Goal: Information Seeking & Learning: Learn about a topic

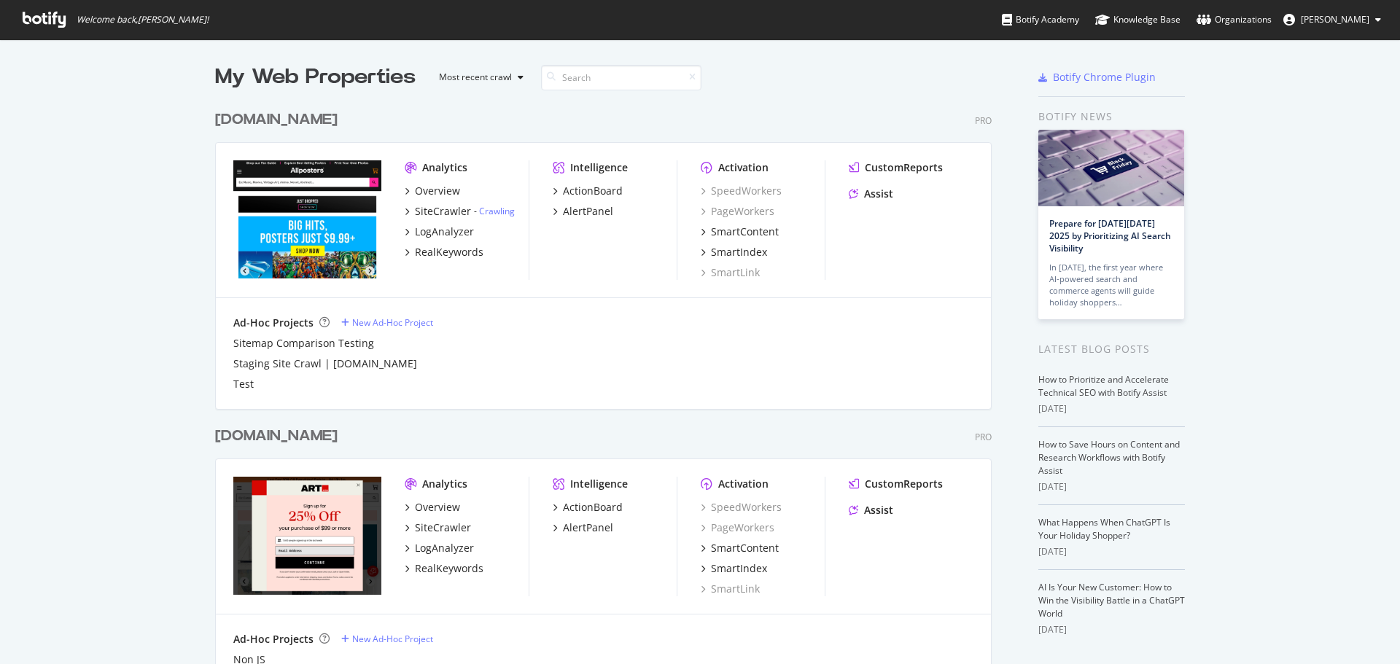
scroll to position [653, 1378]
click at [463, 563] on div "RealKeywords" at bounding box center [449, 568] width 69 height 15
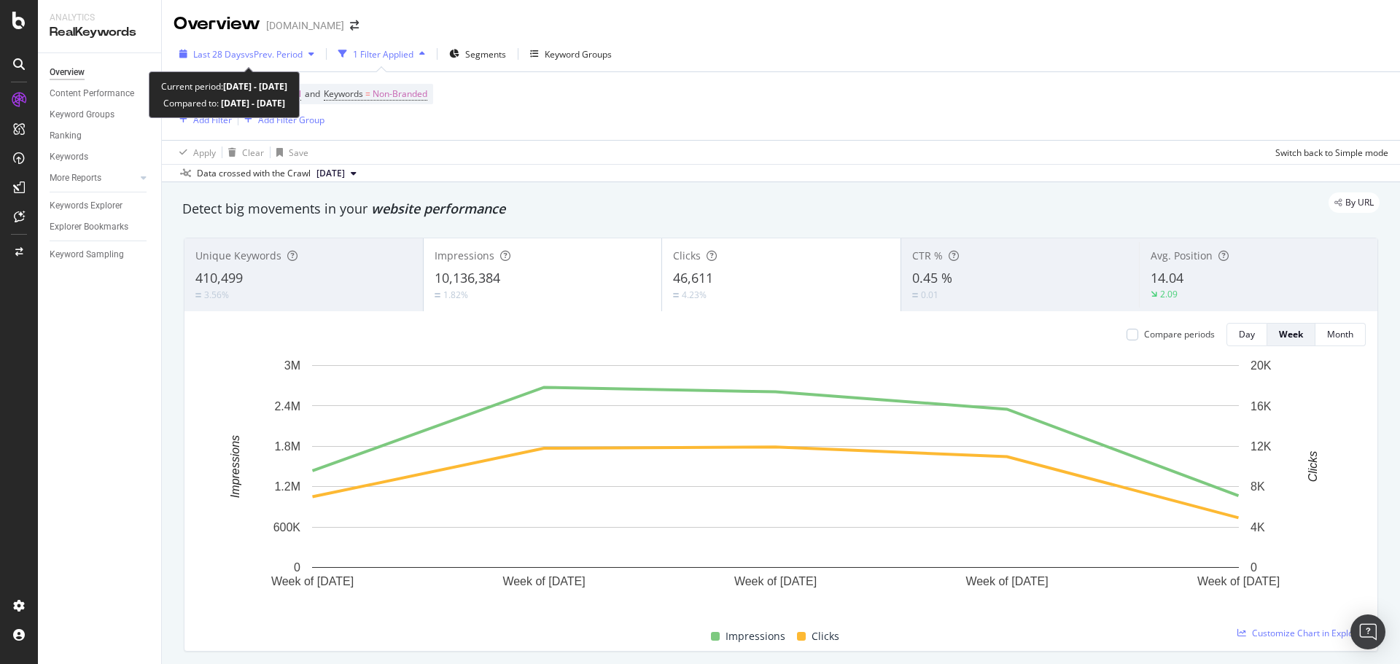
click at [241, 57] on span "Last 28 Days" at bounding box center [219, 54] width 52 height 12
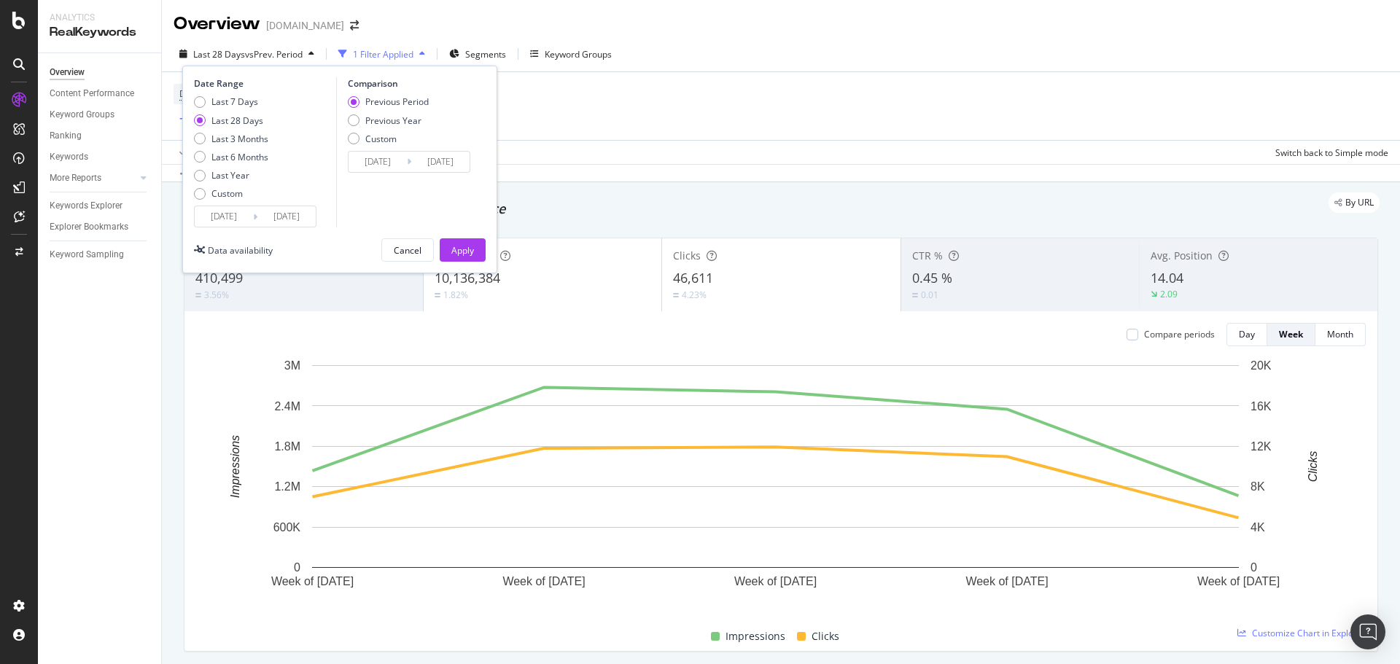
click at [231, 221] on input "[DATE]" at bounding box center [224, 216] width 58 height 20
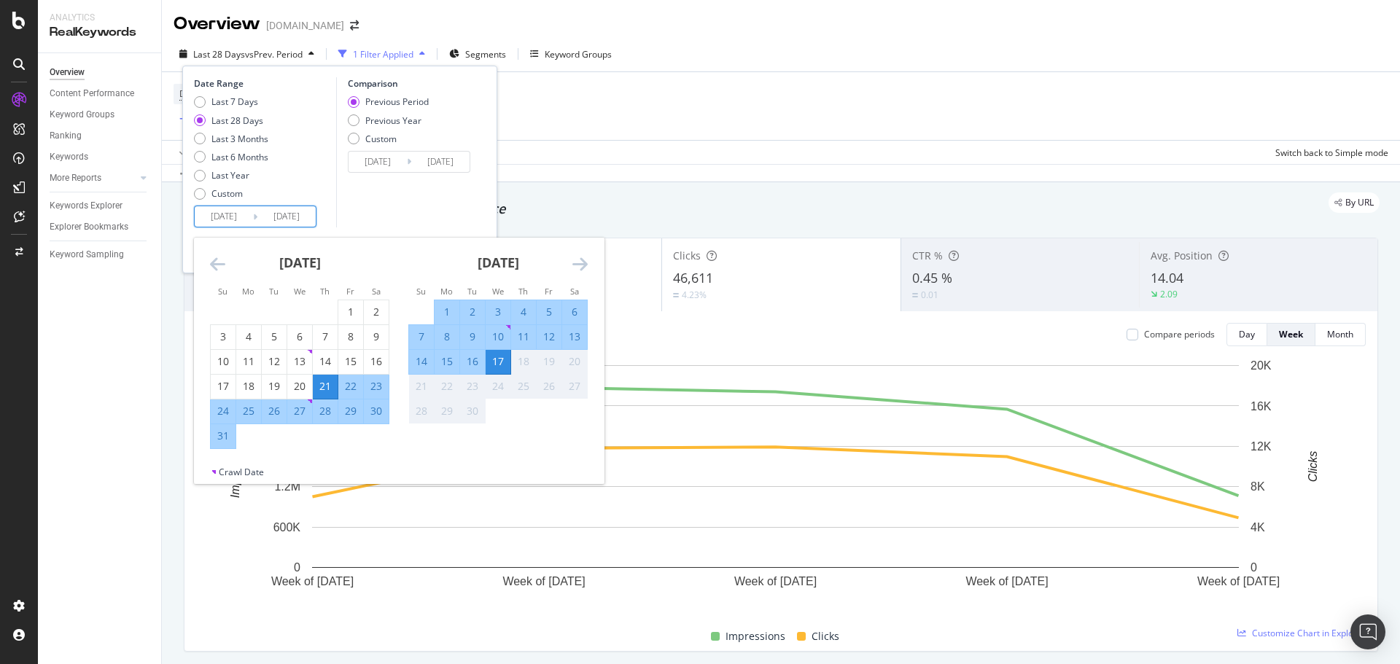
click at [216, 261] on icon "Move backward to switch to the previous month." at bounding box center [217, 263] width 15 height 17
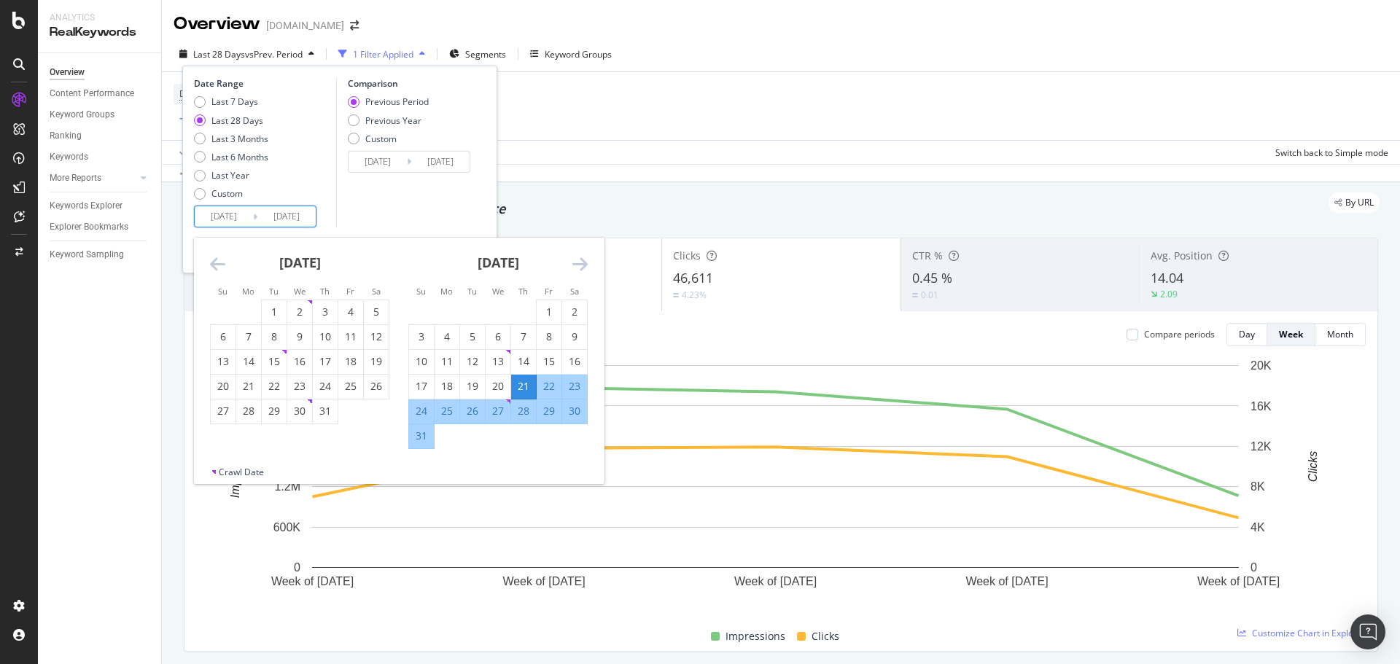
click at [216, 261] on icon "Move backward to switch to the previous month." at bounding box center [217, 263] width 15 height 17
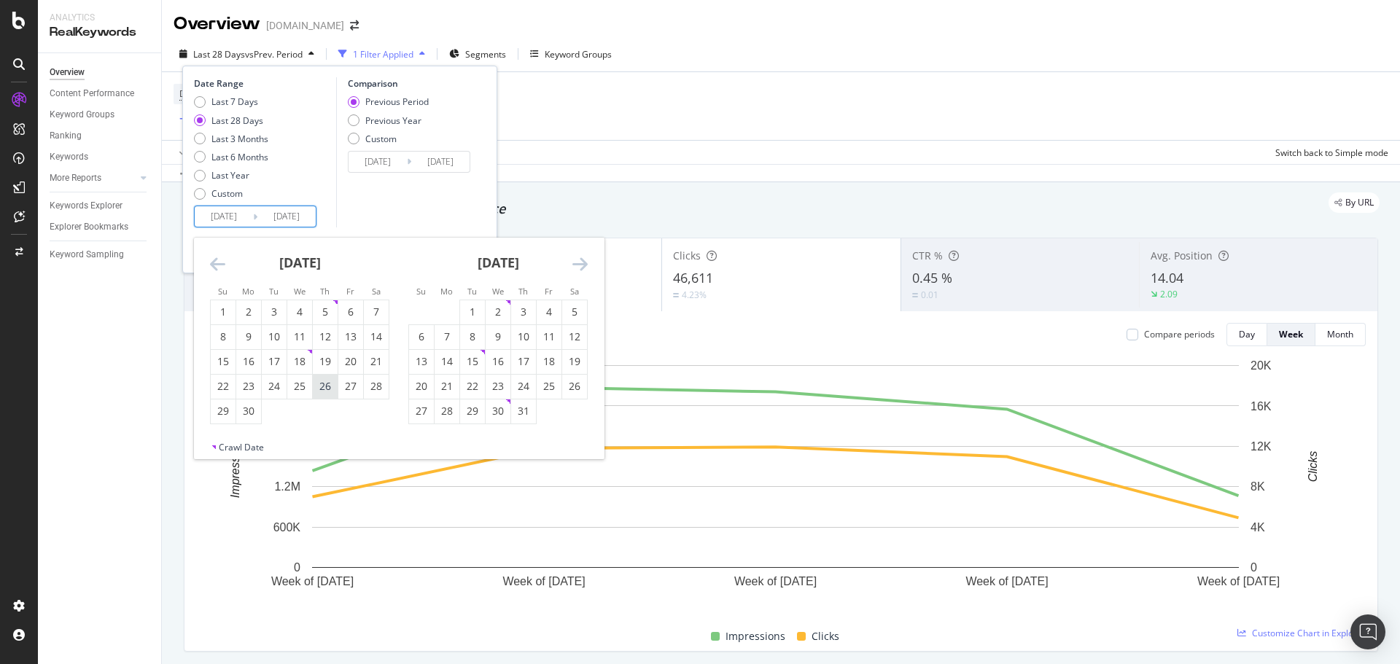
click at [323, 382] on div "26" at bounding box center [325, 386] width 25 height 15
type input "[DATE]"
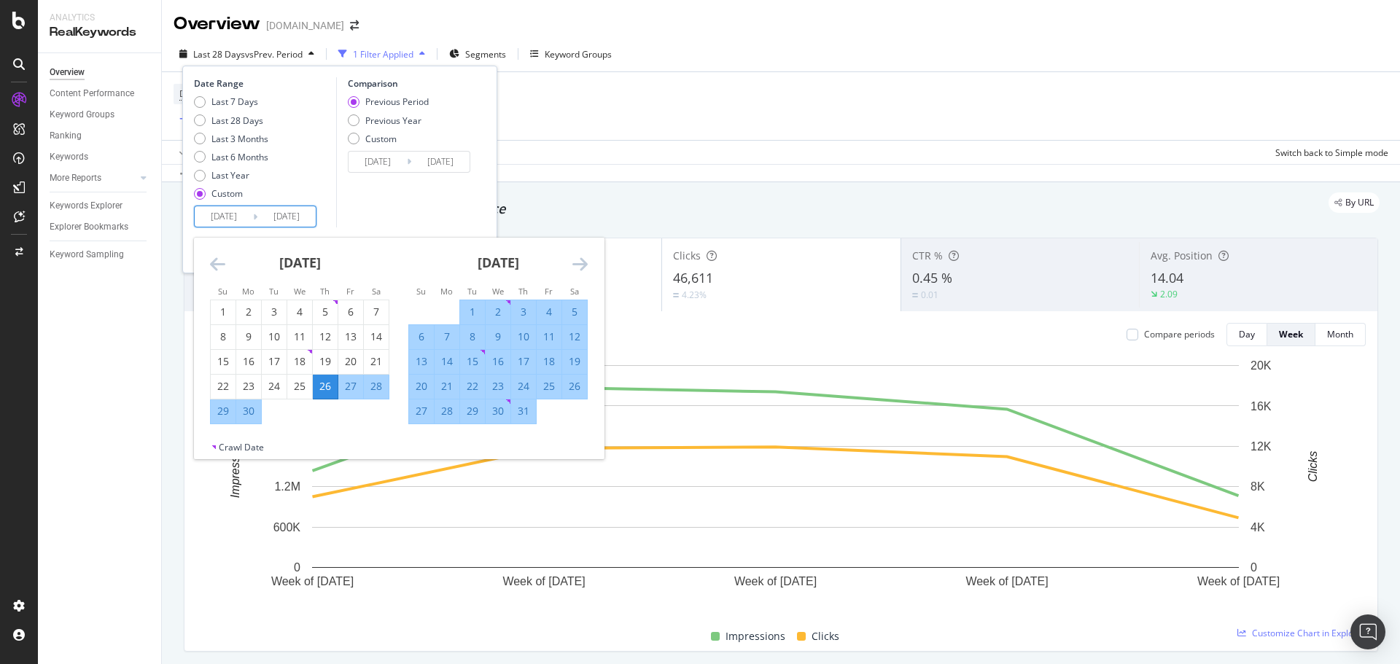
click at [395, 202] on div "Comparison Previous Period Previous Year Custom [DATE] Navigate forward to inte…" at bounding box center [405, 152] width 139 height 150
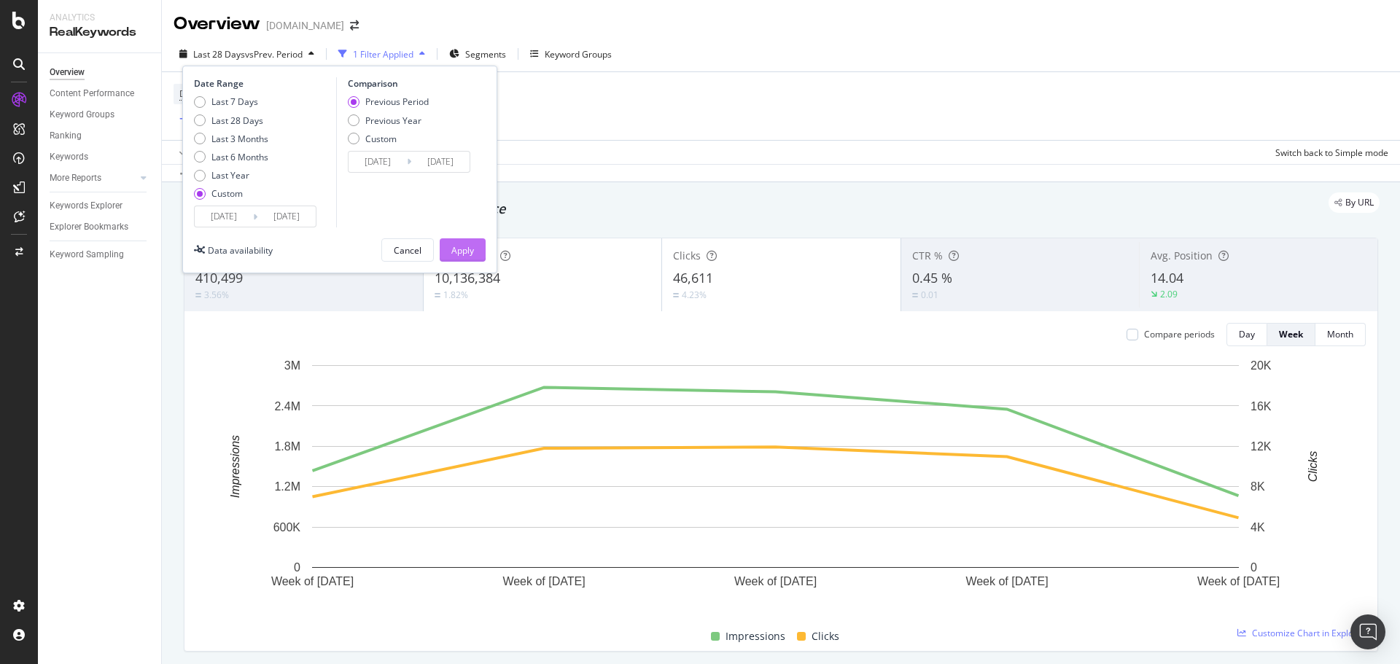
click at [459, 247] on div "Apply" at bounding box center [462, 250] width 23 height 12
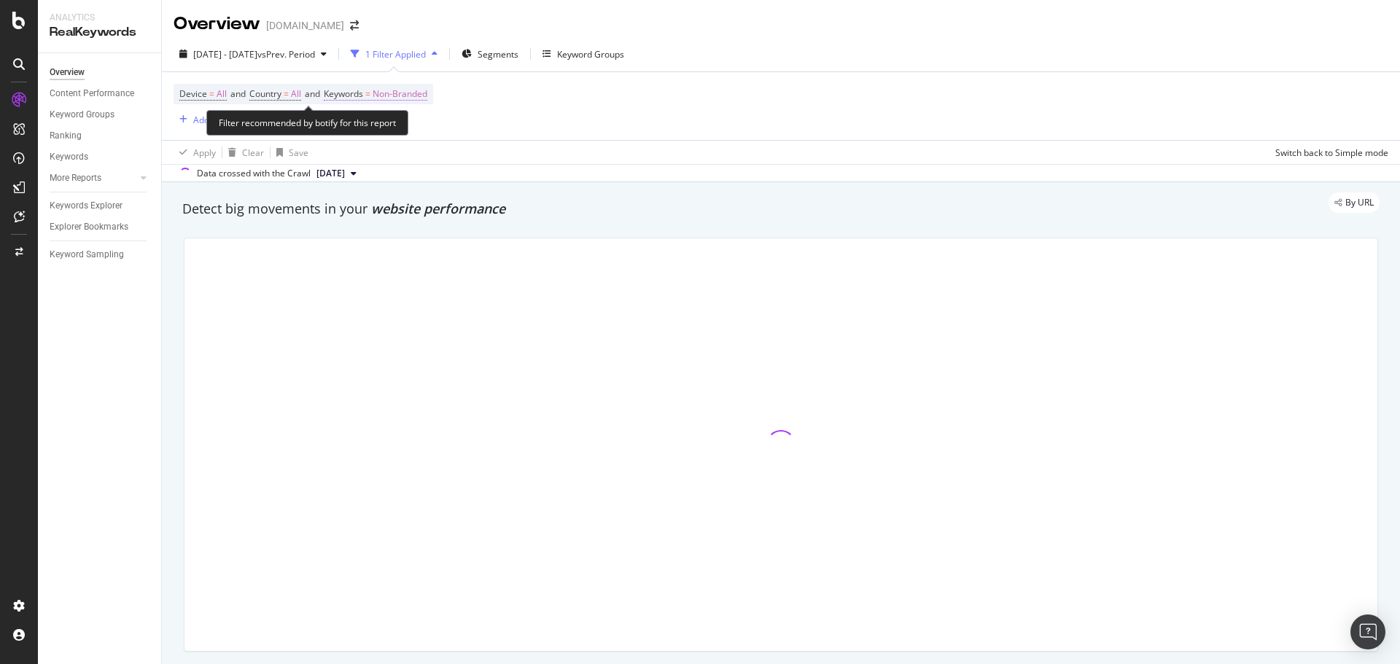
click at [399, 93] on span "Non-Branded" at bounding box center [400, 94] width 55 height 20
click at [406, 133] on div "button" at bounding box center [413, 128] width 17 height 9
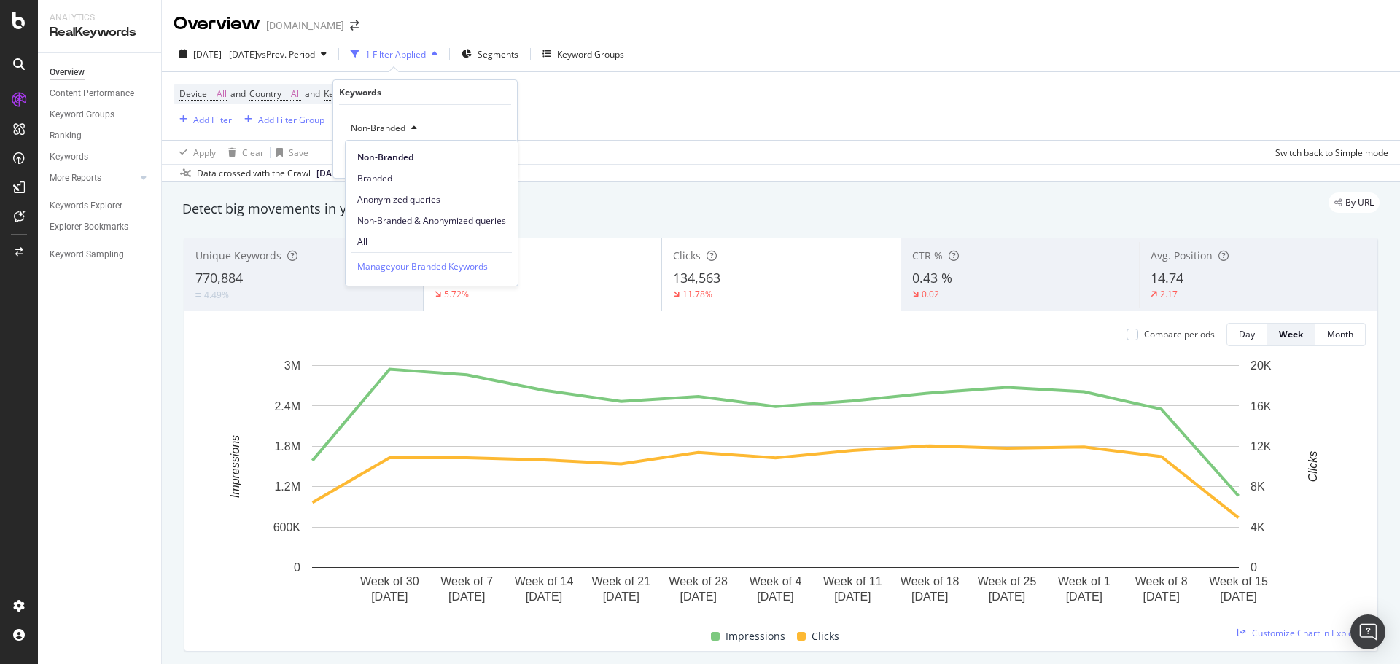
click at [577, 116] on div "Device = All and Country = All and Keywords = Non-Branded Add Filter Add Filter…" at bounding box center [781, 106] width 1215 height 68
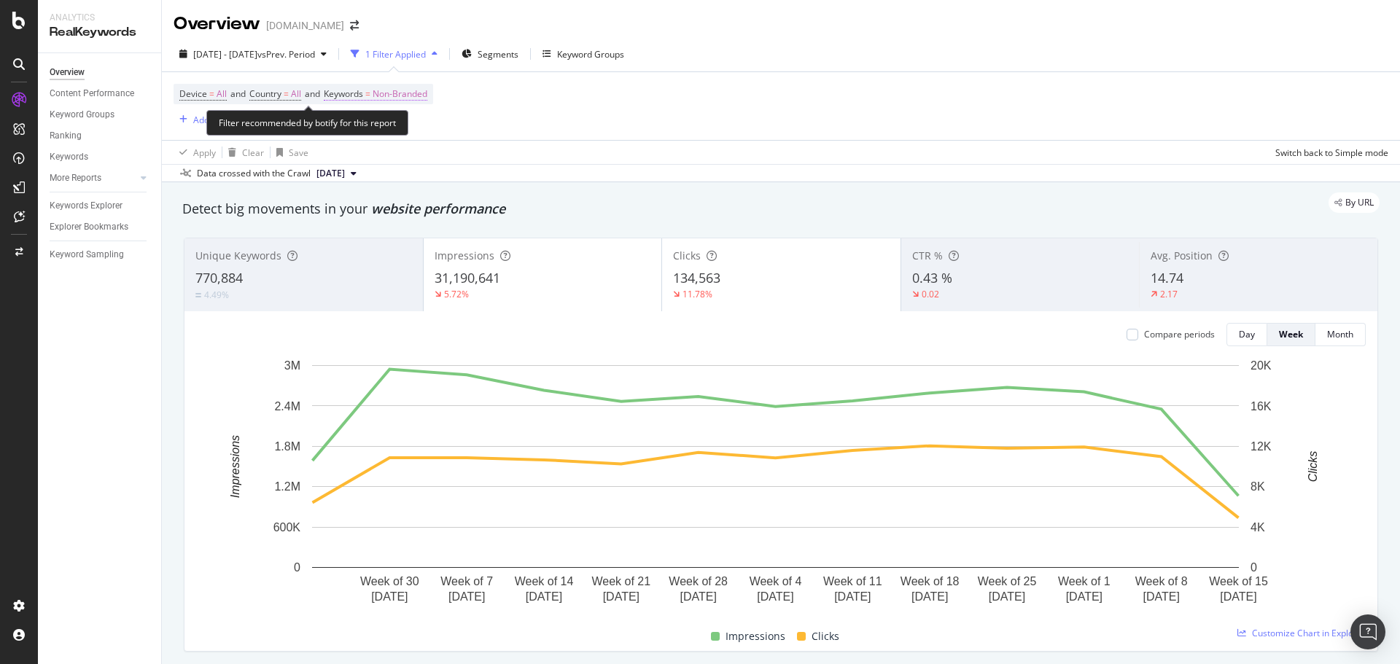
click at [427, 93] on span "Non-Branded" at bounding box center [400, 94] width 55 height 20
click at [399, 122] on span "Non-Branded" at bounding box center [375, 128] width 61 height 12
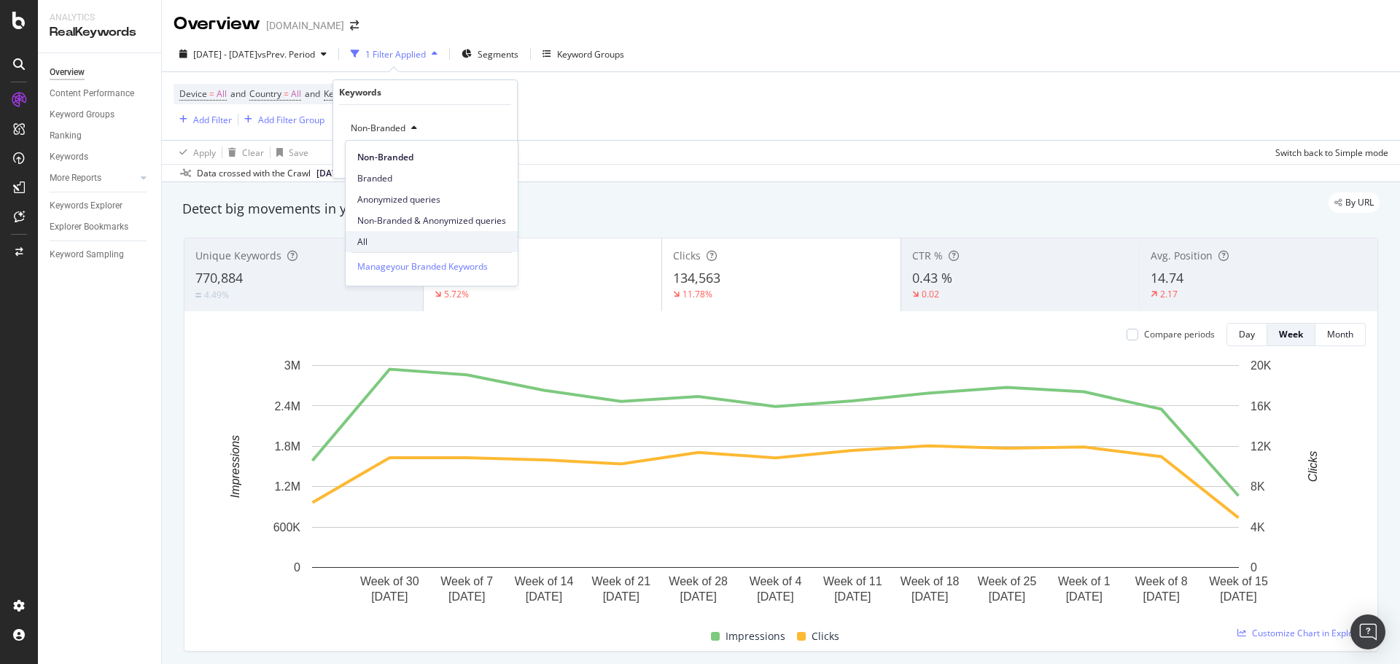
click at [375, 244] on span "All" at bounding box center [431, 241] width 149 height 13
click at [486, 166] on button "Apply" at bounding box center [484, 159] width 42 height 15
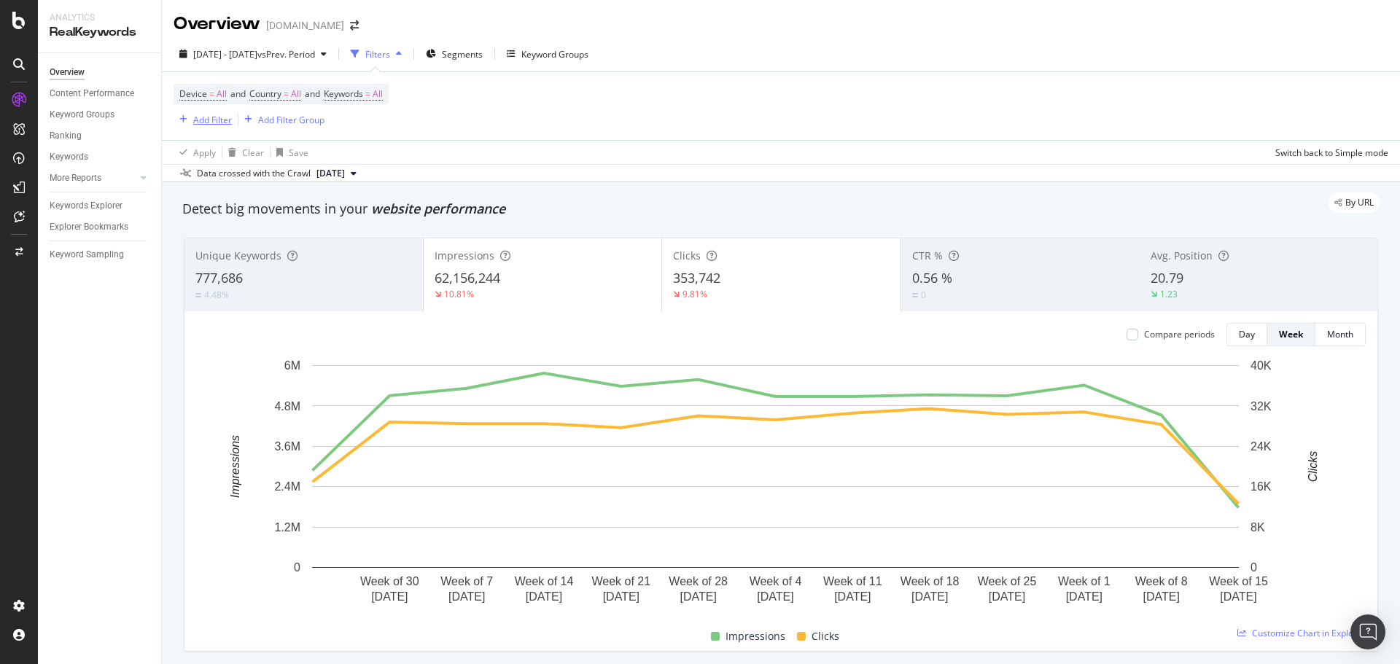
click at [210, 122] on div "Add Filter" at bounding box center [212, 120] width 39 height 12
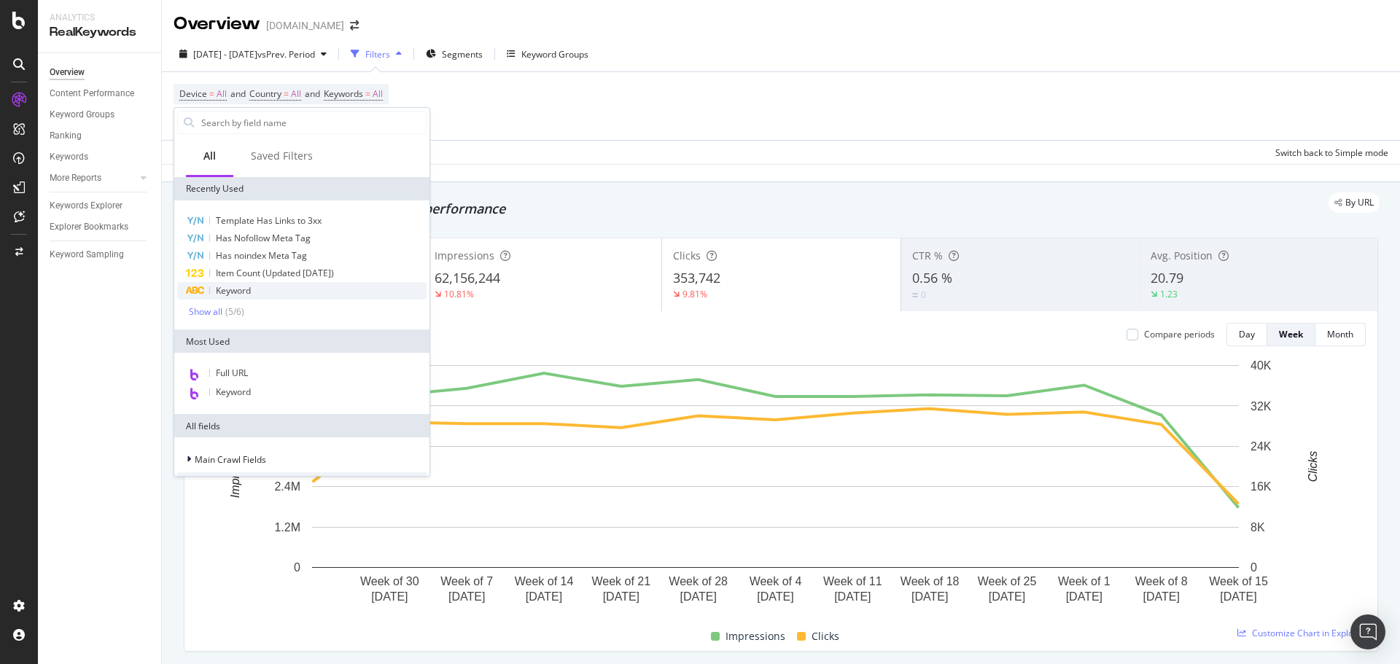
click at [276, 289] on div "Keyword" at bounding box center [301, 290] width 249 height 17
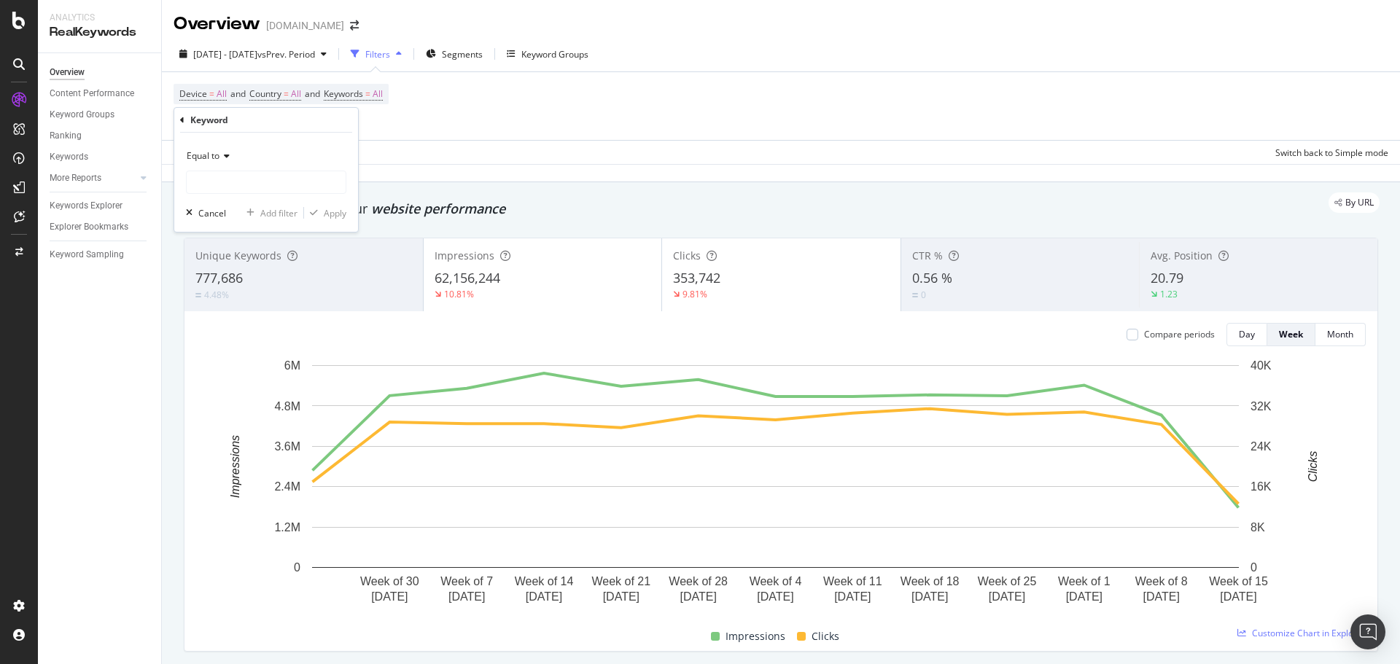
click at [215, 158] on span "Equal to" at bounding box center [203, 155] width 33 height 12
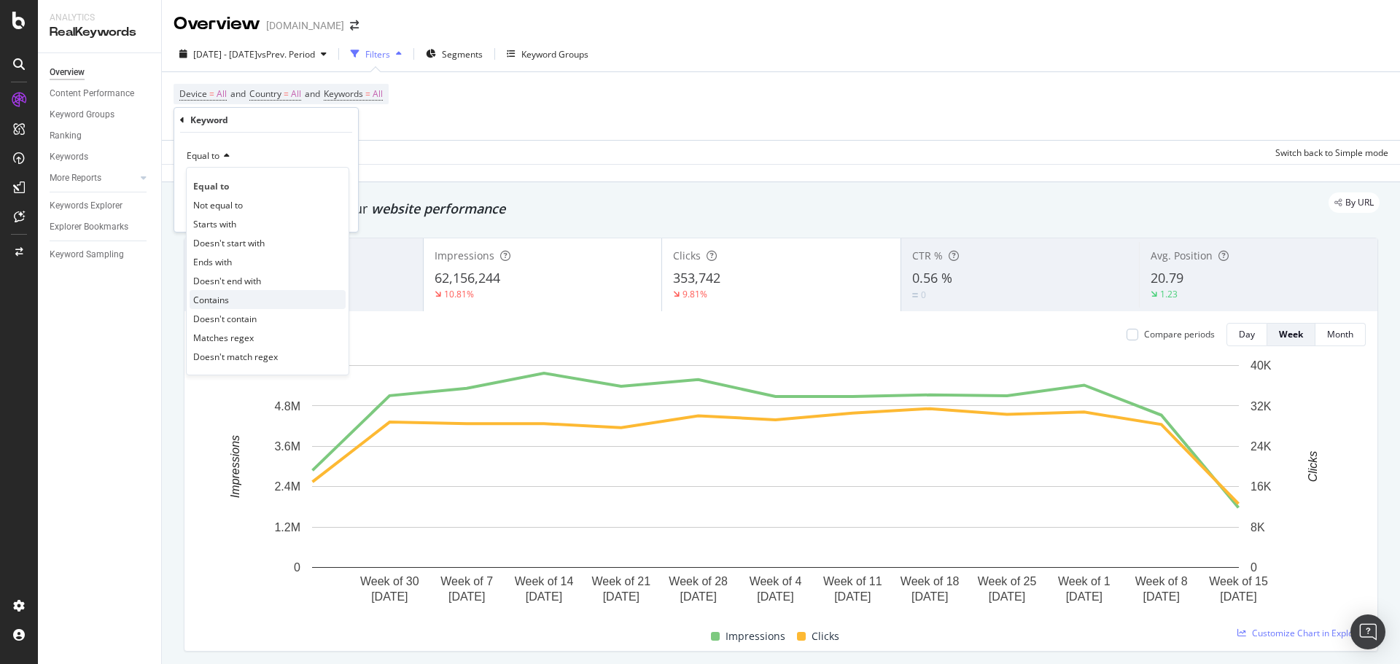
click at [231, 298] on div "Contains" at bounding box center [268, 299] width 156 height 19
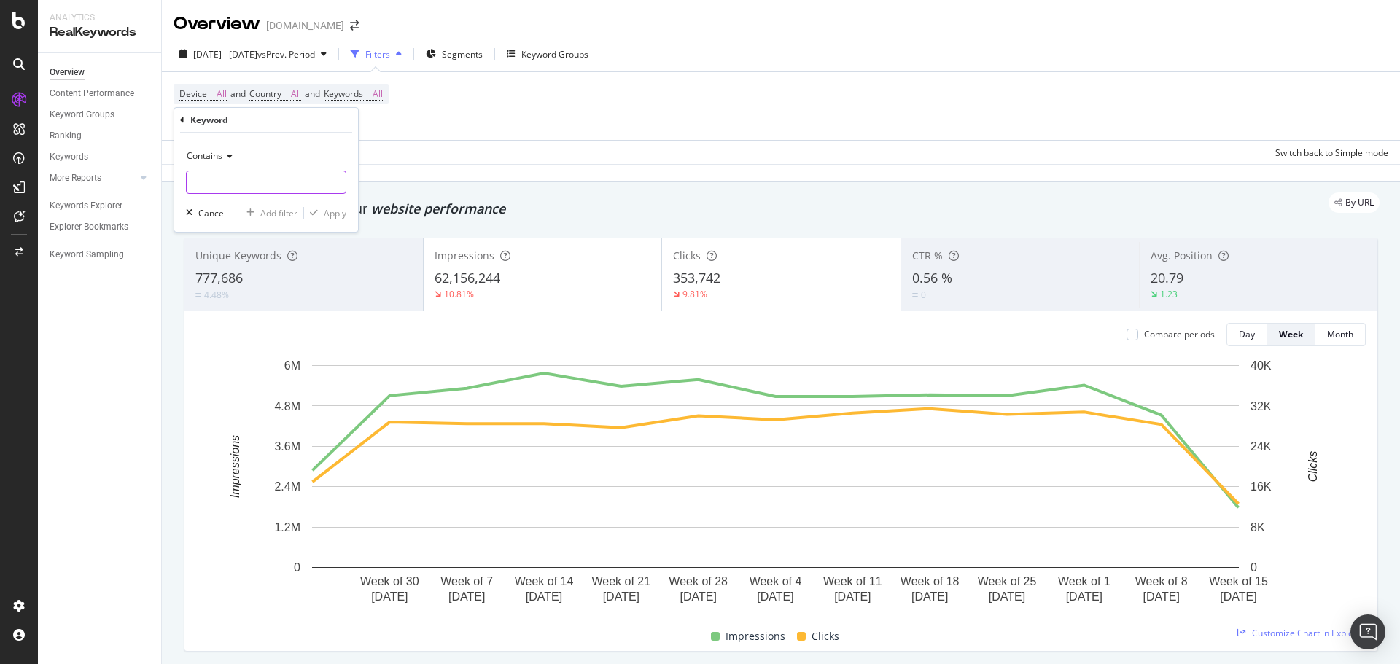
click at [227, 183] on input "text" at bounding box center [266, 182] width 159 height 23
type input "art"
drag, startPoint x: 322, startPoint y: 216, endPoint x: 277, endPoint y: 163, distance: 68.8
click at [322, 216] on div "button" at bounding box center [314, 213] width 20 height 9
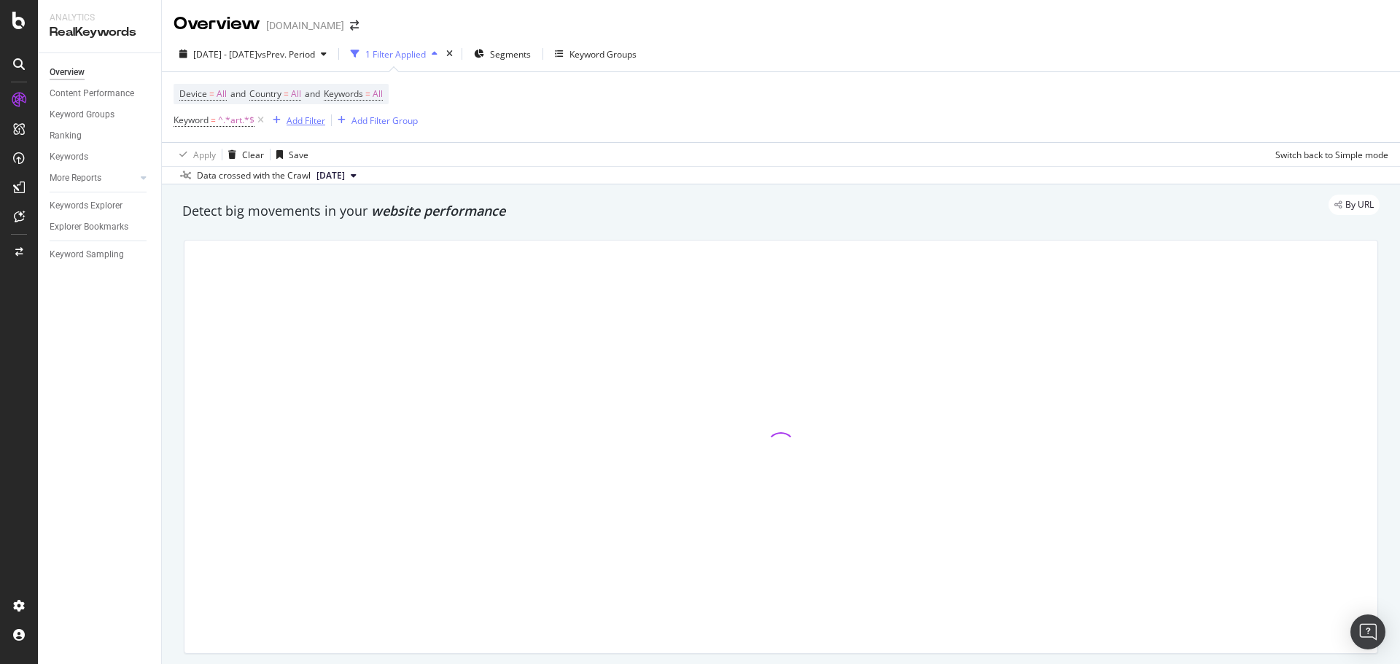
click at [306, 119] on div "Add Filter" at bounding box center [306, 120] width 39 height 12
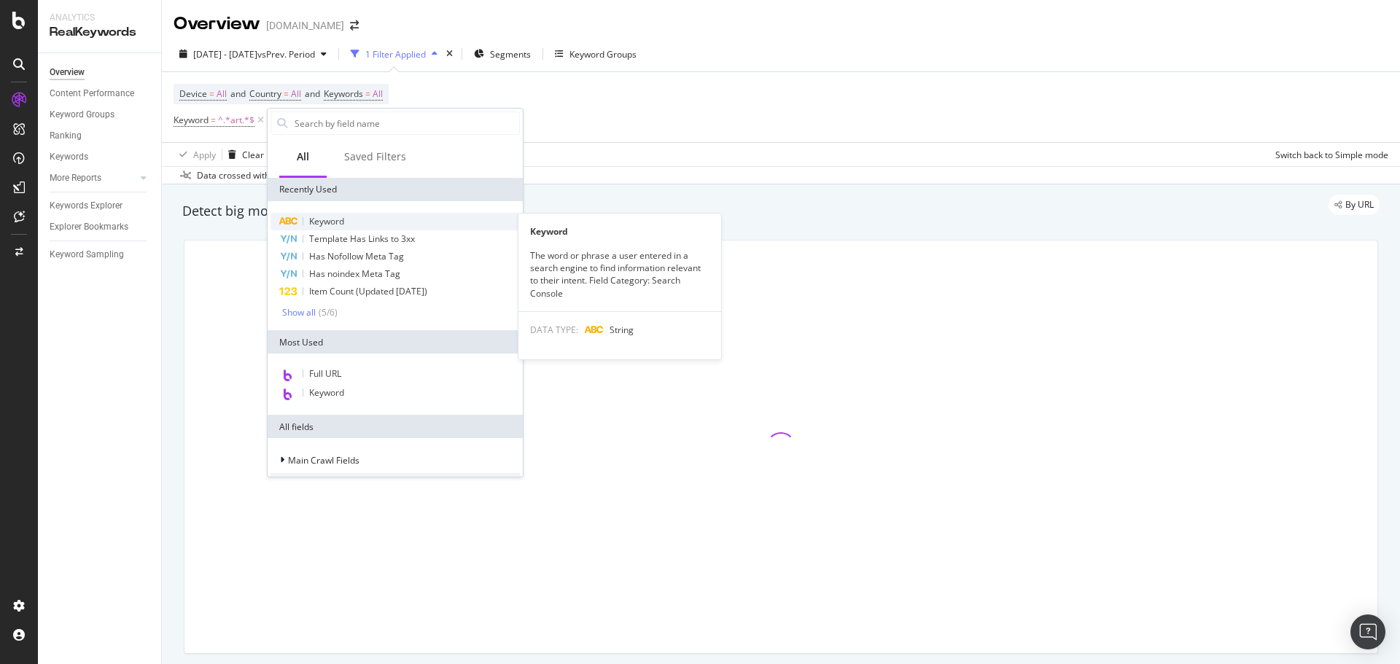
click at [343, 219] on span "Keyword" at bounding box center [326, 221] width 35 height 12
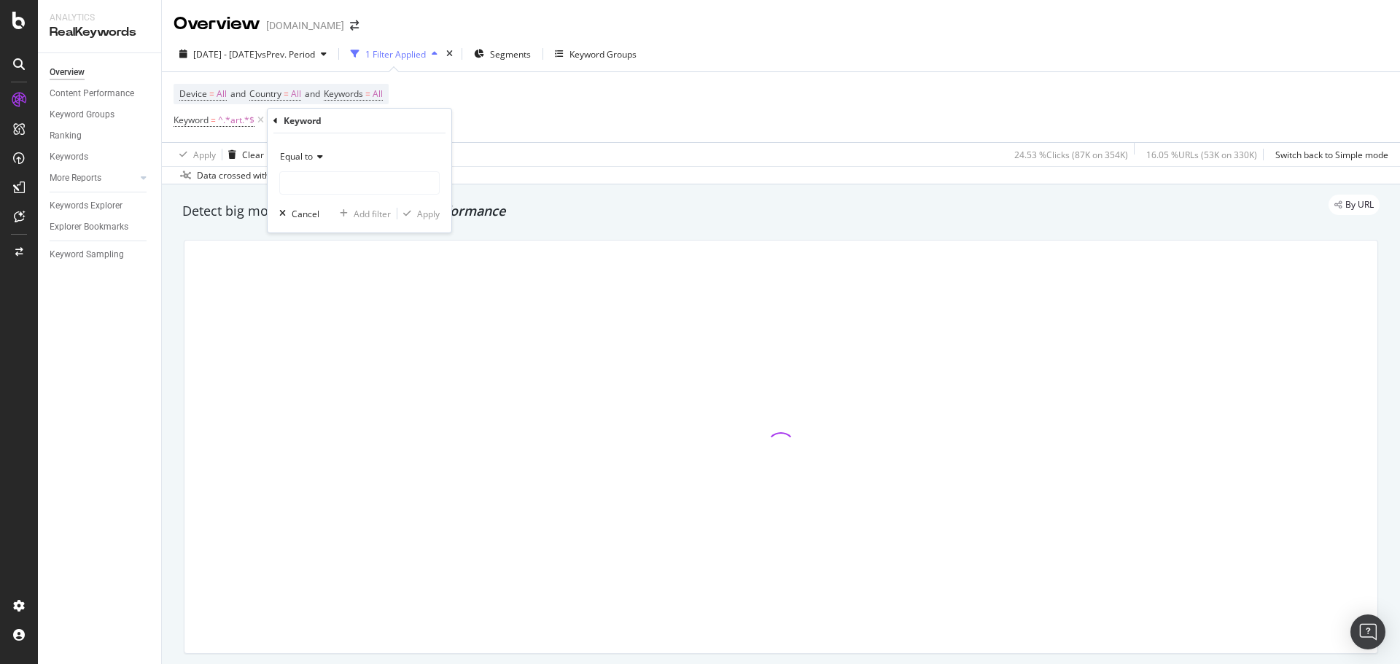
click at [312, 158] on span "Equal to" at bounding box center [296, 156] width 33 height 12
click at [329, 298] on div "Contains" at bounding box center [361, 300] width 156 height 19
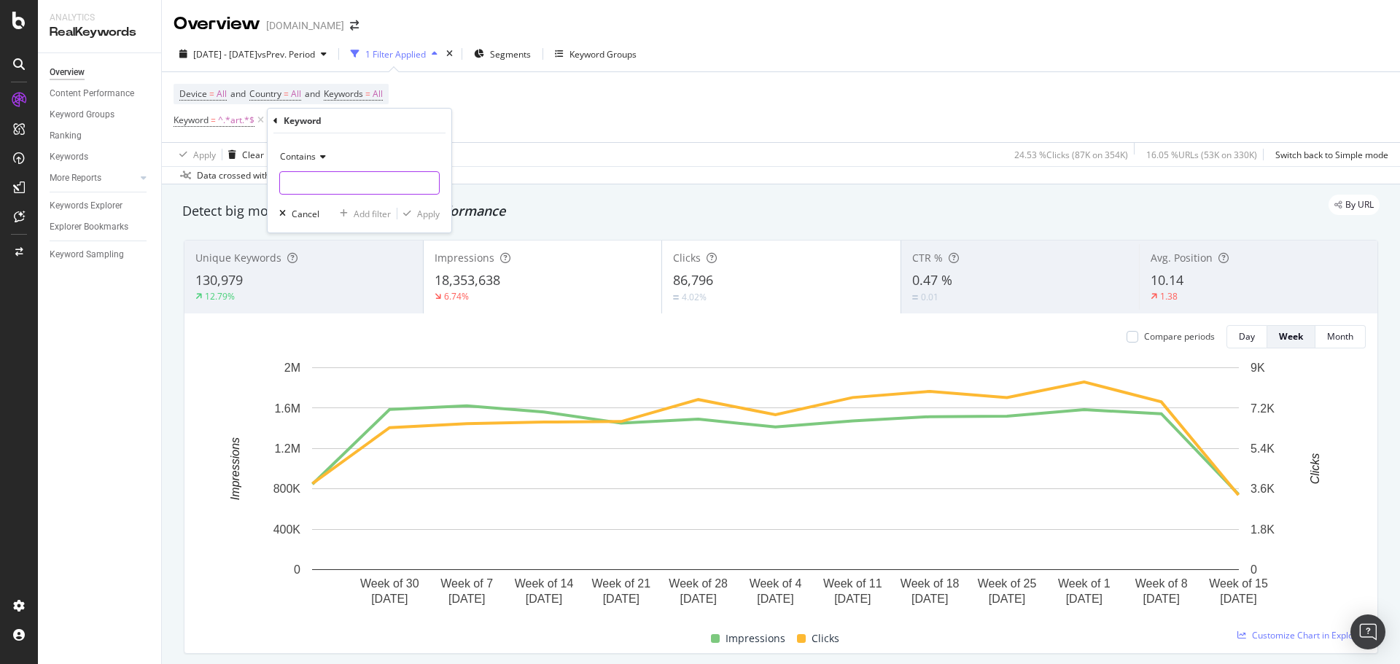
click at [332, 180] on input "text" at bounding box center [359, 182] width 159 height 23
type input "wall art"
drag, startPoint x: 423, startPoint y: 221, endPoint x: 636, endPoint y: 136, distance: 229.4
click at [424, 220] on button "Apply" at bounding box center [418, 213] width 42 height 15
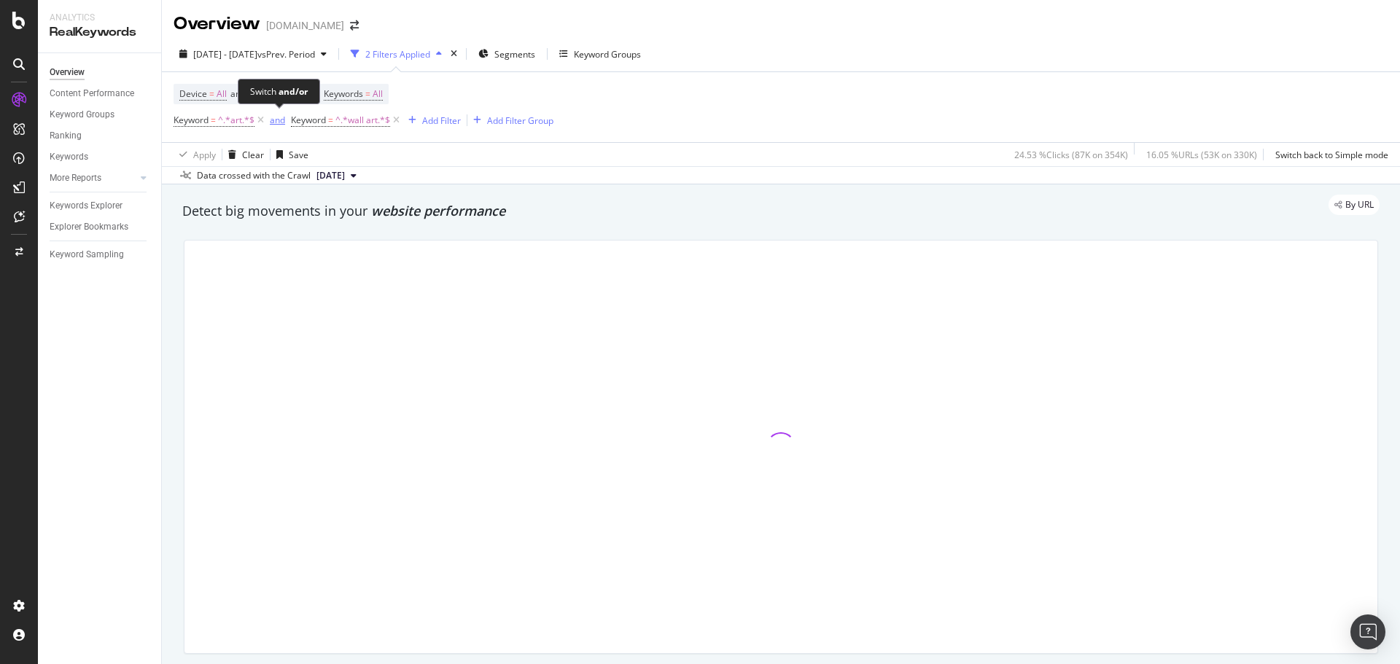
click at [280, 116] on div "and" at bounding box center [277, 120] width 15 height 12
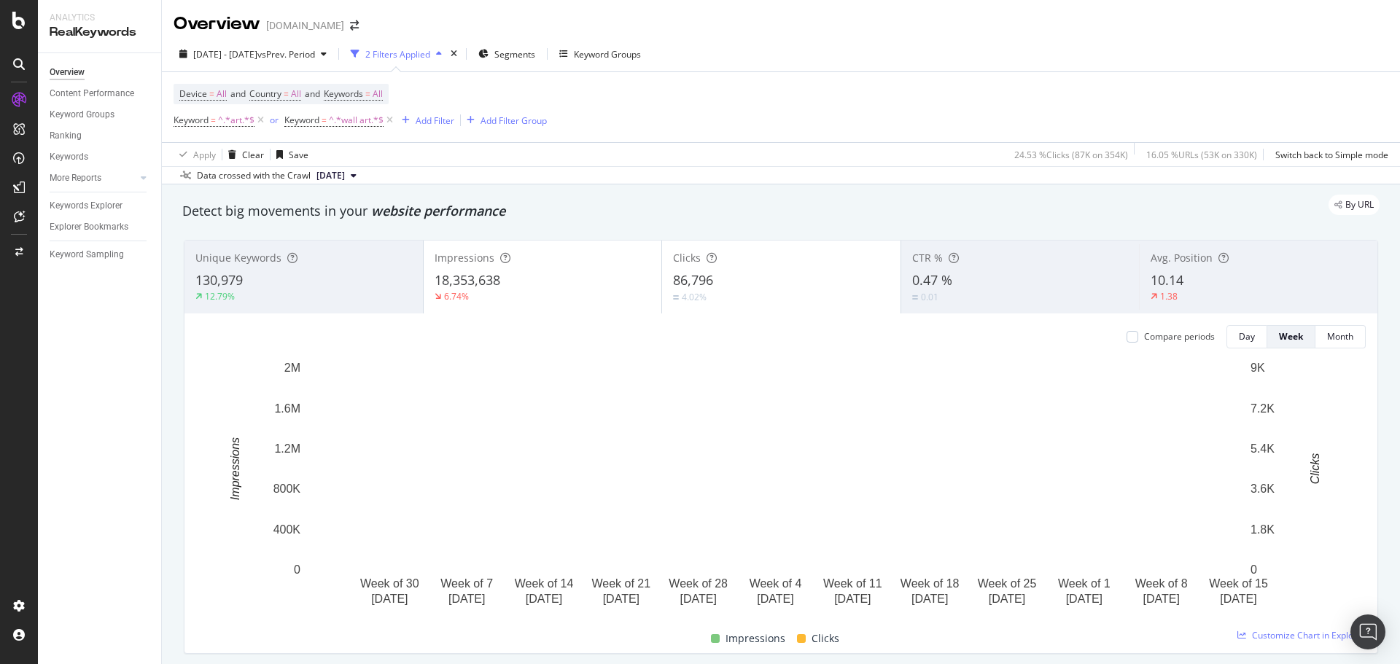
click at [754, 265] on div "Clicks 86,796 4.02%" at bounding box center [781, 277] width 238 height 66
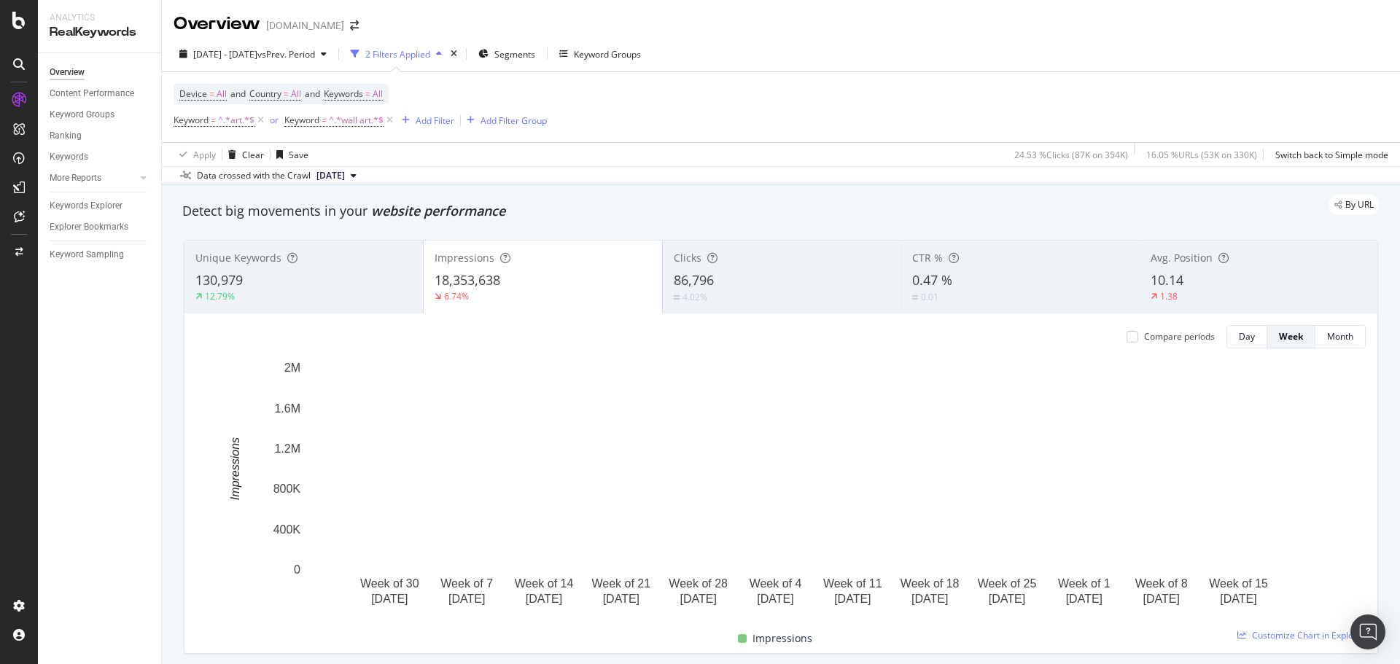
click at [755, 282] on div "86,796" at bounding box center [782, 280] width 217 height 19
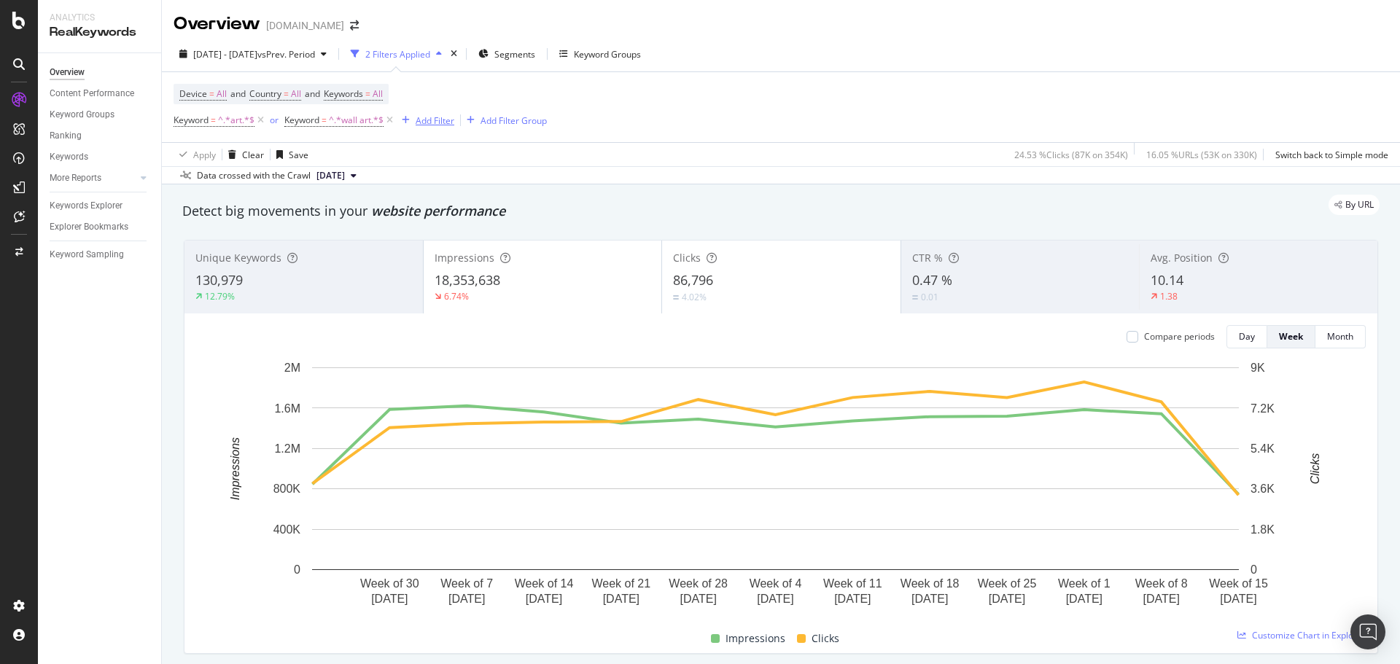
click at [441, 123] on div "Add Filter" at bounding box center [435, 120] width 39 height 12
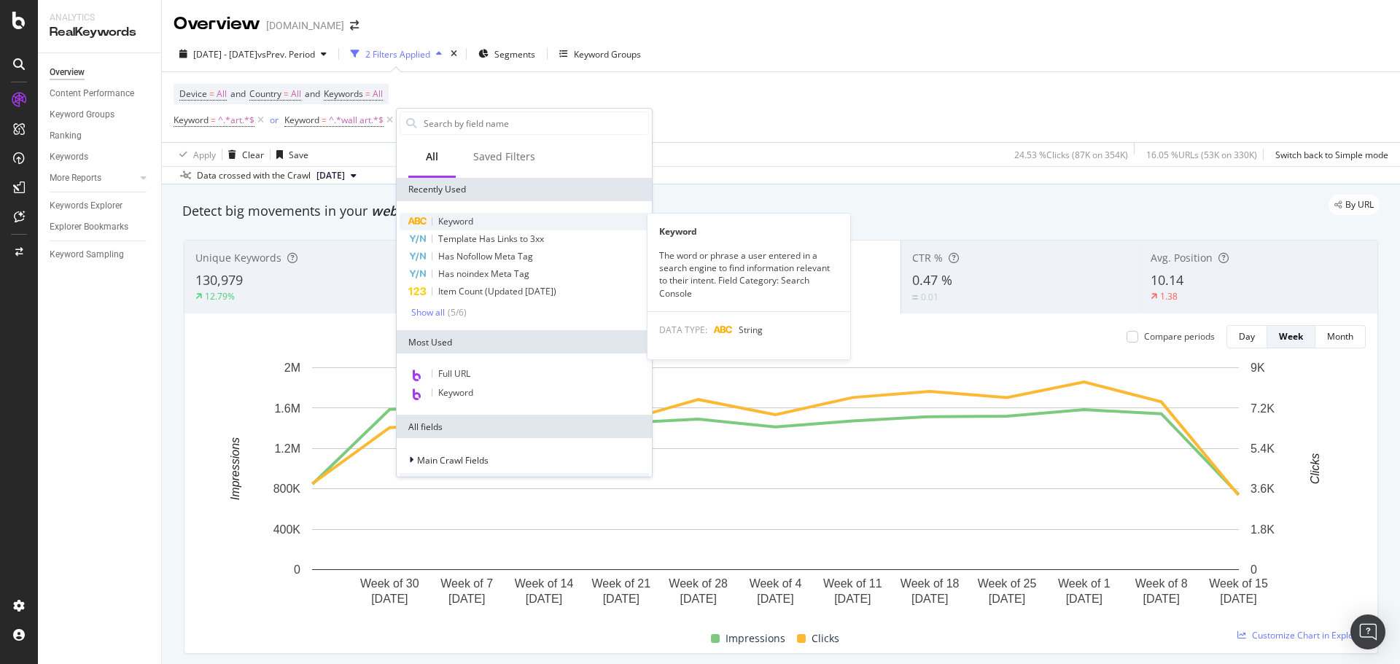
click at [451, 222] on span "Keyword" at bounding box center [455, 221] width 35 height 12
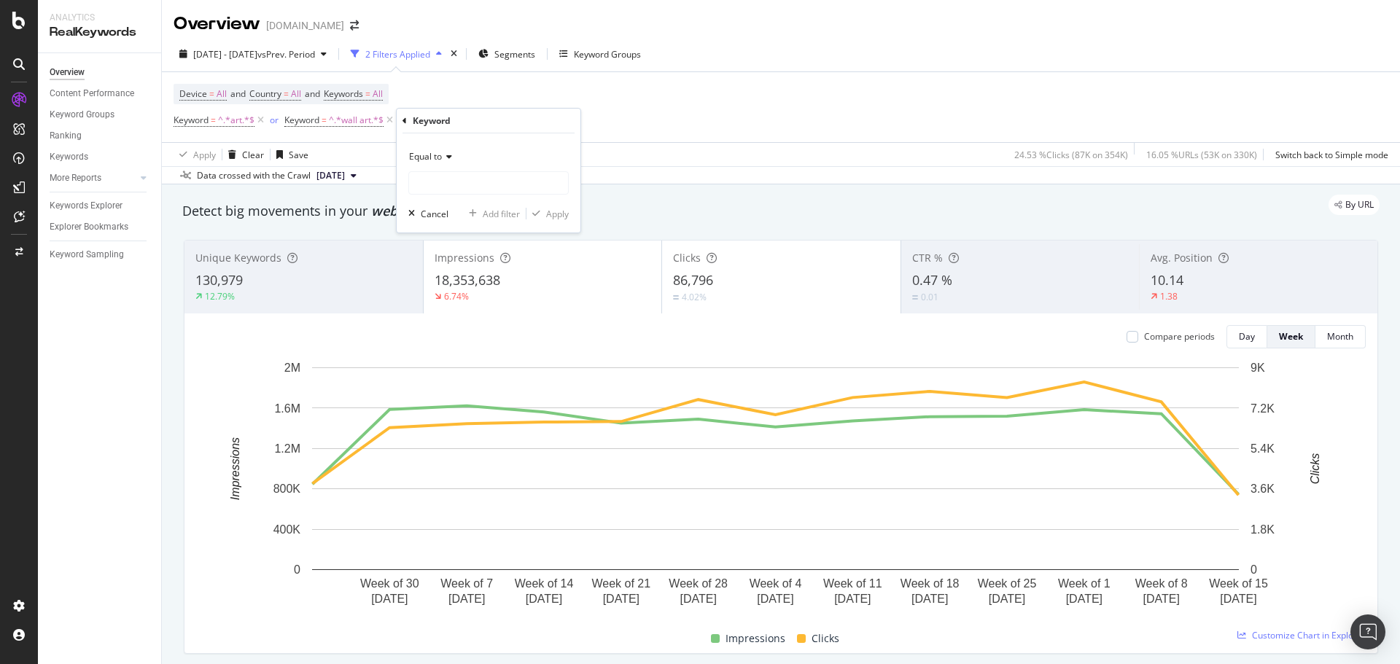
click at [449, 163] on div "Equal to" at bounding box center [488, 156] width 160 height 23
click at [463, 322] on span "Doesn't contain" at bounding box center [447, 320] width 63 height 12
click at [451, 180] on input "text" at bounding box center [488, 182] width 159 height 23
type input ".com"
click at [568, 213] on div "Apply" at bounding box center [557, 214] width 23 height 12
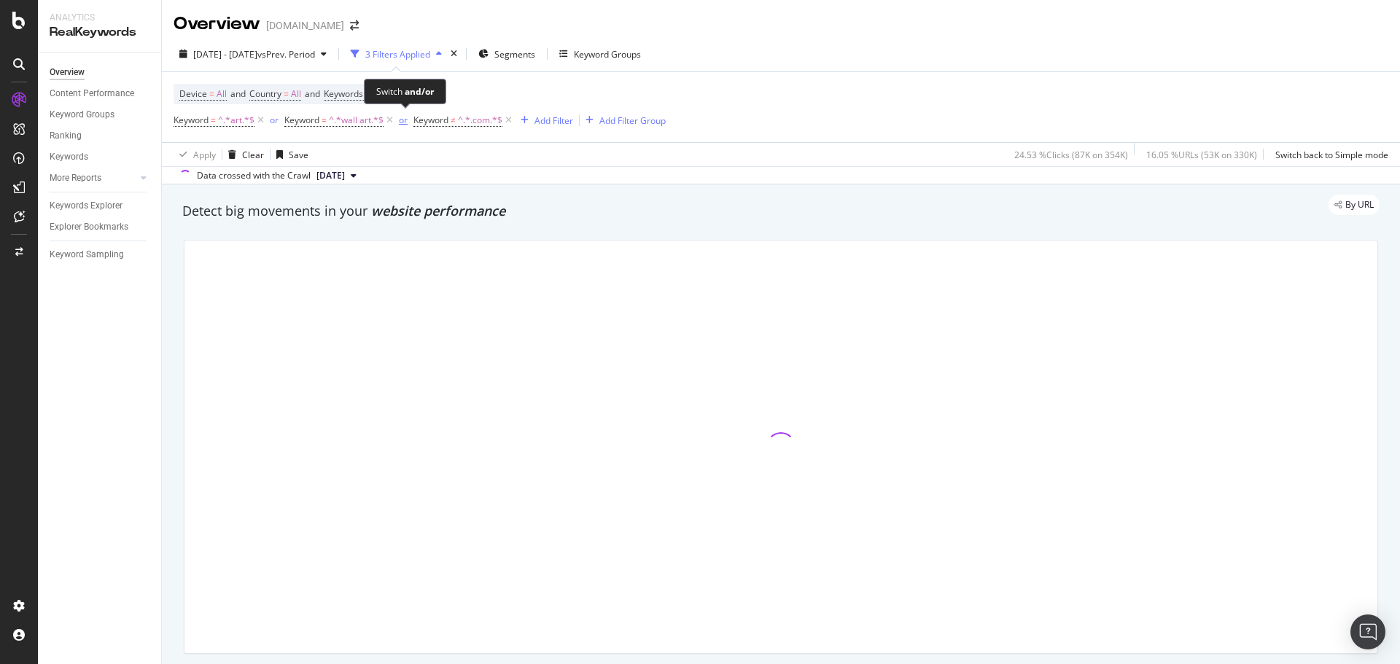
click at [407, 122] on div "or" at bounding box center [403, 120] width 9 height 12
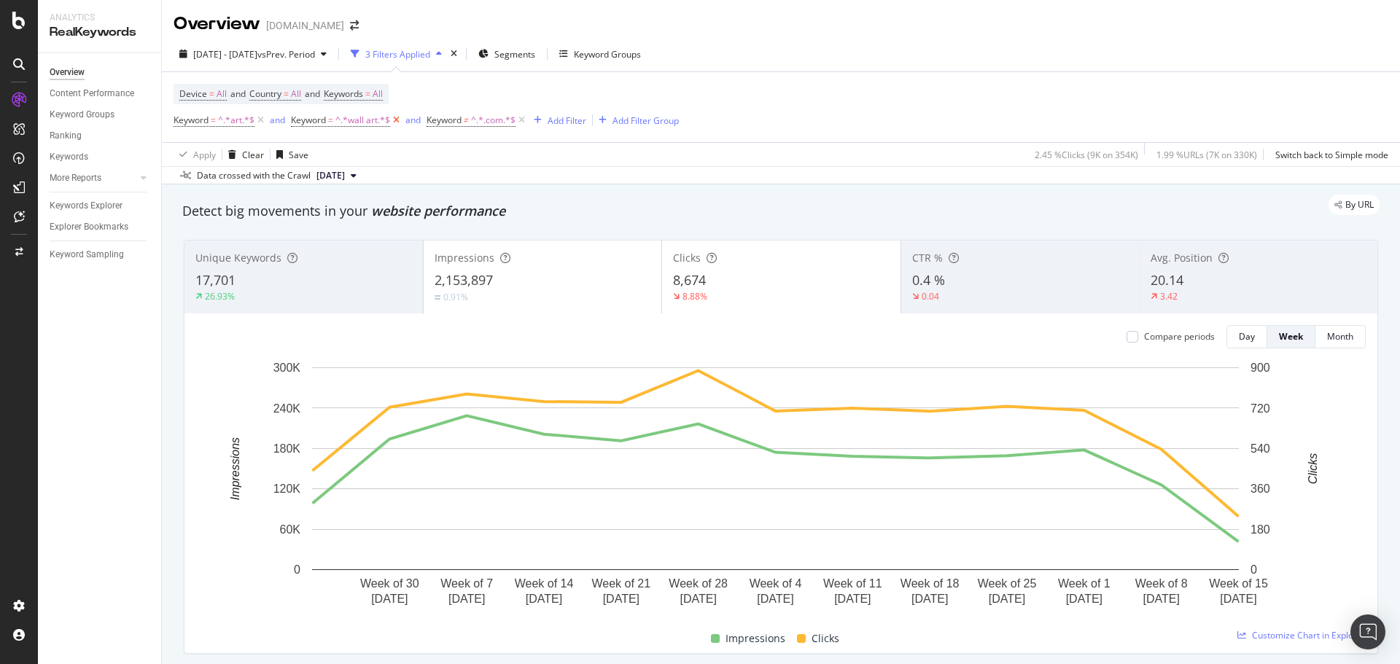
click at [396, 119] on icon at bounding box center [396, 120] width 12 height 15
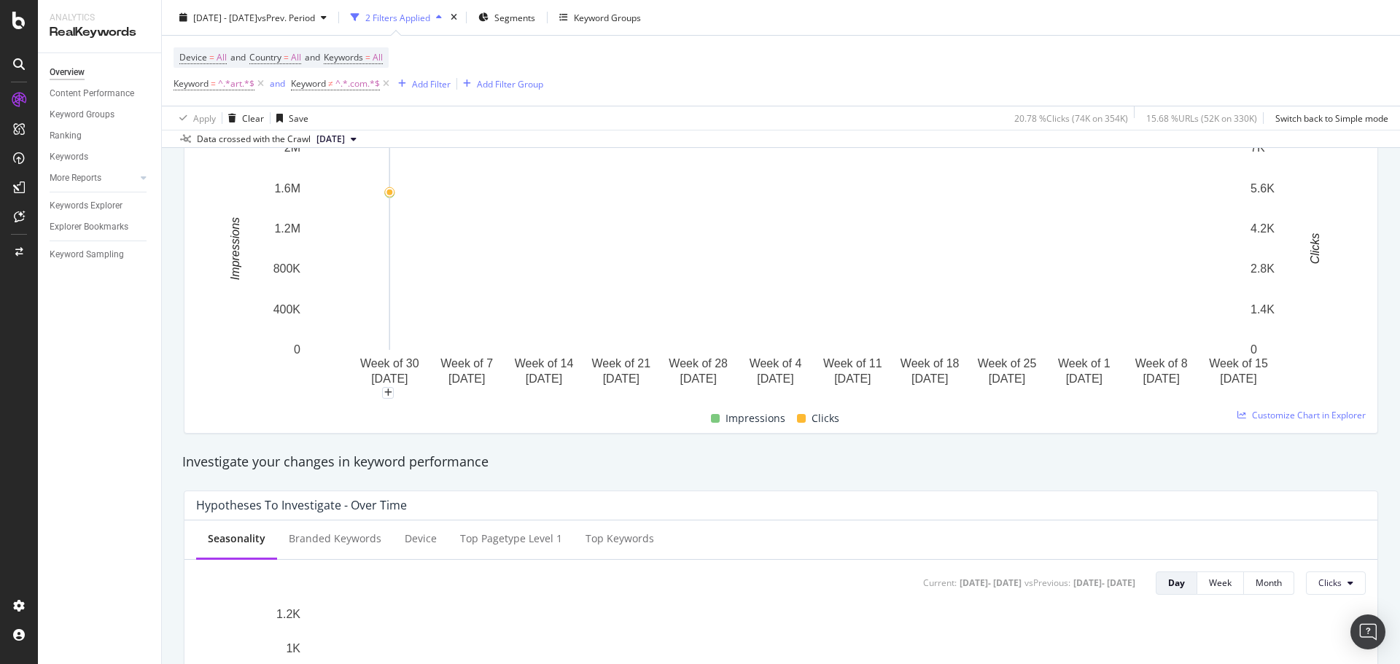
scroll to position [219, 0]
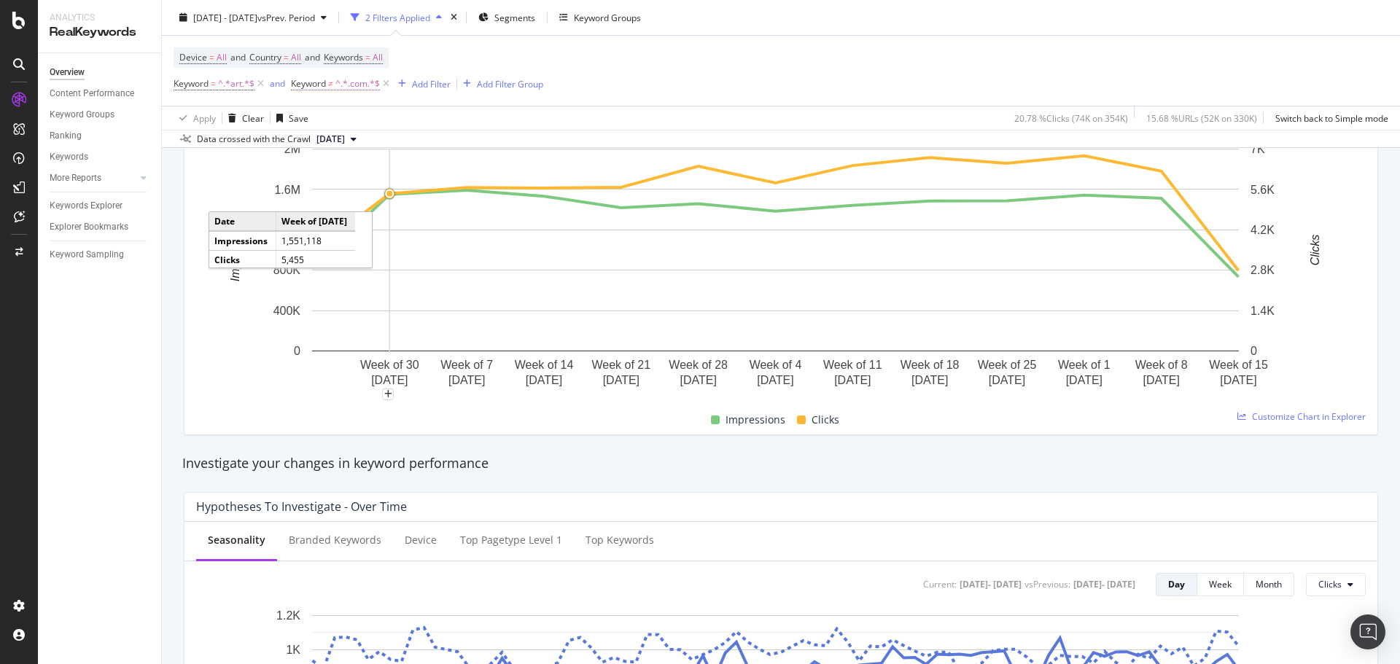
click at [360, 87] on span "^.*.com.*$" at bounding box center [357, 84] width 44 height 20
click at [310, 147] on input ".com" at bounding box center [373, 144] width 138 height 23
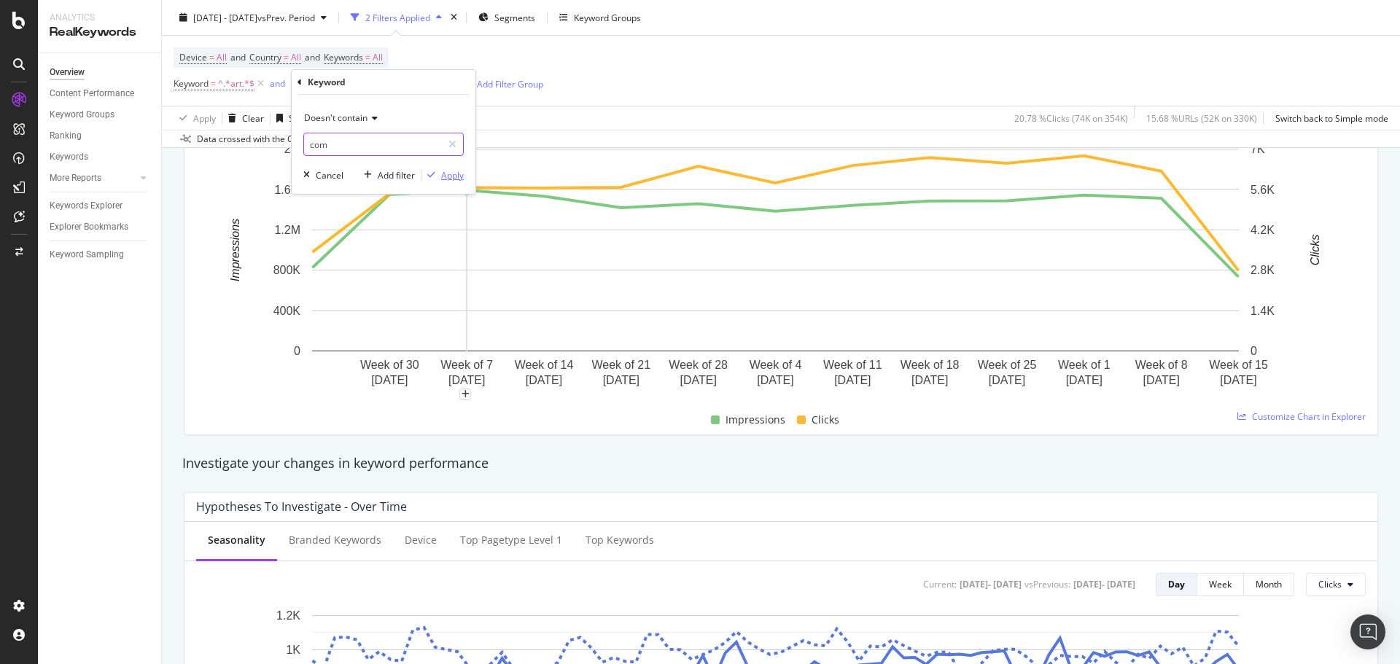
type input "com"
click at [448, 172] on div "Apply" at bounding box center [452, 175] width 23 height 12
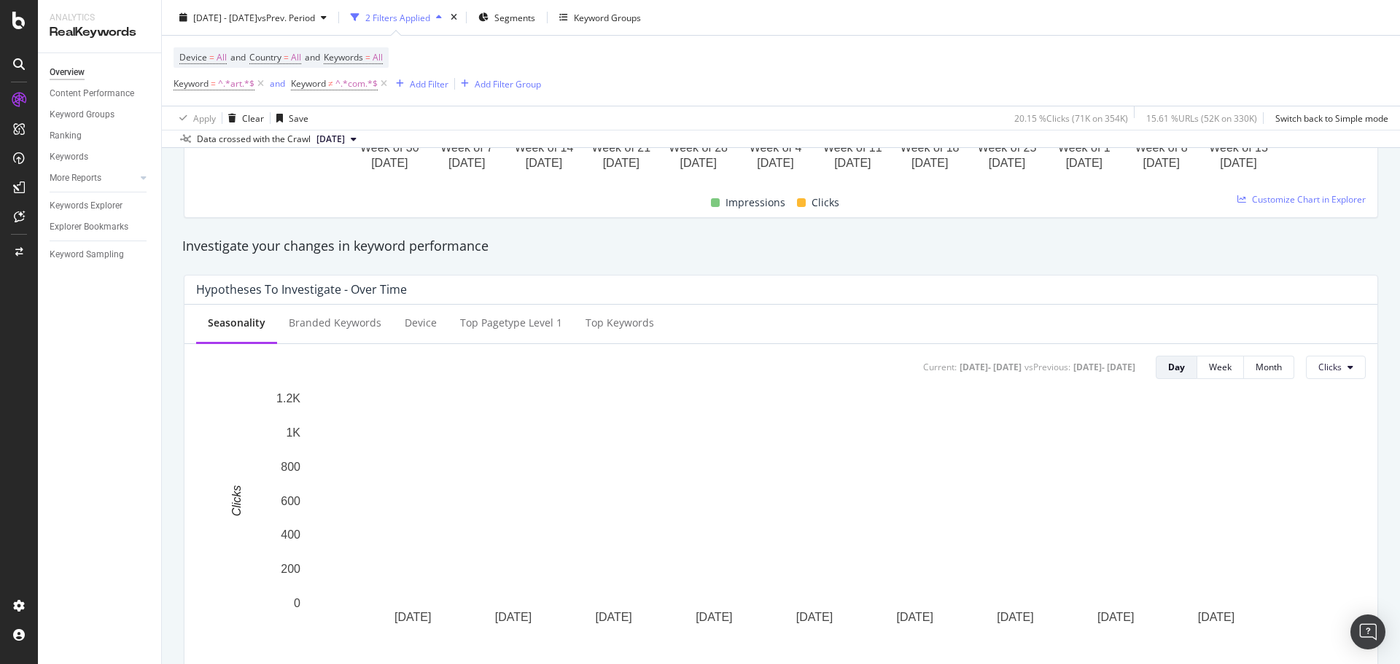
scroll to position [437, 0]
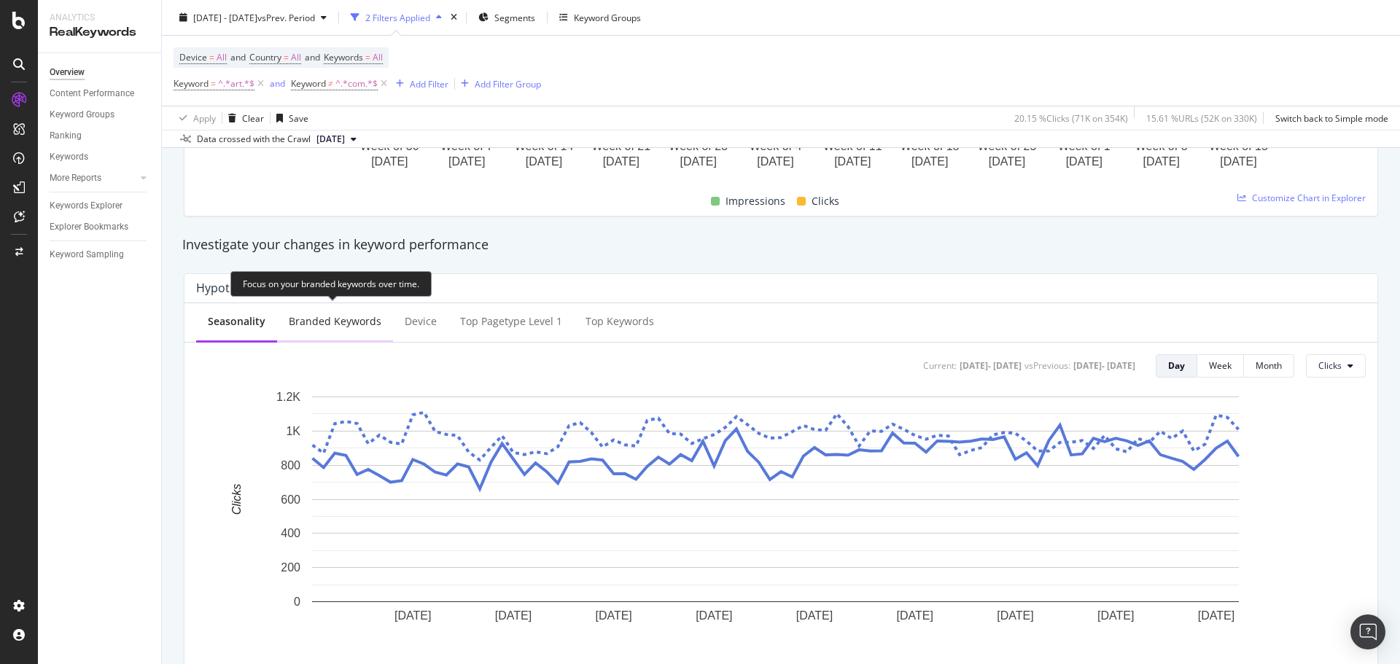
click at [316, 322] on div "Branded Keywords" at bounding box center [335, 321] width 93 height 15
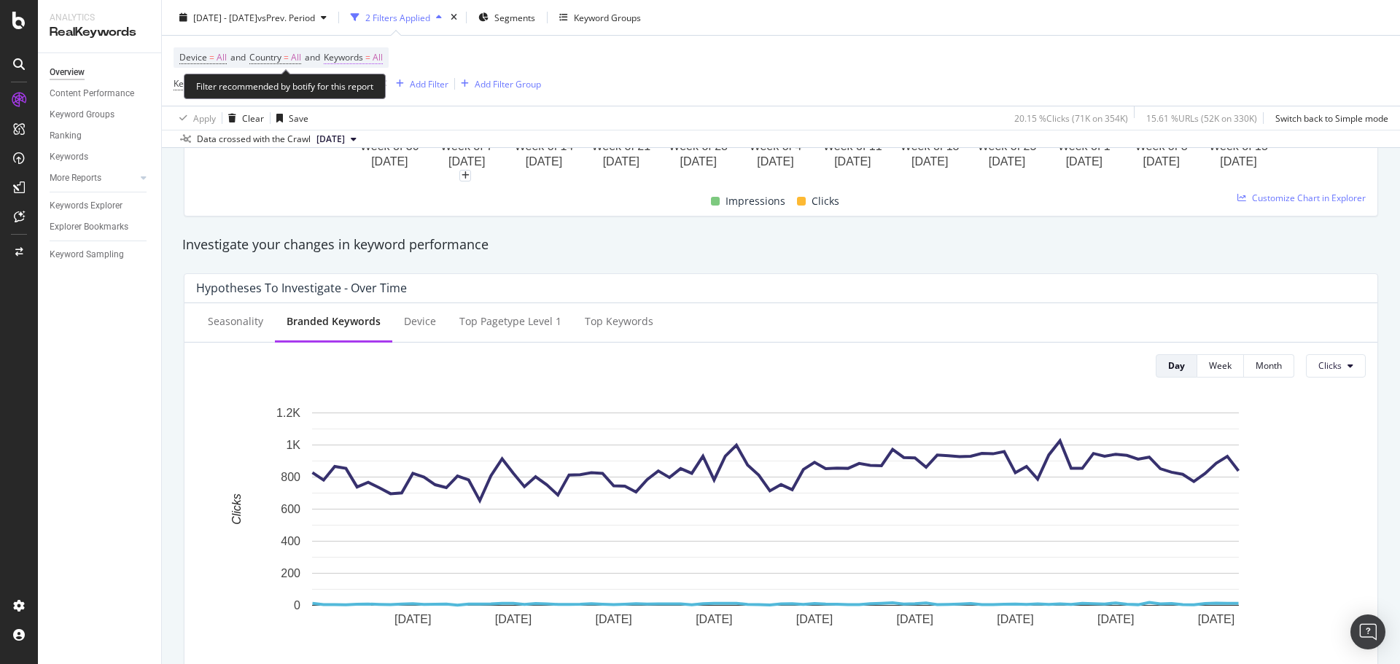
click at [383, 59] on span "All" at bounding box center [378, 57] width 10 height 20
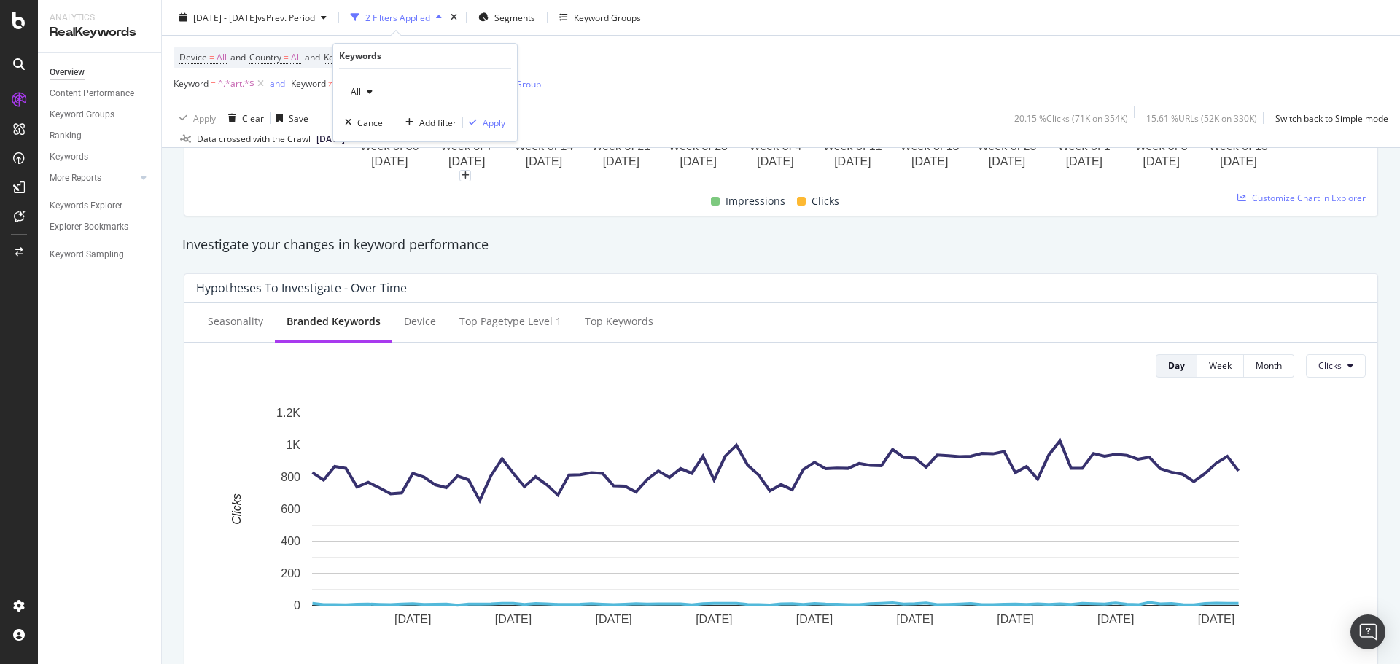
click at [370, 97] on div "All" at bounding box center [362, 92] width 34 height 22
click at [381, 116] on span "Non-Branded" at bounding box center [431, 120] width 149 height 13
click at [486, 124] on div "Apply" at bounding box center [494, 123] width 23 height 12
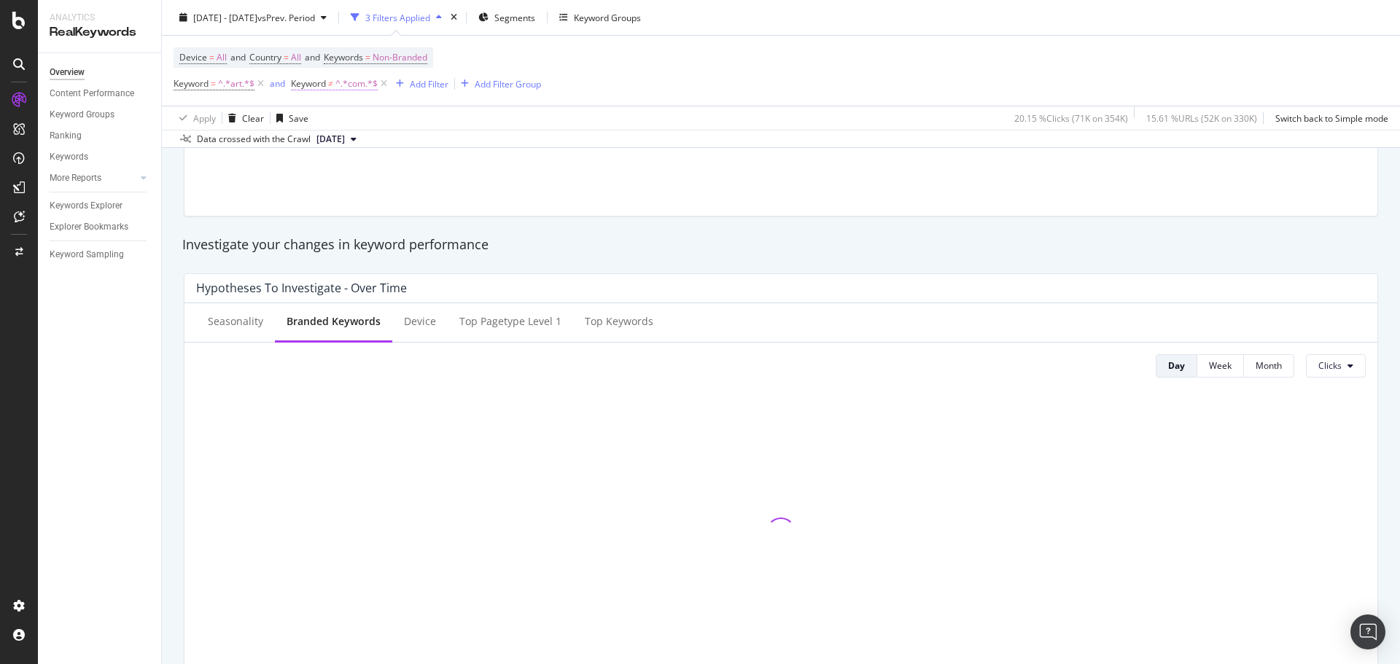
click at [353, 79] on span "^.*com.*$" at bounding box center [356, 84] width 42 height 20
click at [327, 182] on button "Cancel" at bounding box center [320, 175] width 46 height 15
click at [383, 87] on icon at bounding box center [384, 84] width 12 height 15
click at [290, 87] on div "Add Filter" at bounding box center [306, 83] width 39 height 12
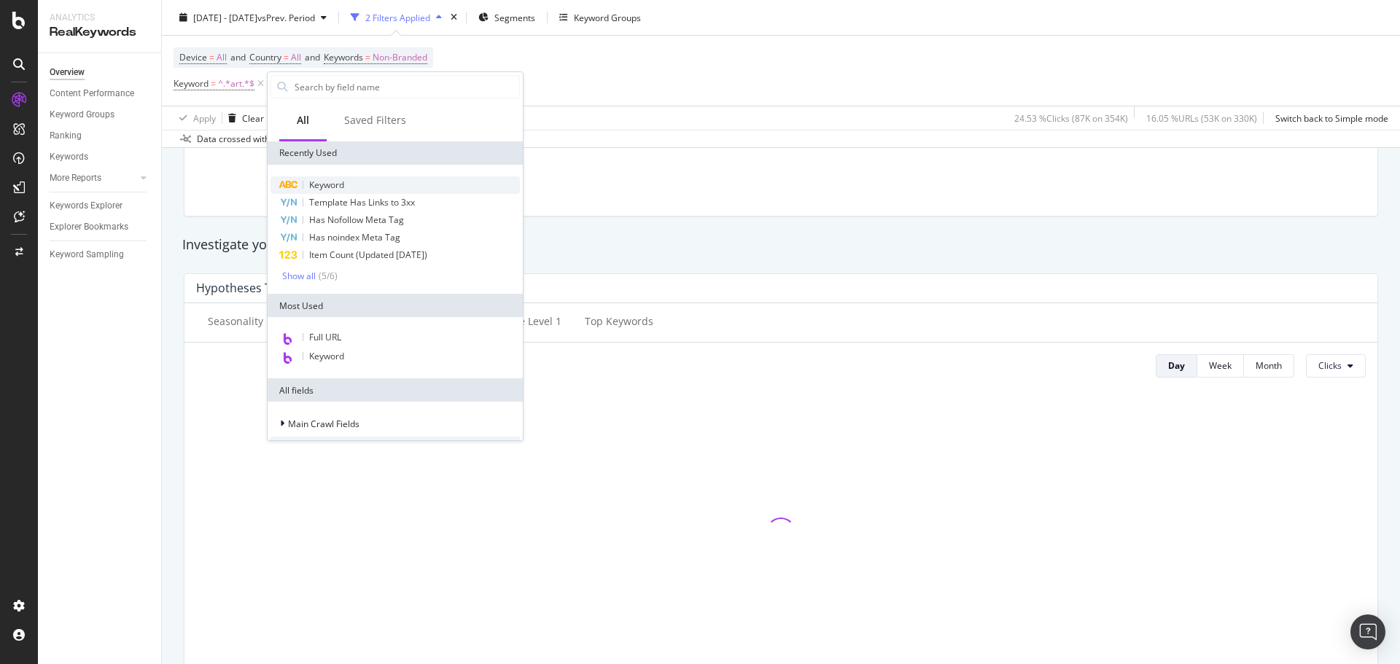
click at [329, 182] on span "Keyword" at bounding box center [326, 185] width 35 height 12
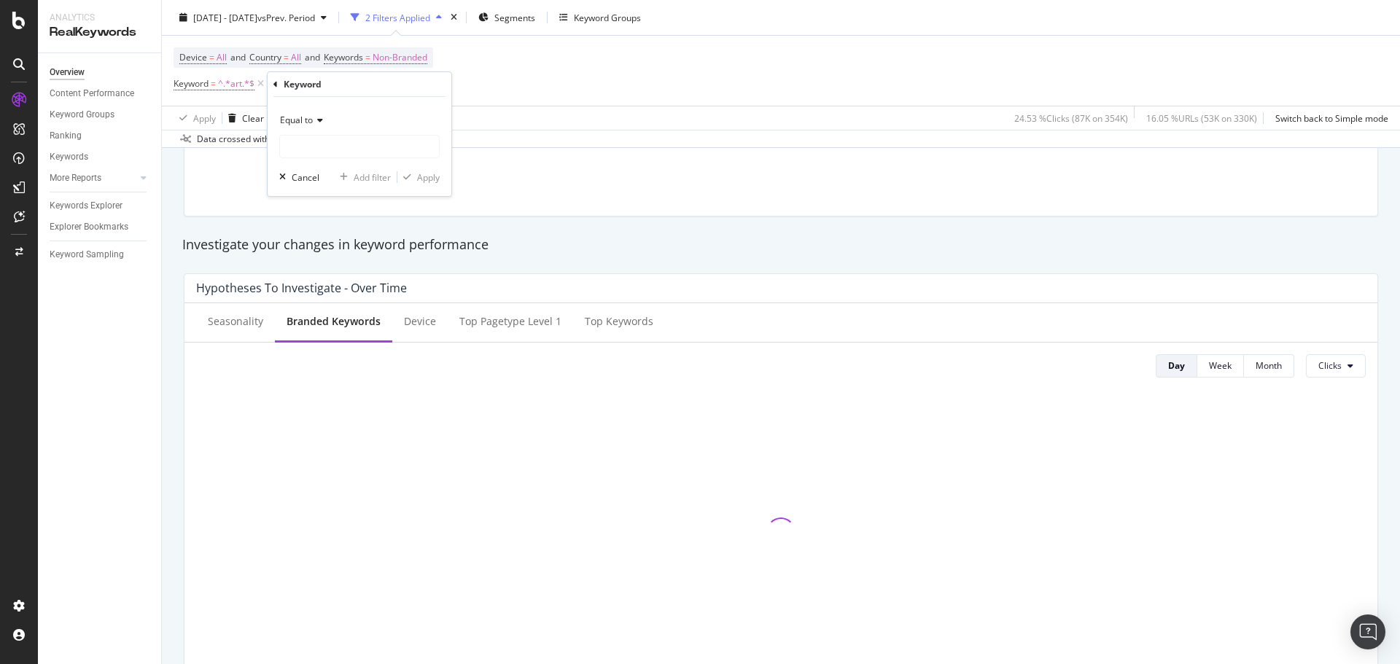
click at [319, 127] on div "Equal to" at bounding box center [359, 120] width 160 height 23
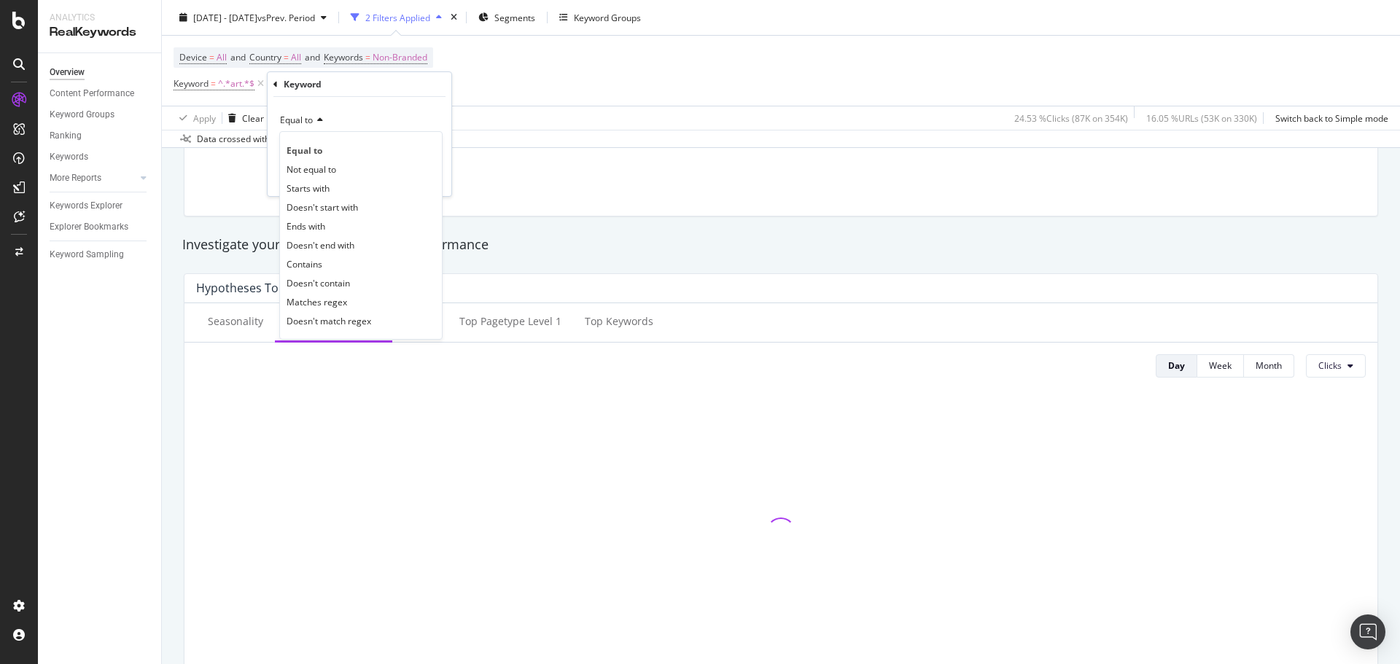
click at [316, 260] on div "Investigate your changes in keyword performance" at bounding box center [781, 245] width 1212 height 34
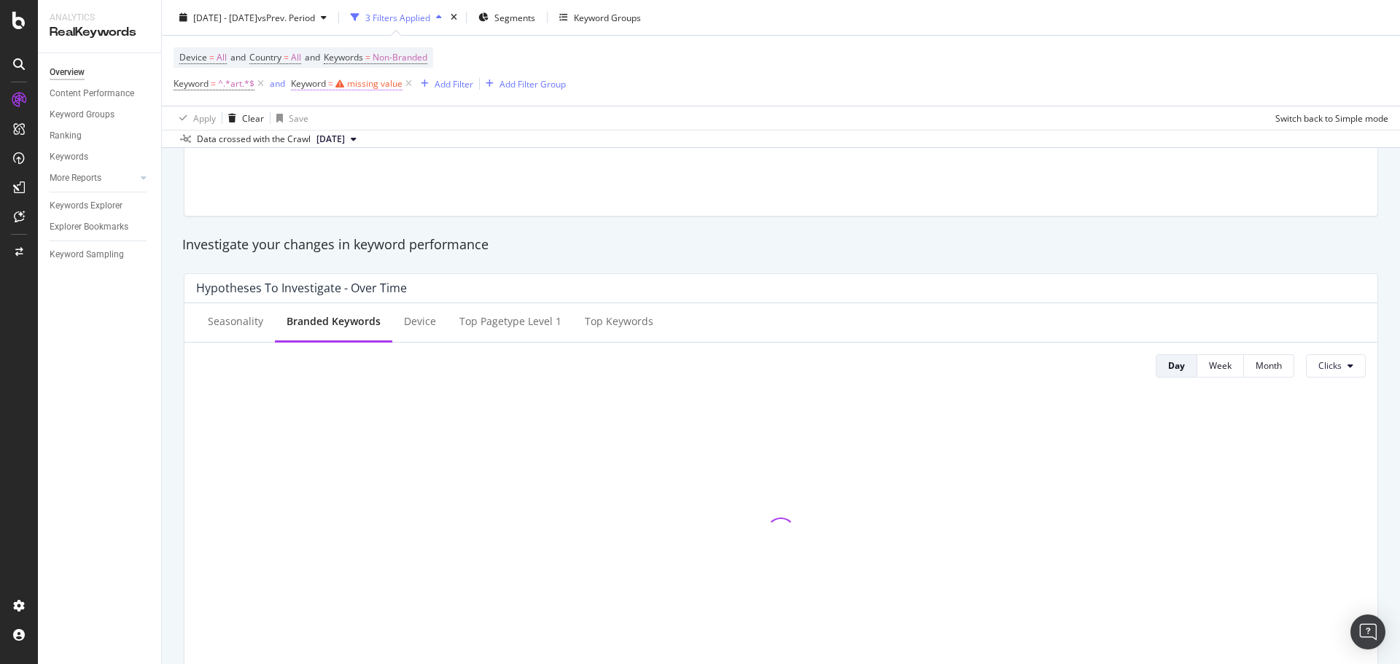
click at [371, 83] on div "missing value" at bounding box center [374, 83] width 55 height 12
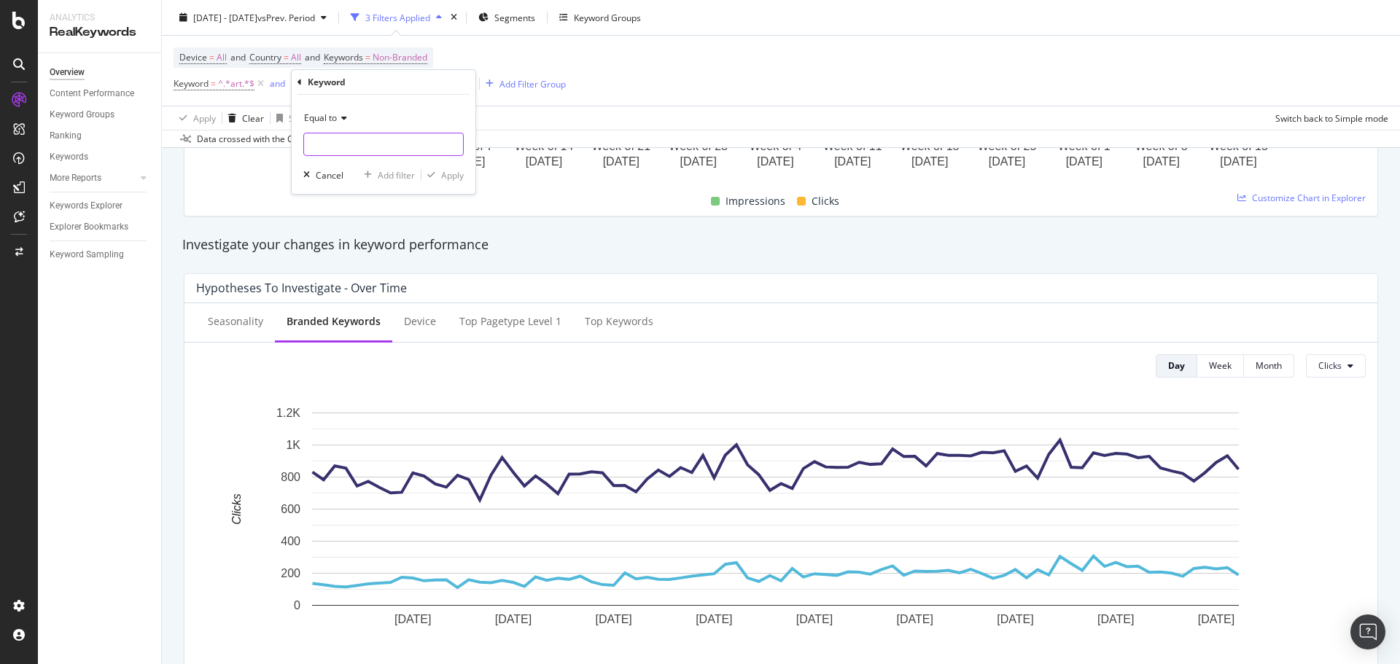
click at [353, 139] on input "text" at bounding box center [383, 144] width 159 height 23
click at [332, 112] on span "Equal to" at bounding box center [320, 118] width 33 height 12
click at [338, 254] on div "Contains" at bounding box center [385, 261] width 156 height 19
click at [340, 134] on input "text" at bounding box center [383, 144] width 159 height 23
type input "wall art"
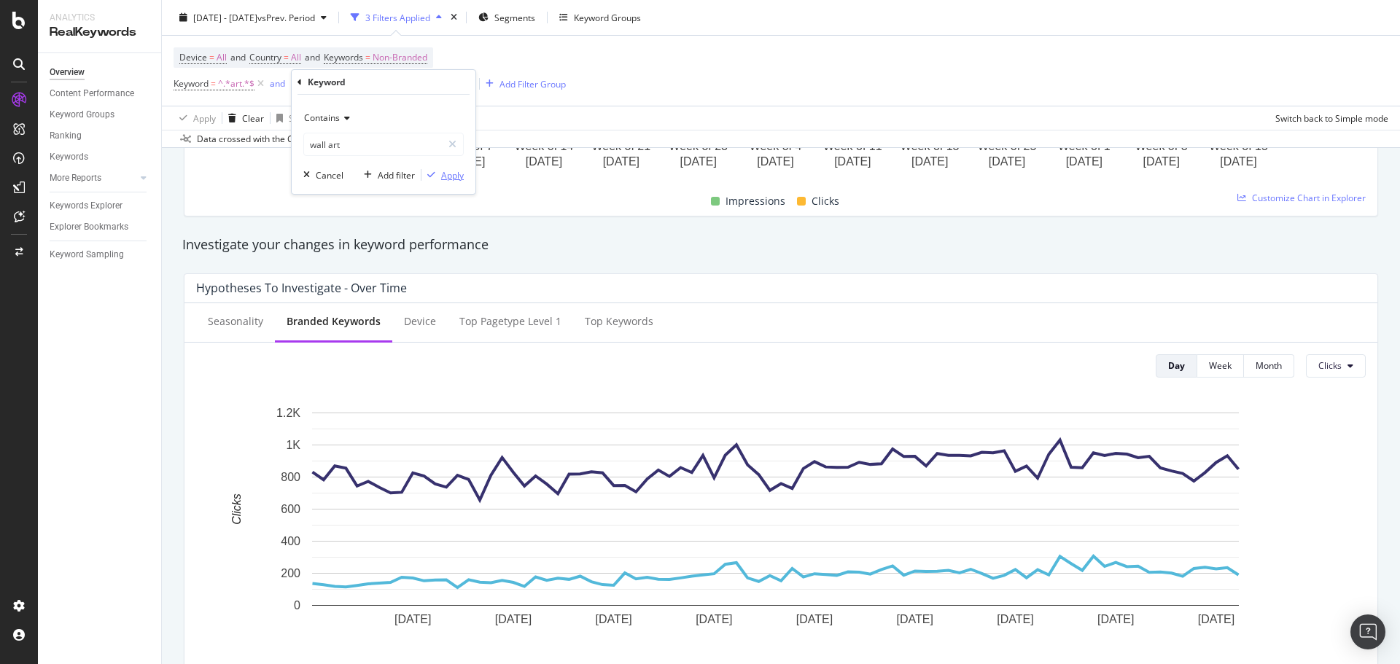
drag, startPoint x: 453, startPoint y: 171, endPoint x: 397, endPoint y: 99, distance: 91.4
click at [453, 171] on div "Apply" at bounding box center [452, 175] width 23 height 12
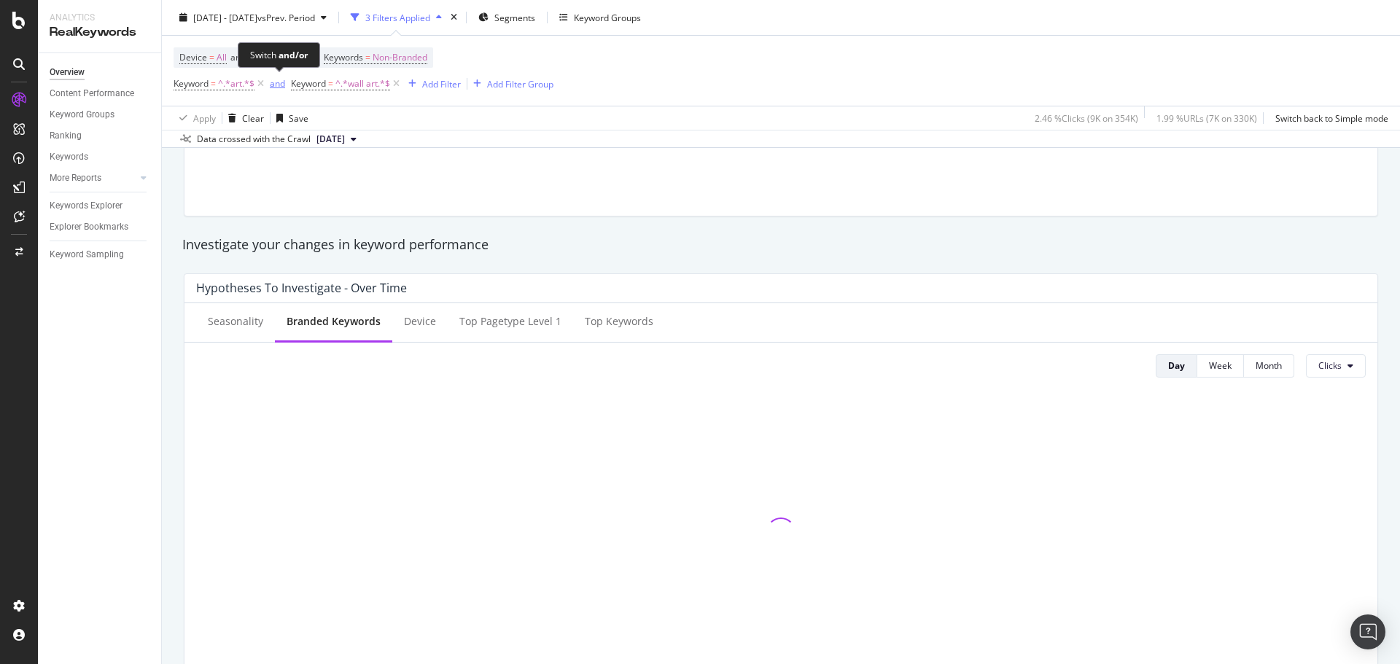
click at [281, 85] on div "and" at bounding box center [277, 83] width 15 height 12
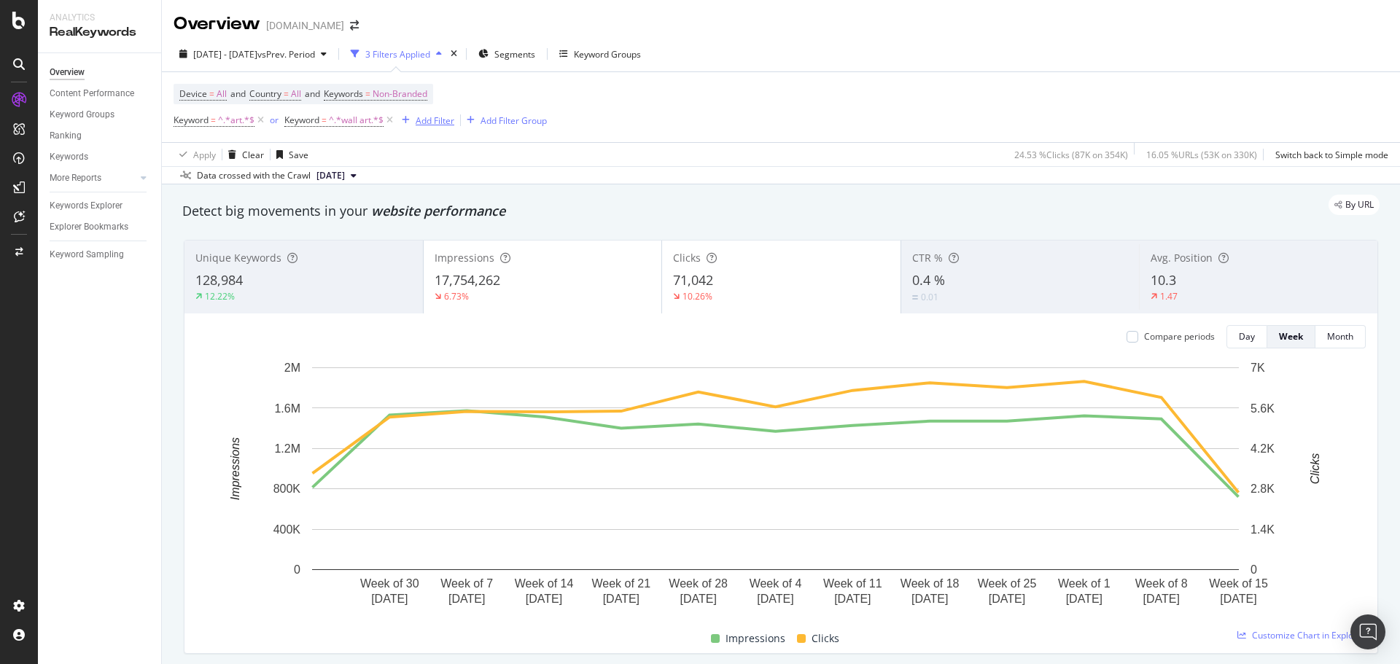
click at [435, 120] on div "Add Filter" at bounding box center [435, 120] width 39 height 12
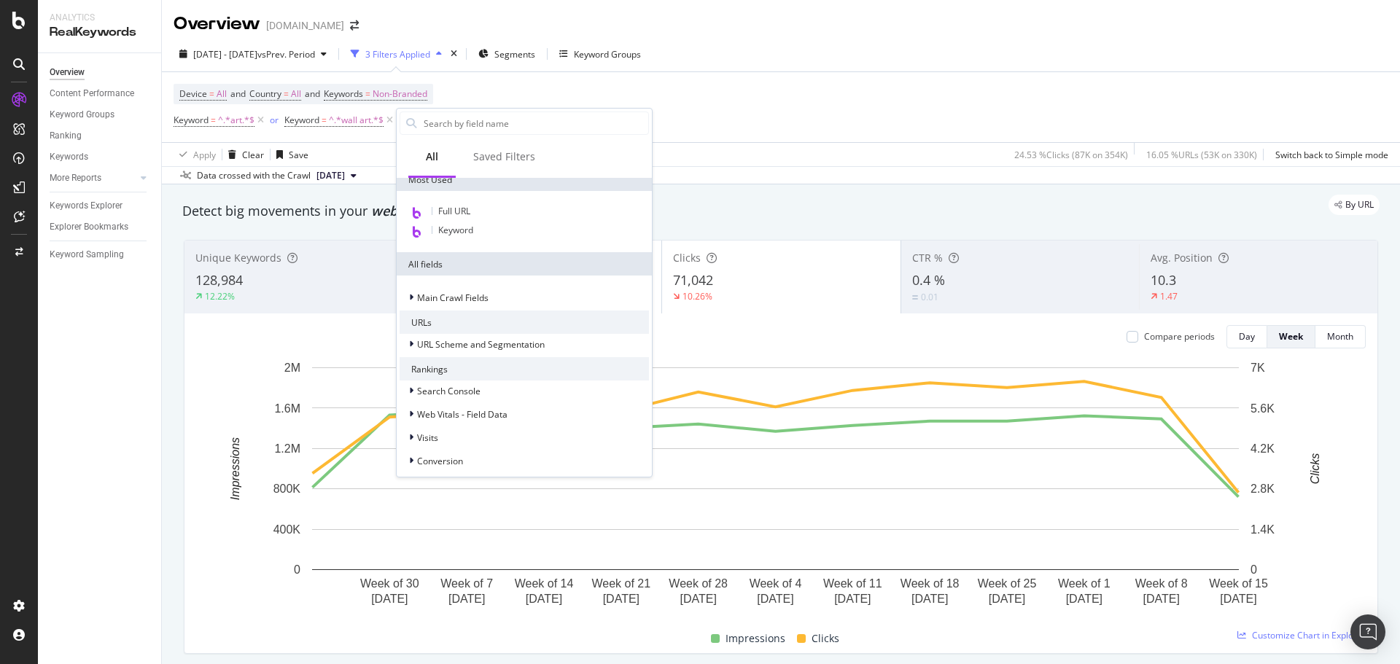
scroll to position [73, 0]
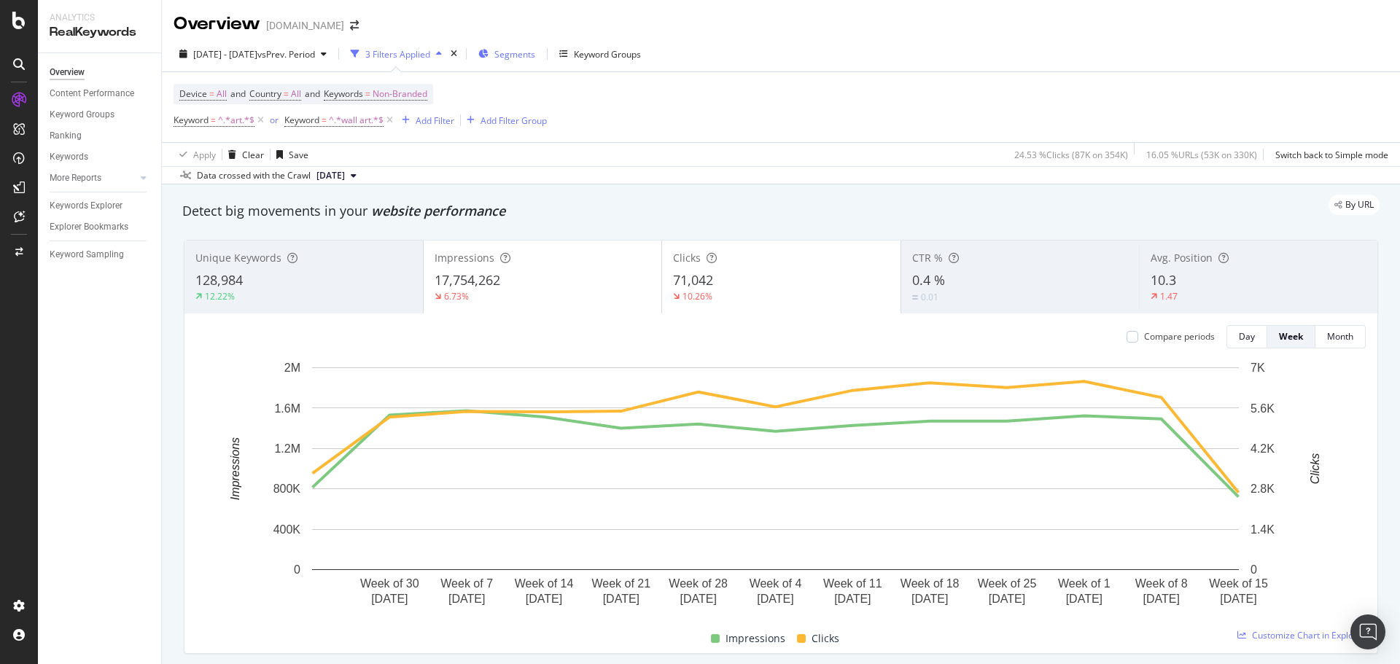
click at [535, 50] on span "Segments" at bounding box center [514, 54] width 41 height 12
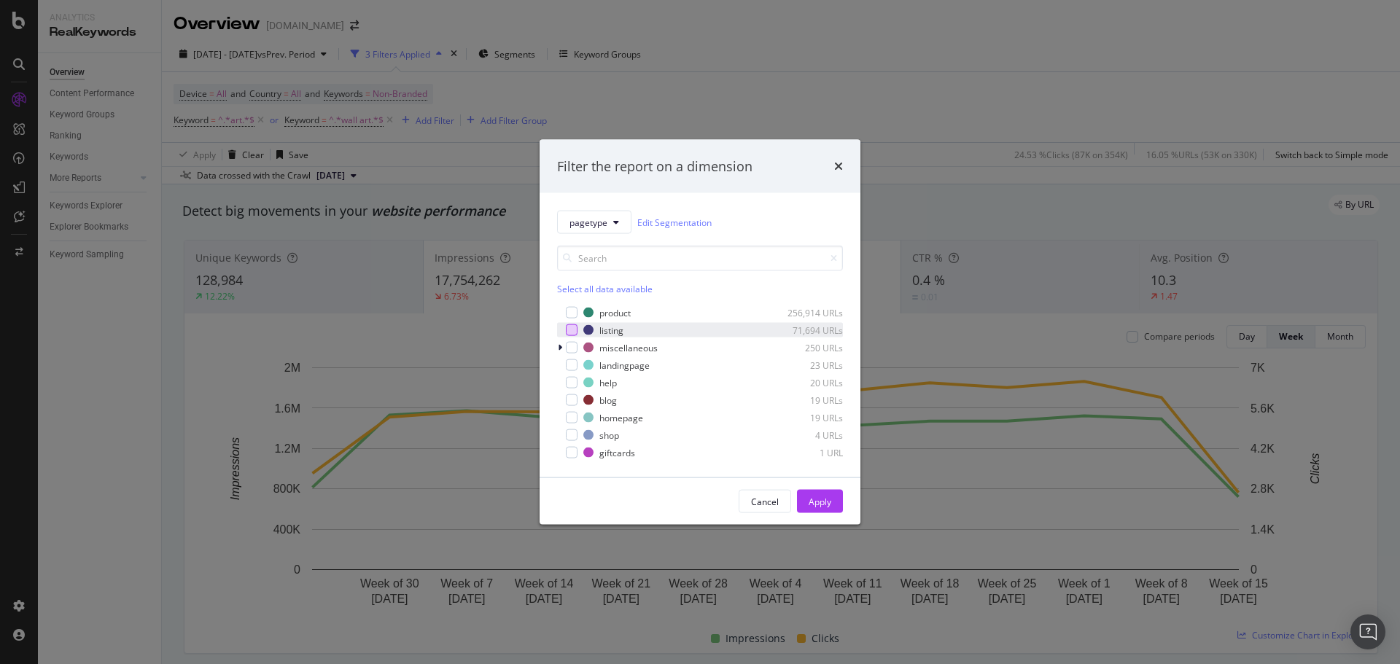
click at [570, 331] on div "modal" at bounding box center [572, 330] width 12 height 12
click at [815, 503] on div "Apply" at bounding box center [820, 501] width 23 height 12
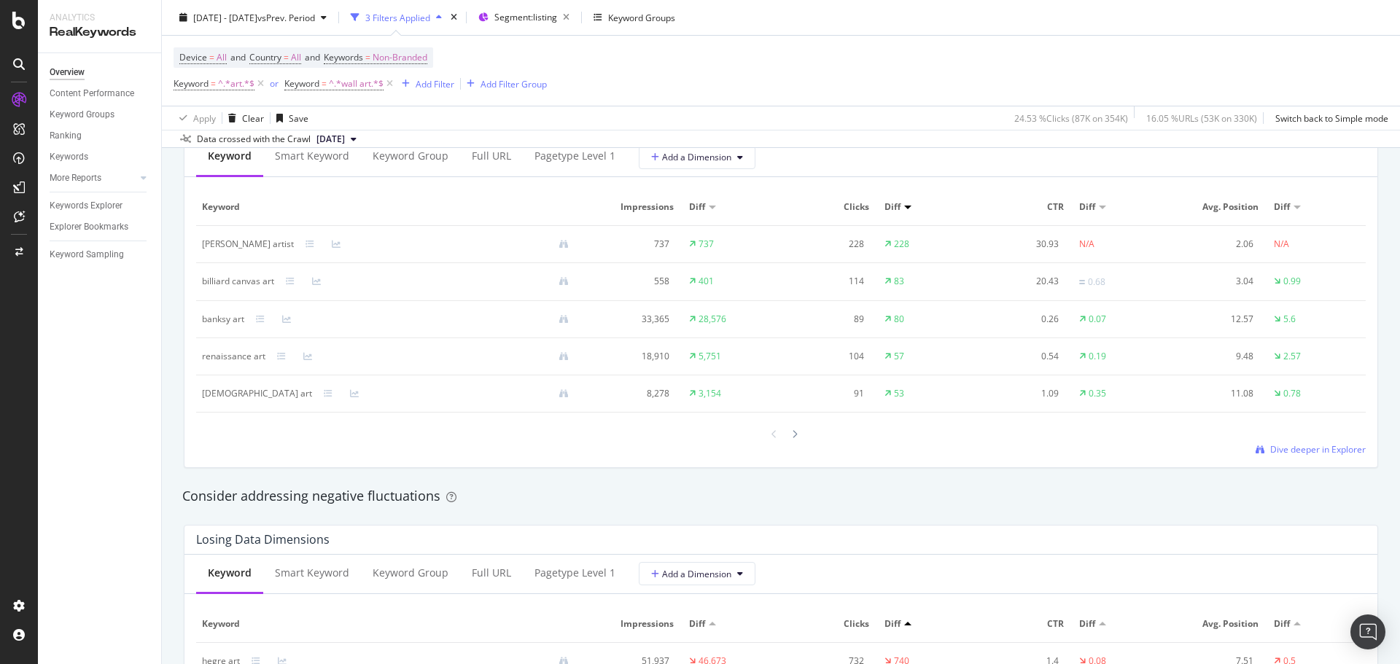
scroll to position [1385, 0]
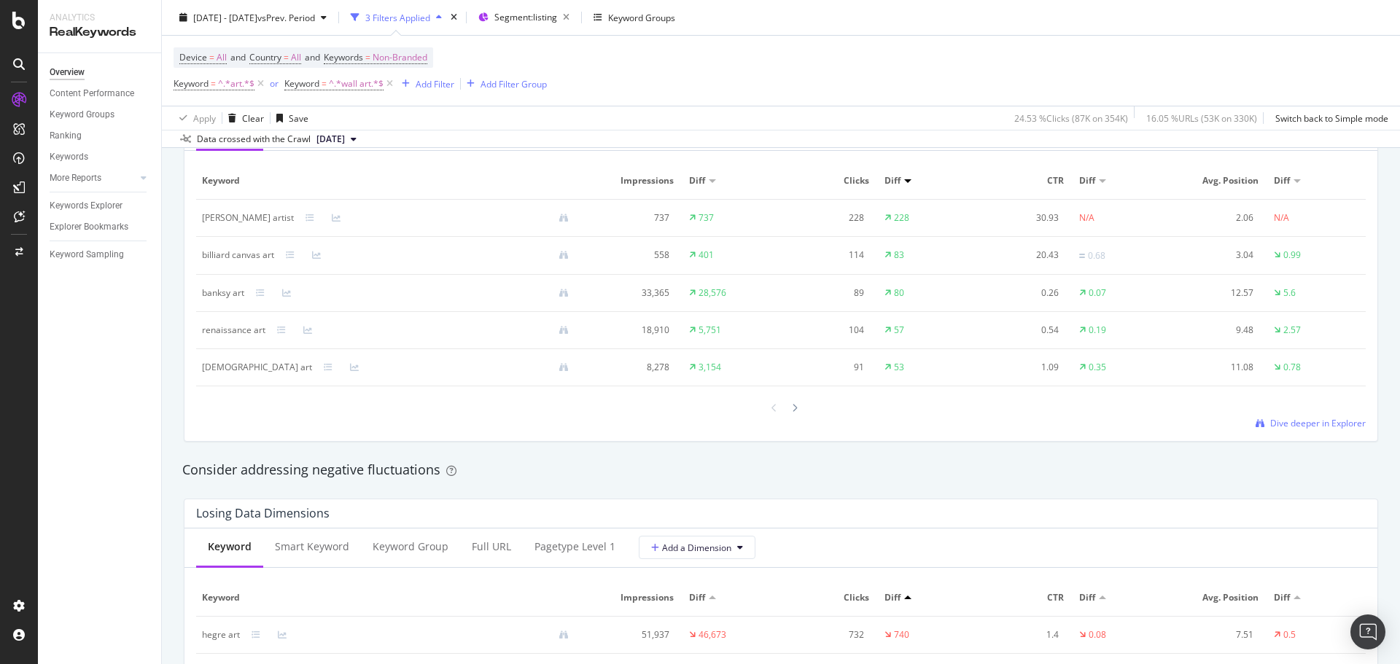
click at [892, 184] on span "Diff" at bounding box center [892, 180] width 16 height 13
click at [904, 182] on div at bounding box center [907, 181] width 7 height 4
click at [888, 177] on span "Diff" at bounding box center [892, 180] width 16 height 13
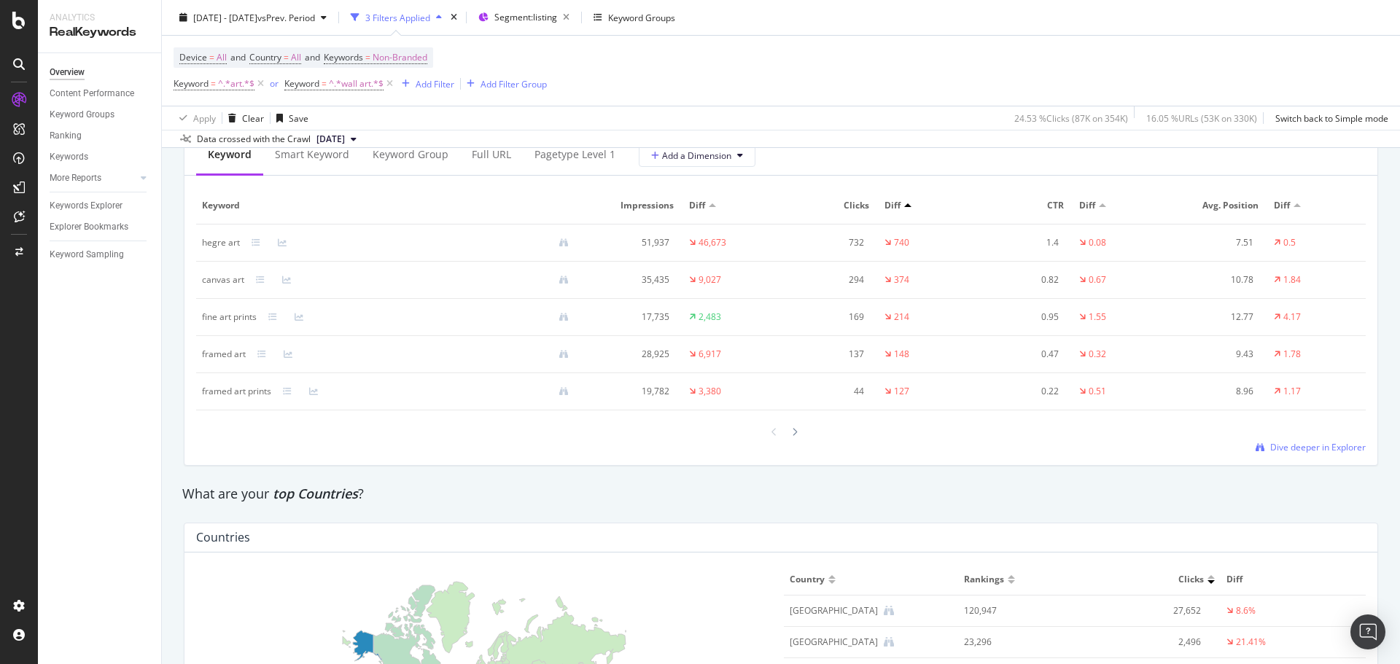
scroll to position [1635, 0]
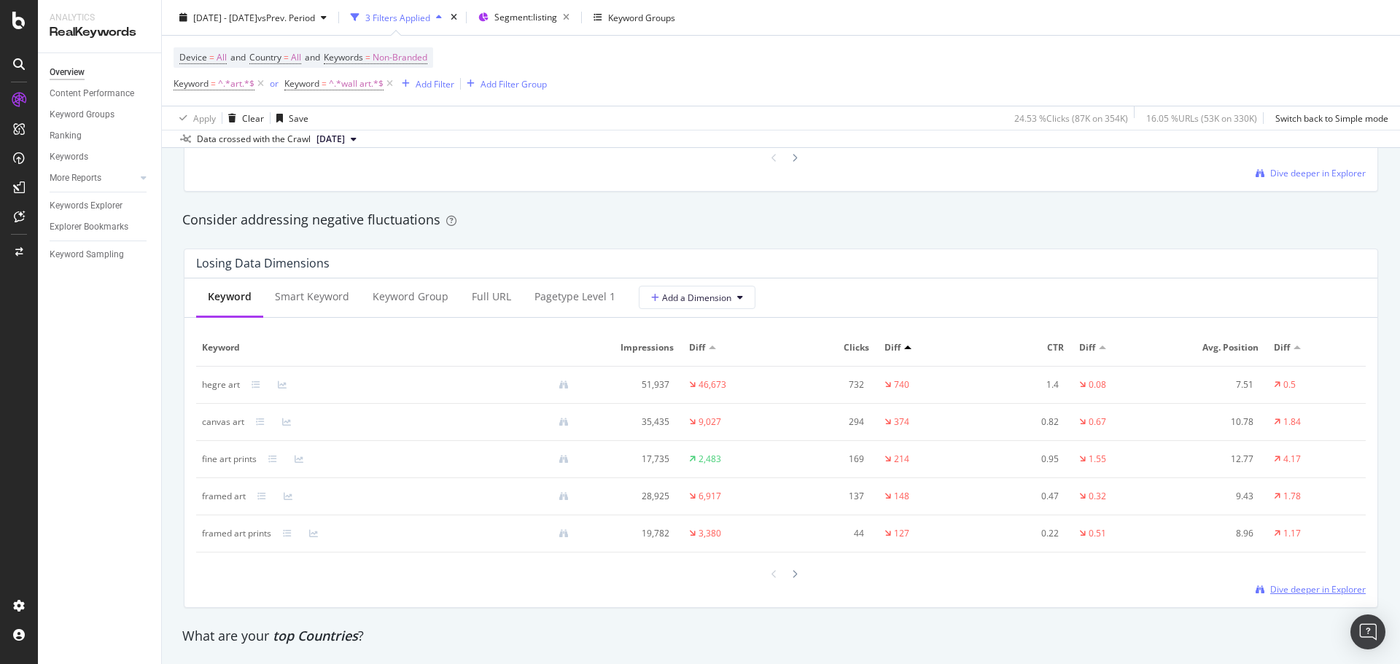
click at [1296, 589] on span "Dive deeper in Explorer" at bounding box center [1318, 589] width 96 height 12
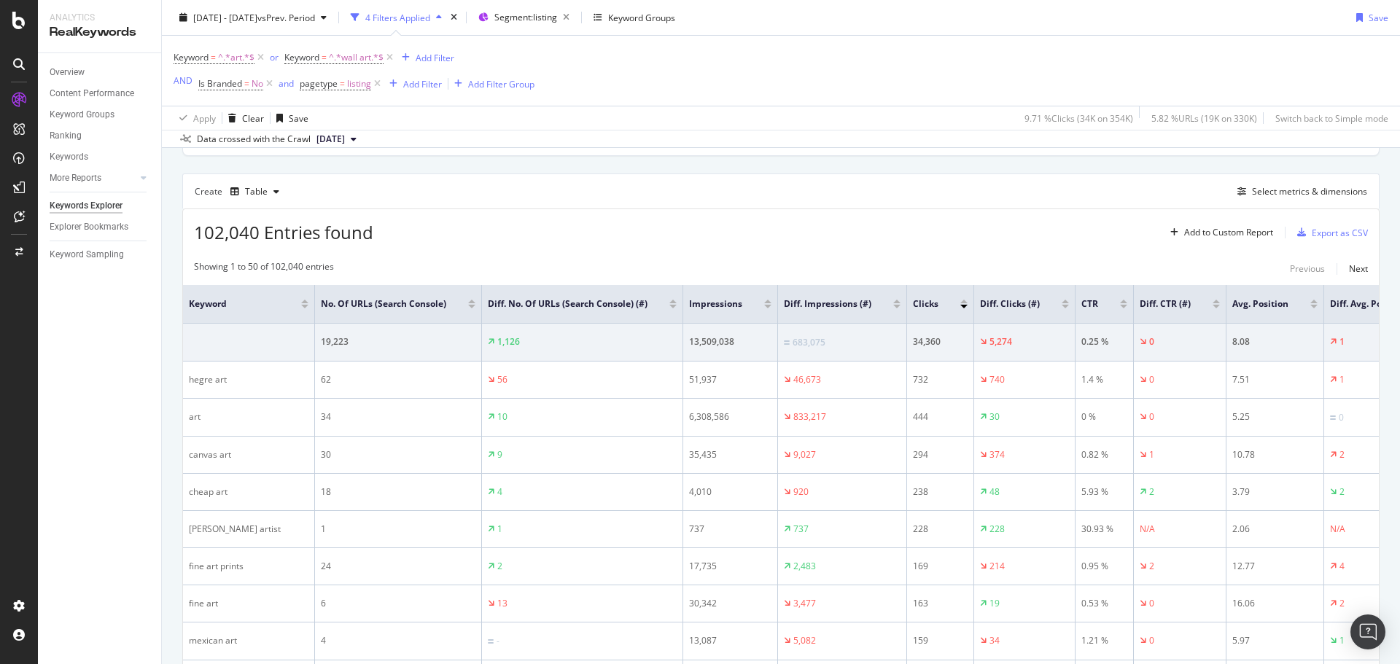
scroll to position [408, 0]
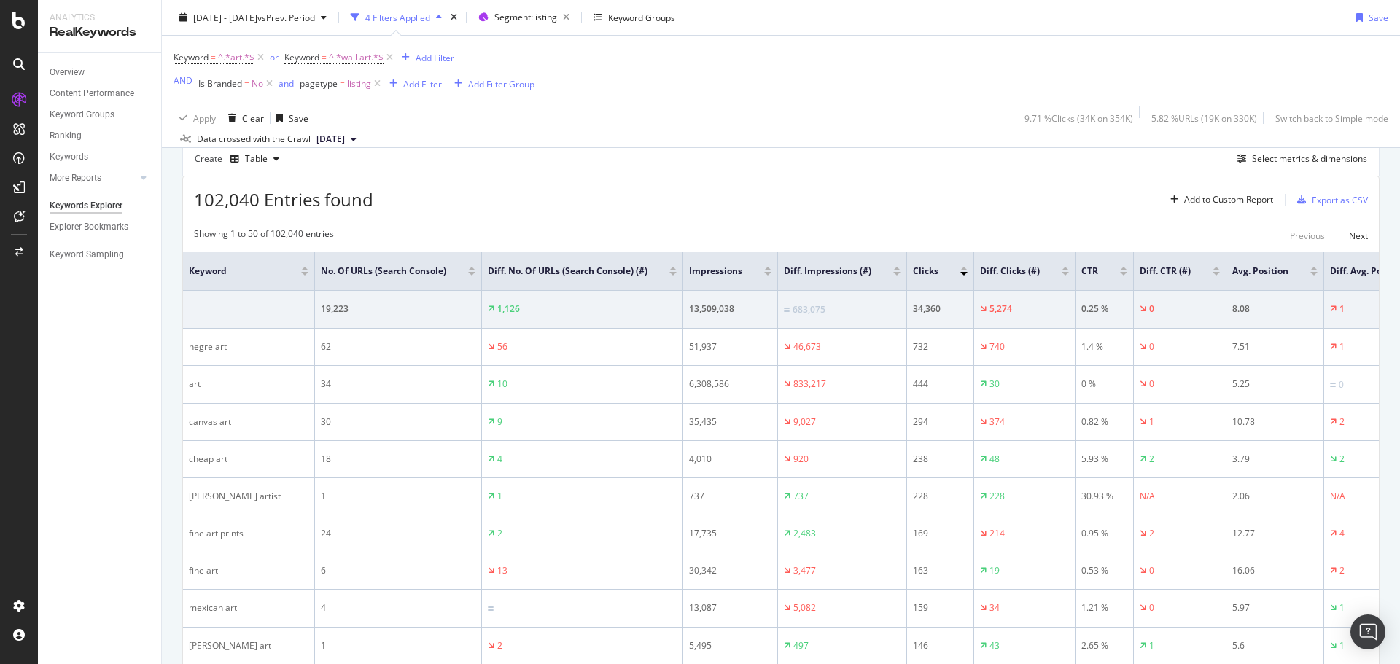
click at [1062, 273] on div at bounding box center [1065, 274] width 7 height 4
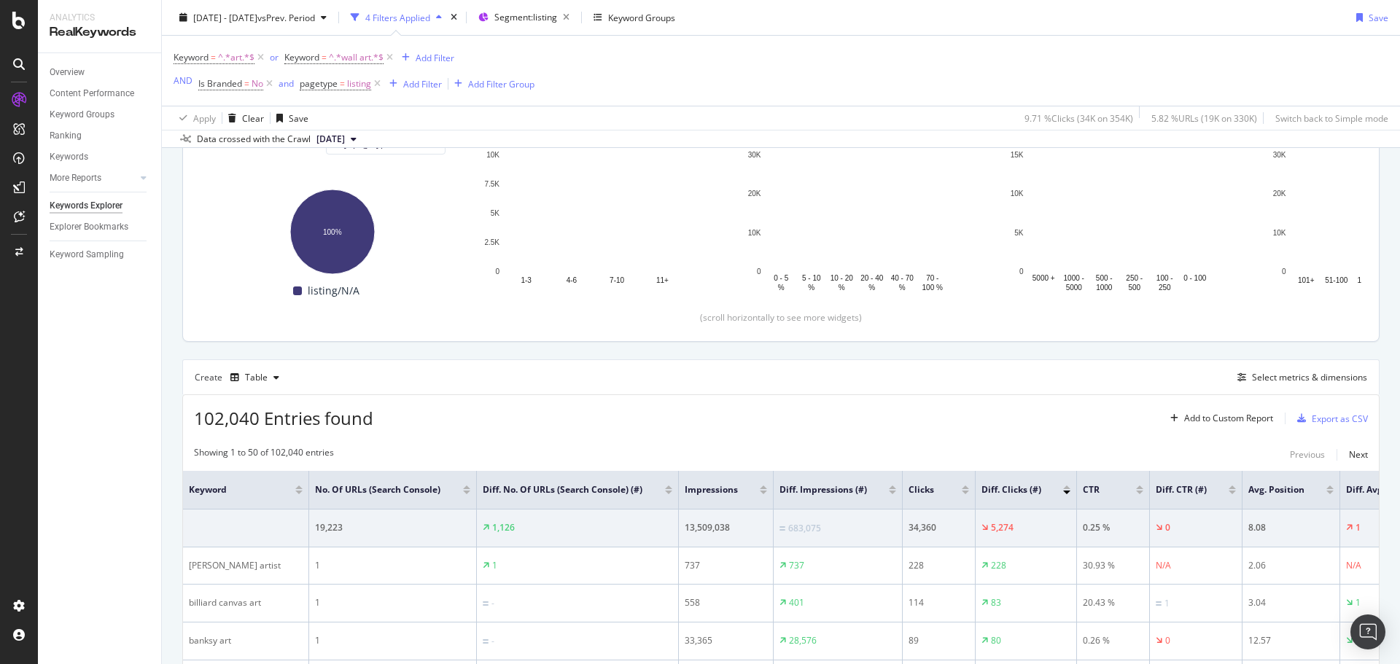
scroll to position [408, 0]
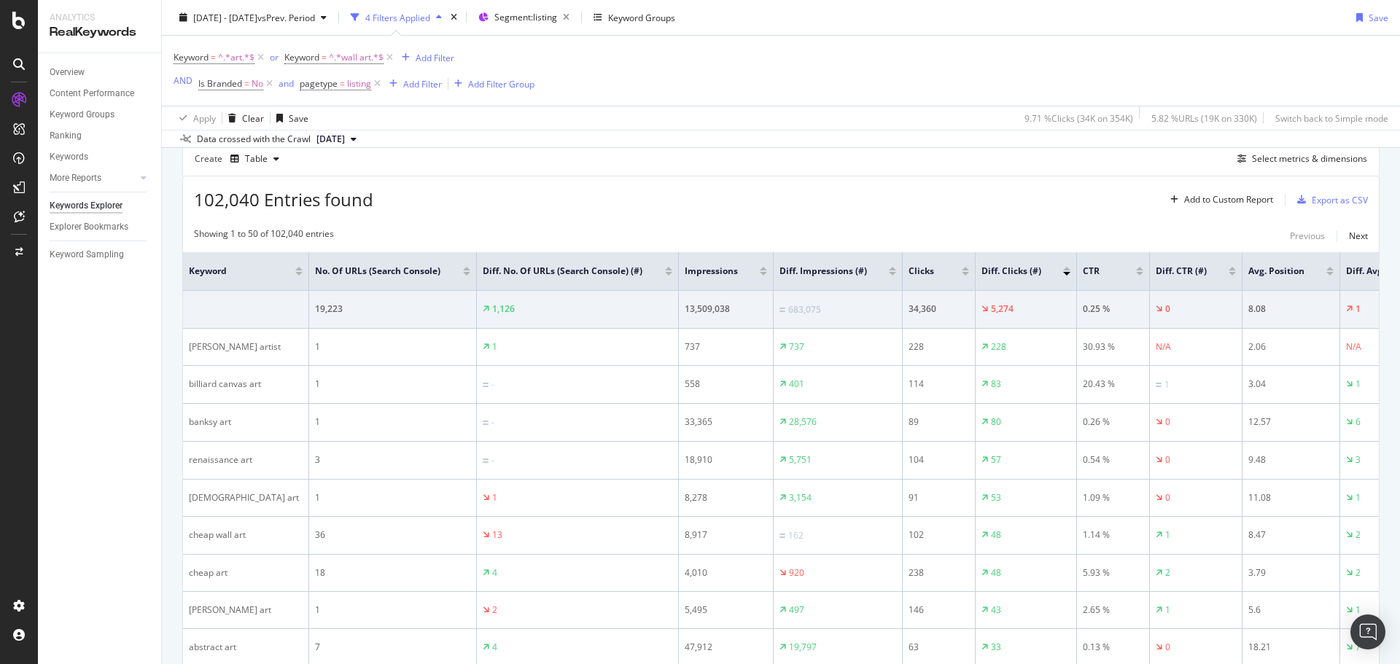
click at [1067, 279] on div "Diff. Clicks (#)" at bounding box center [1025, 271] width 89 height 15
click at [1065, 270] on div at bounding box center [1066, 269] width 7 height 4
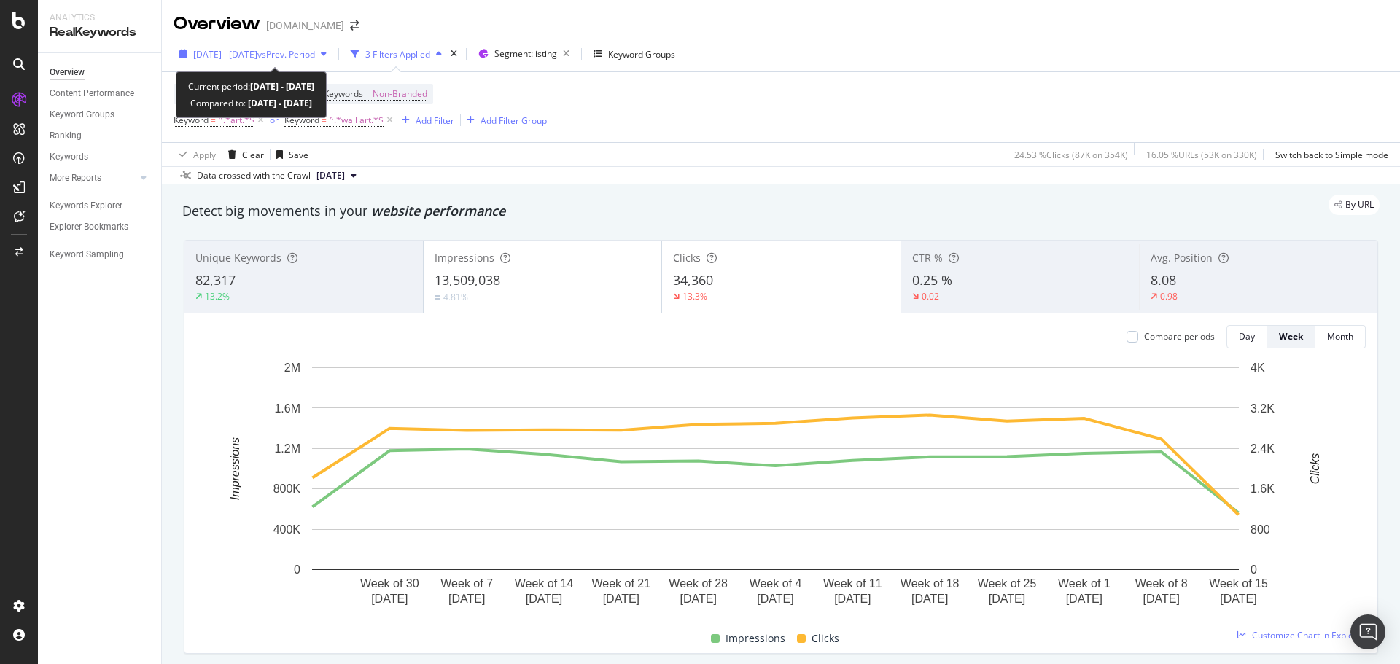
click at [309, 52] on span "vs Prev. Period" at bounding box center [286, 54] width 58 height 12
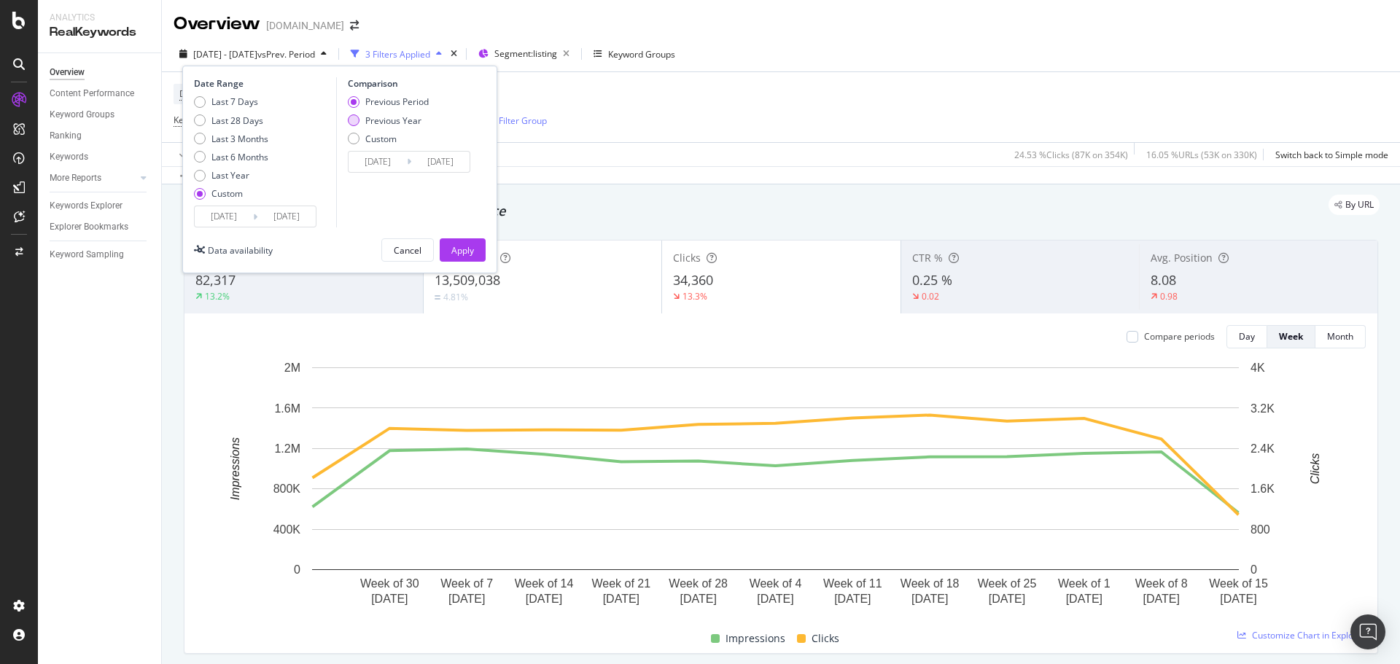
click at [359, 120] on div "Previous Year" at bounding box center [354, 120] width 12 height 12
type input "[DATE]"
click at [453, 249] on div "Apply" at bounding box center [462, 250] width 23 height 12
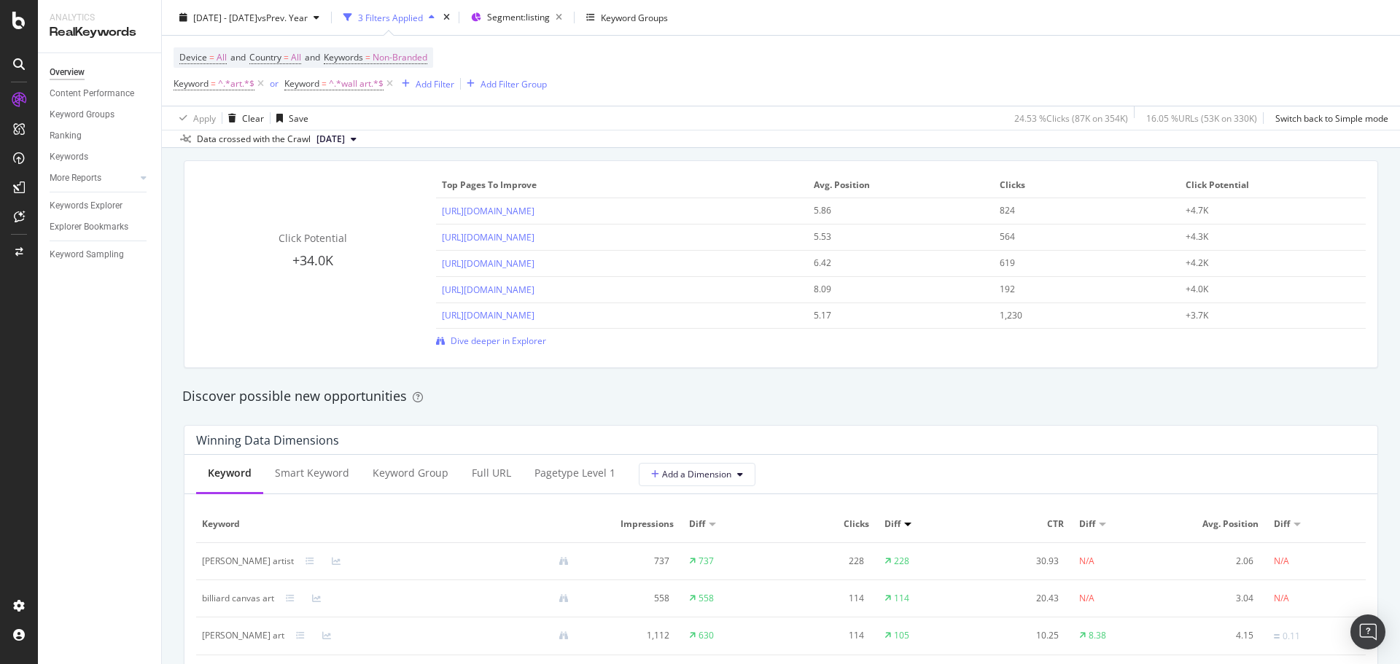
scroll to position [1167, 0]
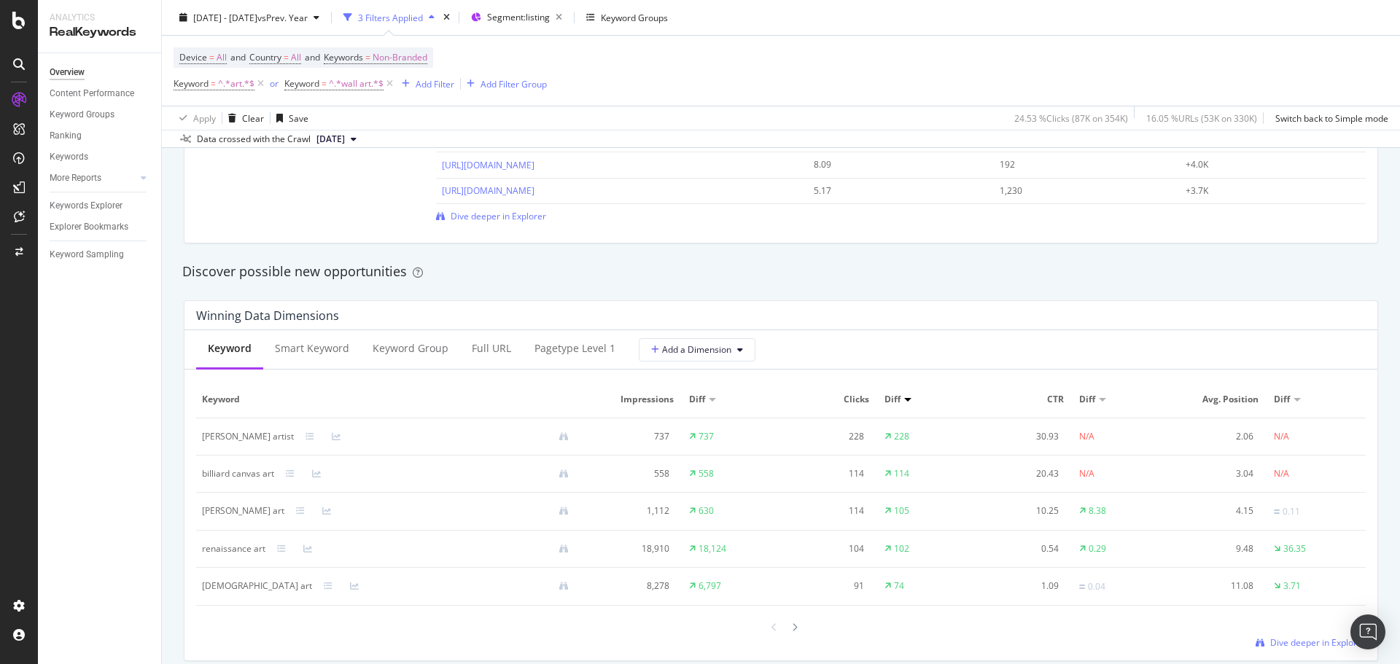
click at [886, 400] on span "Diff" at bounding box center [892, 399] width 16 height 13
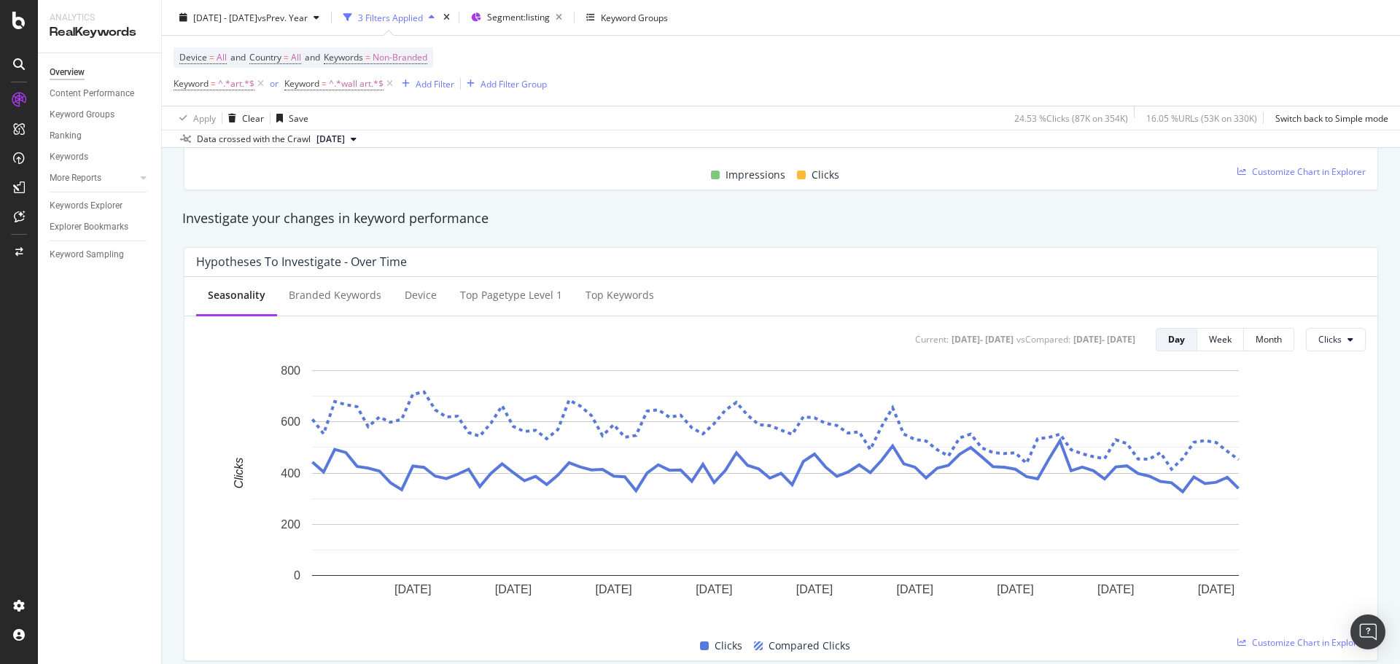
scroll to position [437, 0]
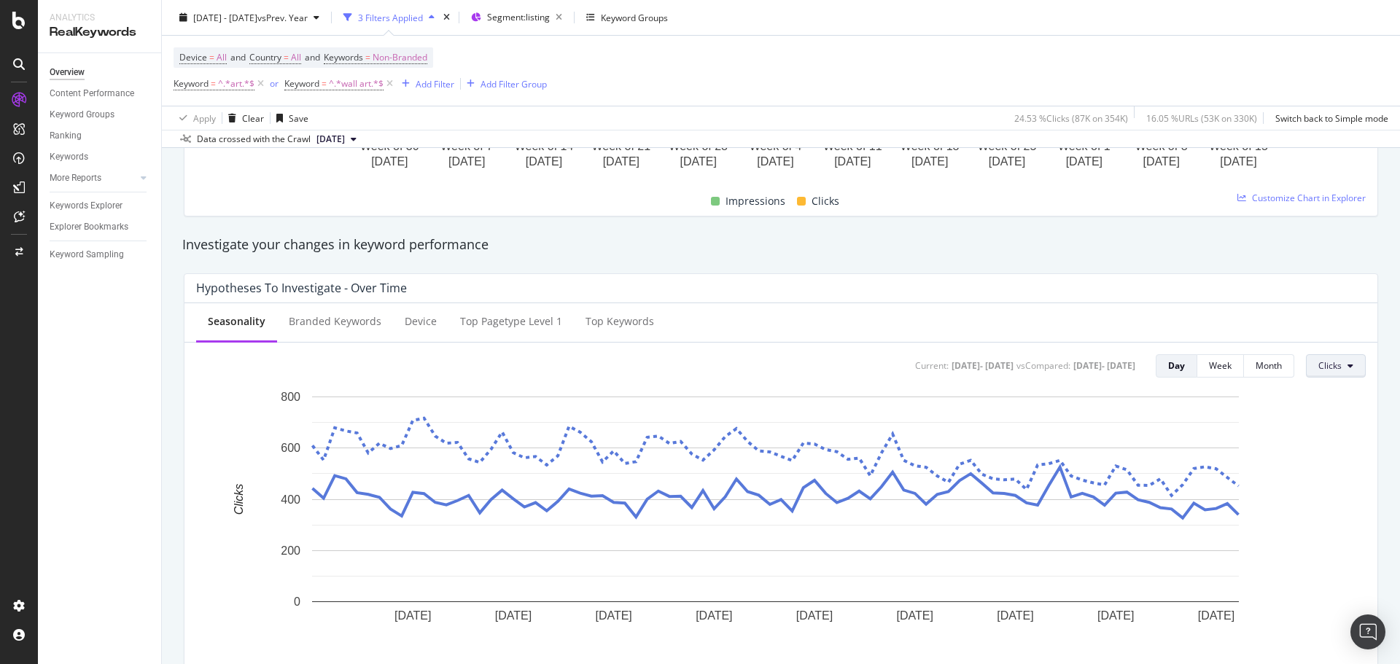
click at [1342, 371] on button "Clicks" at bounding box center [1336, 365] width 60 height 23
click at [1343, 423] on span "Impressions" at bounding box center [1342, 422] width 69 height 13
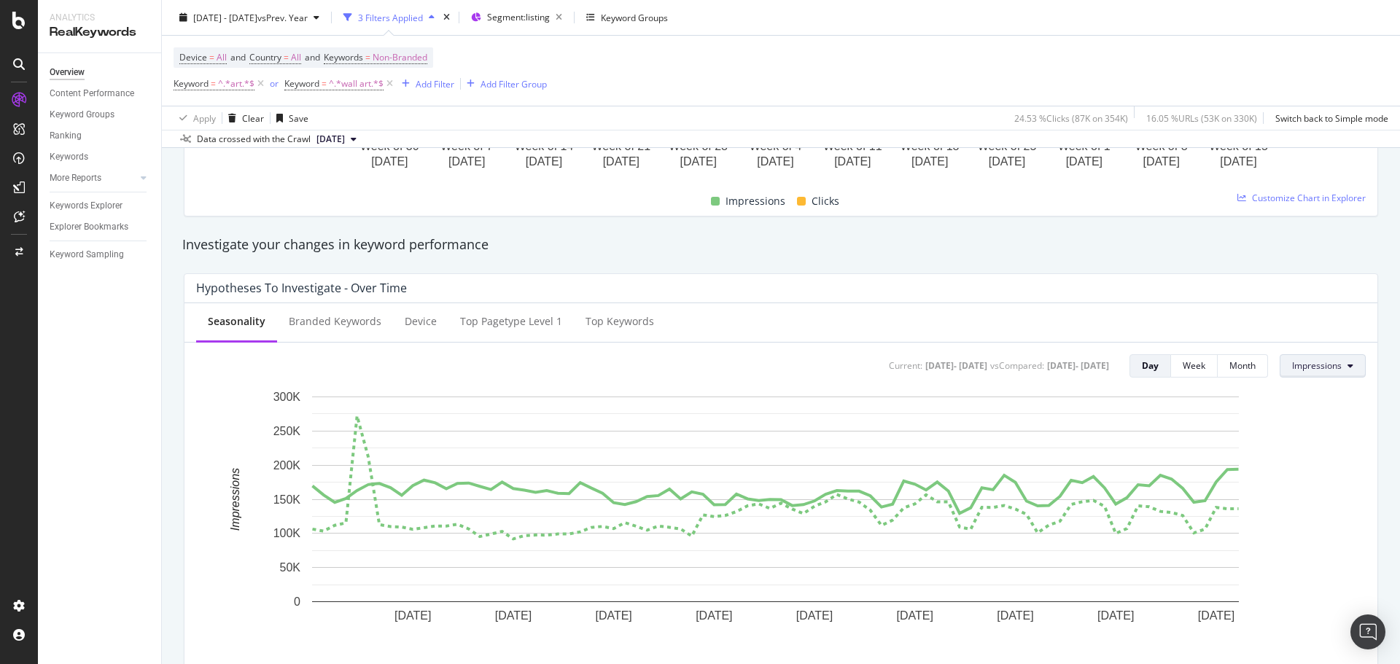
click at [1317, 358] on button "Impressions" at bounding box center [1323, 365] width 86 height 23
click at [1308, 397] on span "Clicks" at bounding box center [1315, 395] width 69 height 13
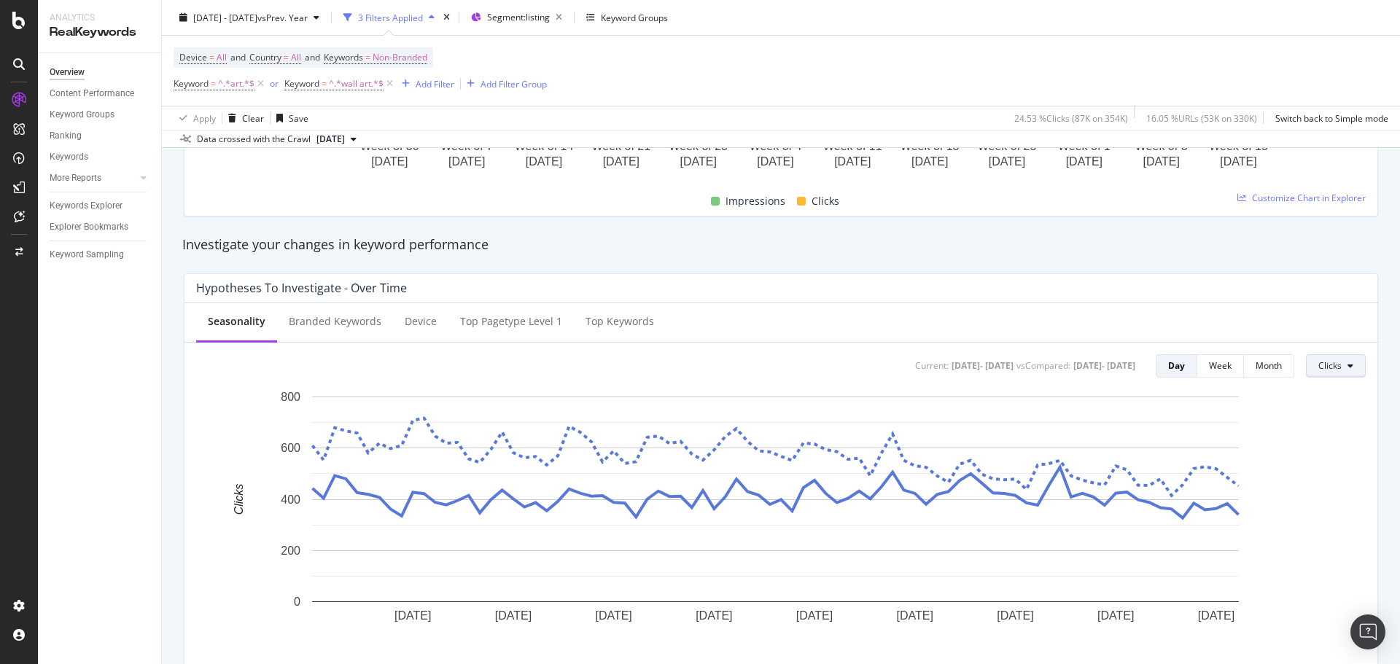
click at [1318, 367] on span "Clicks" at bounding box center [1329, 365] width 23 height 12
click at [1323, 448] on span "Average Position" at bounding box center [1342, 449] width 69 height 13
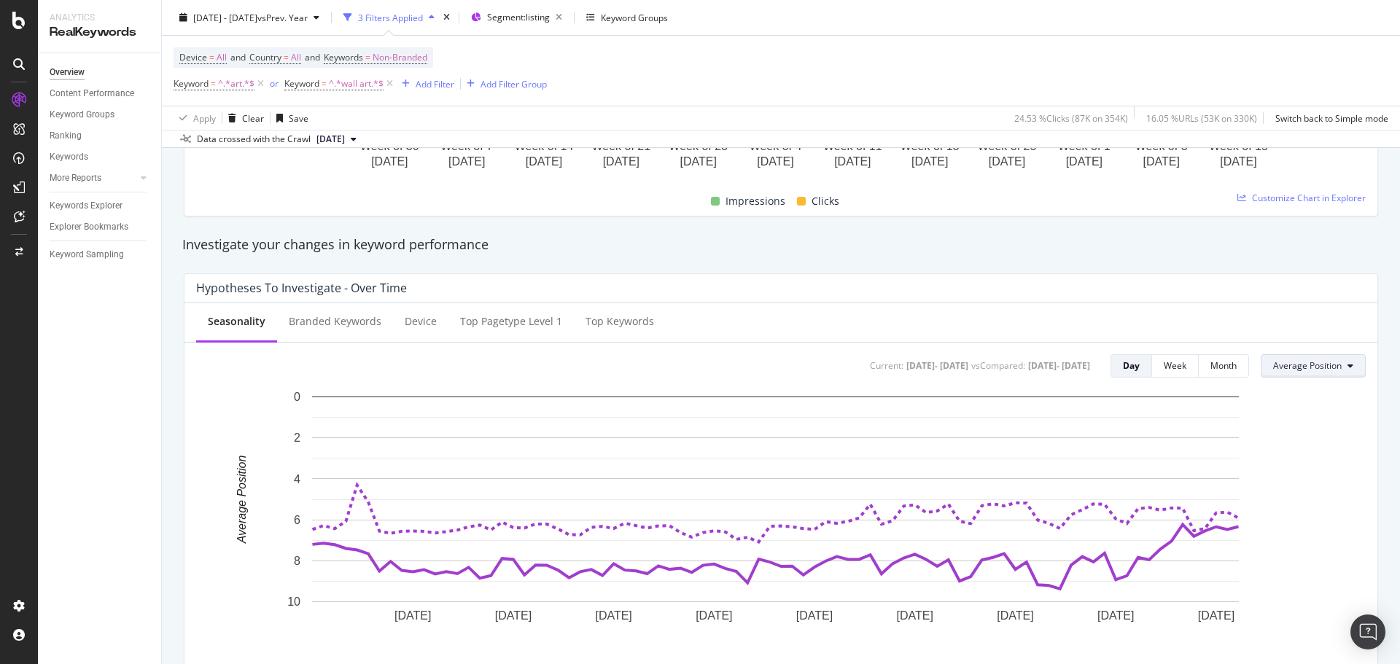
click at [1315, 365] on span "Average Position" at bounding box center [1307, 365] width 69 height 12
click at [1293, 470] on span "CTR" at bounding box center [1298, 476] width 70 height 13
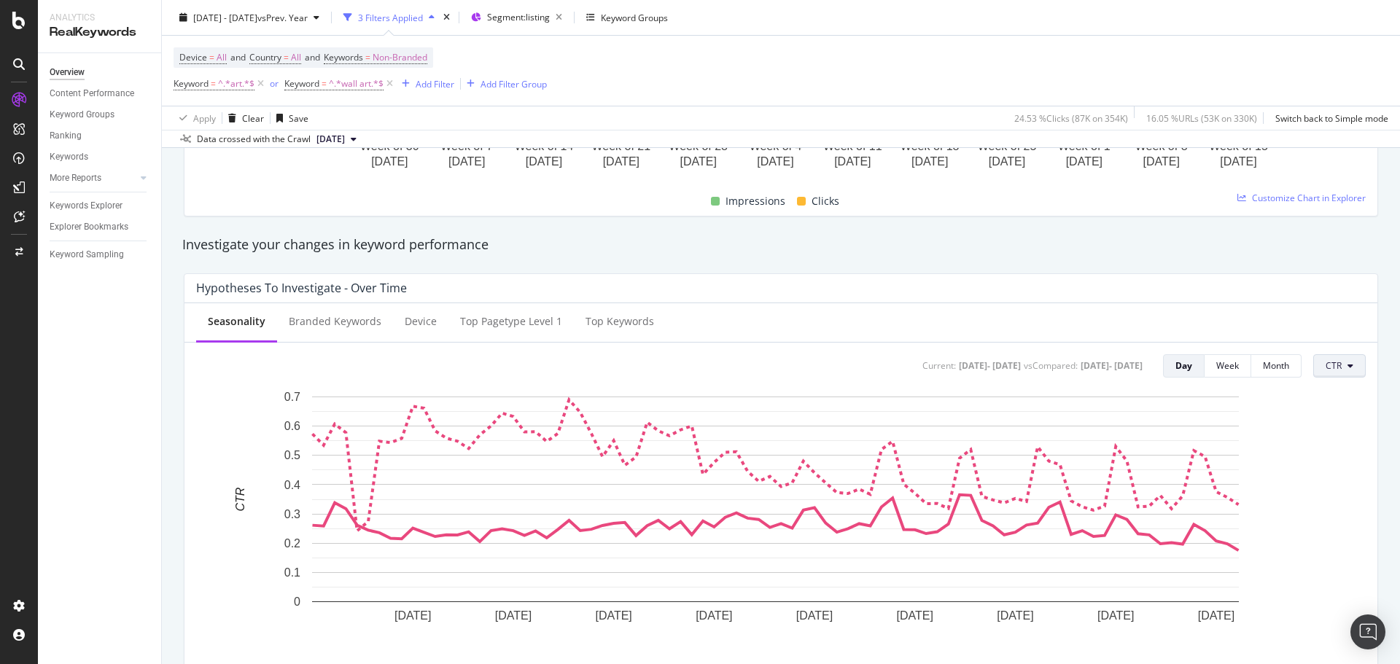
click at [1313, 368] on button "CTR" at bounding box center [1339, 365] width 52 height 23
click at [1330, 400] on span "Clicks" at bounding box center [1349, 395] width 69 height 13
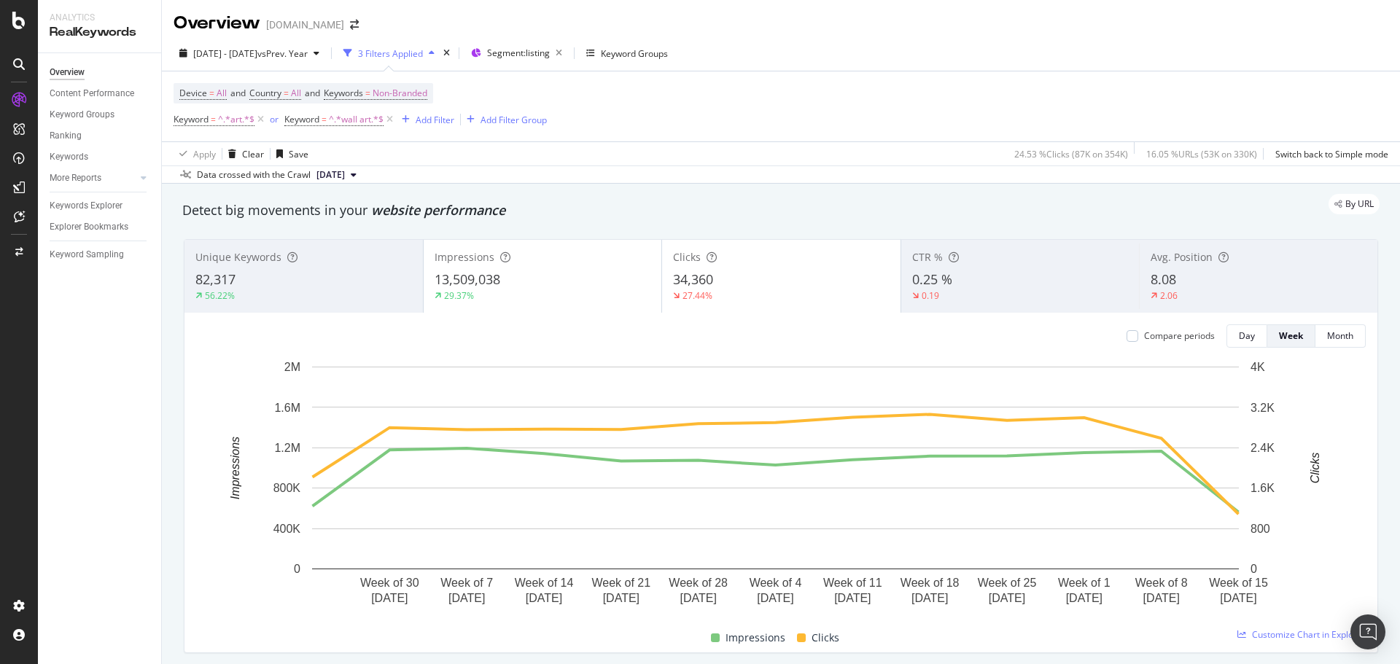
scroll to position [0, 0]
drag, startPoint x: 259, startPoint y: 122, endPoint x: 459, endPoint y: 128, distance: 200.6
click at [259, 122] on icon at bounding box center [260, 120] width 12 height 15
click at [389, 120] on icon at bounding box center [390, 120] width 12 height 15
click at [1175, 278] on div "8.08" at bounding box center [1259, 280] width 216 height 19
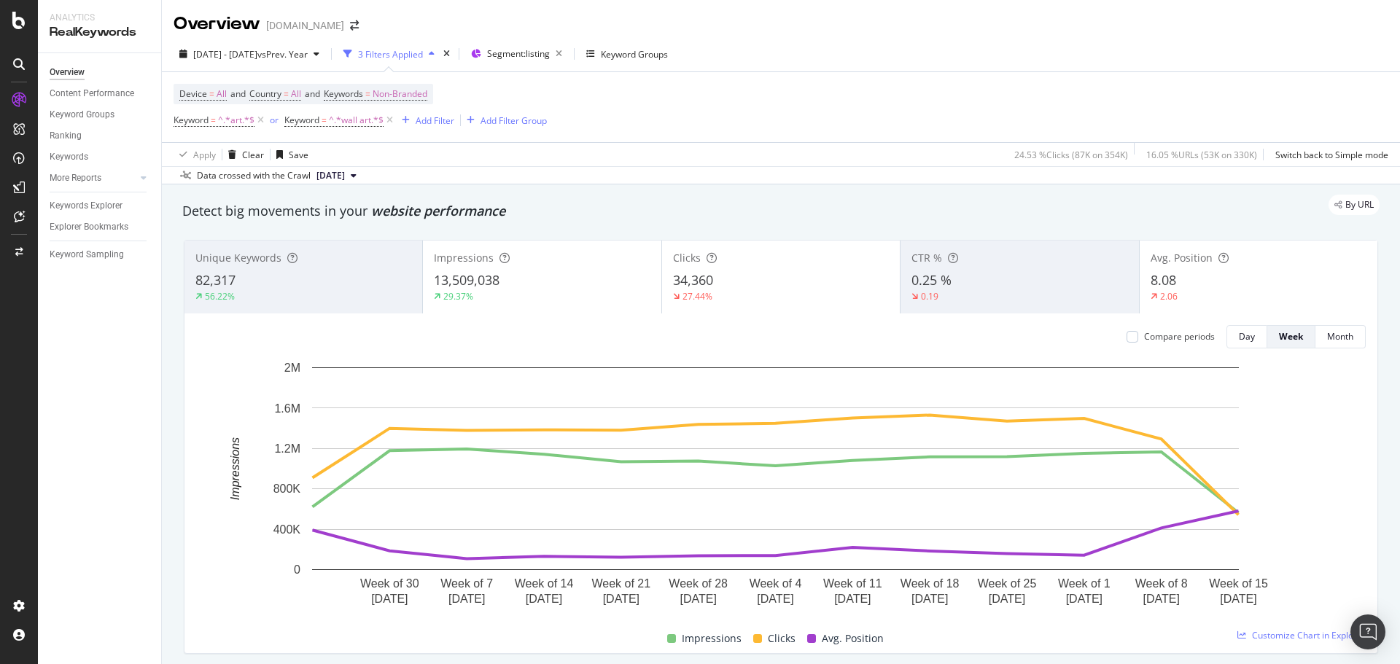
click at [996, 279] on div "0.25 %" at bounding box center [1019, 280] width 216 height 19
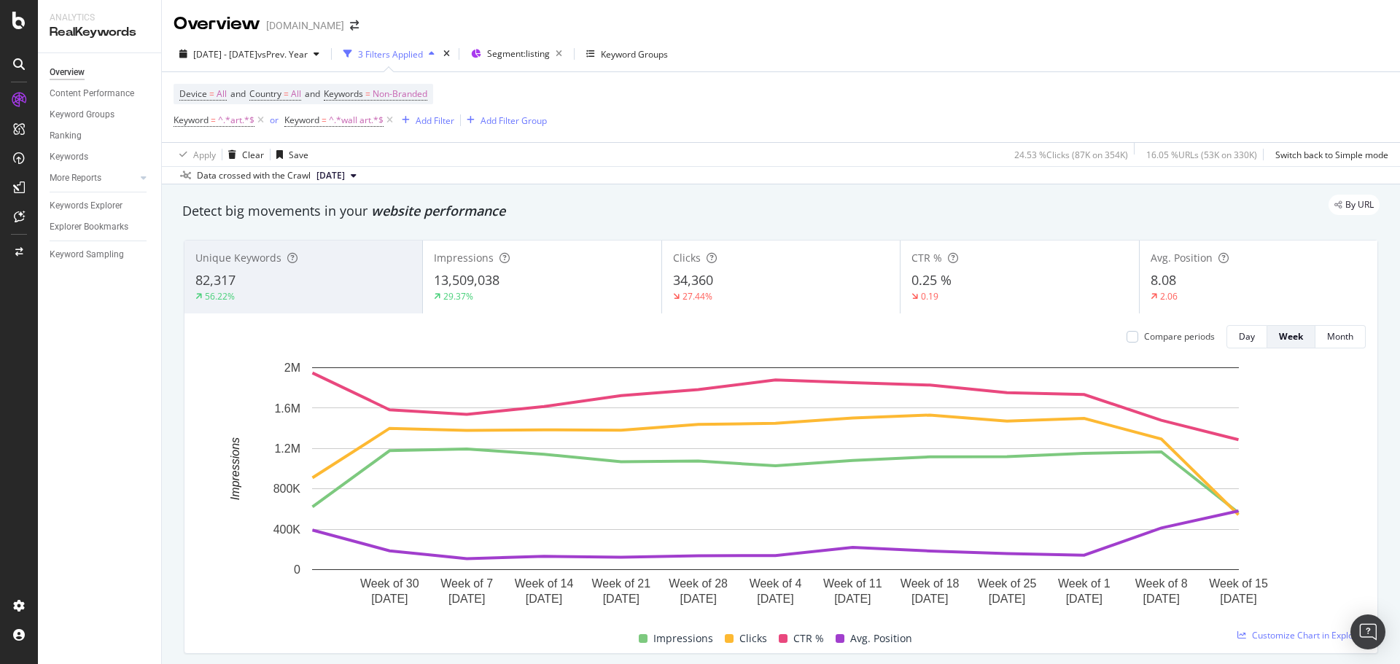
click at [996, 279] on div "0.25 %" at bounding box center [1019, 280] width 216 height 19
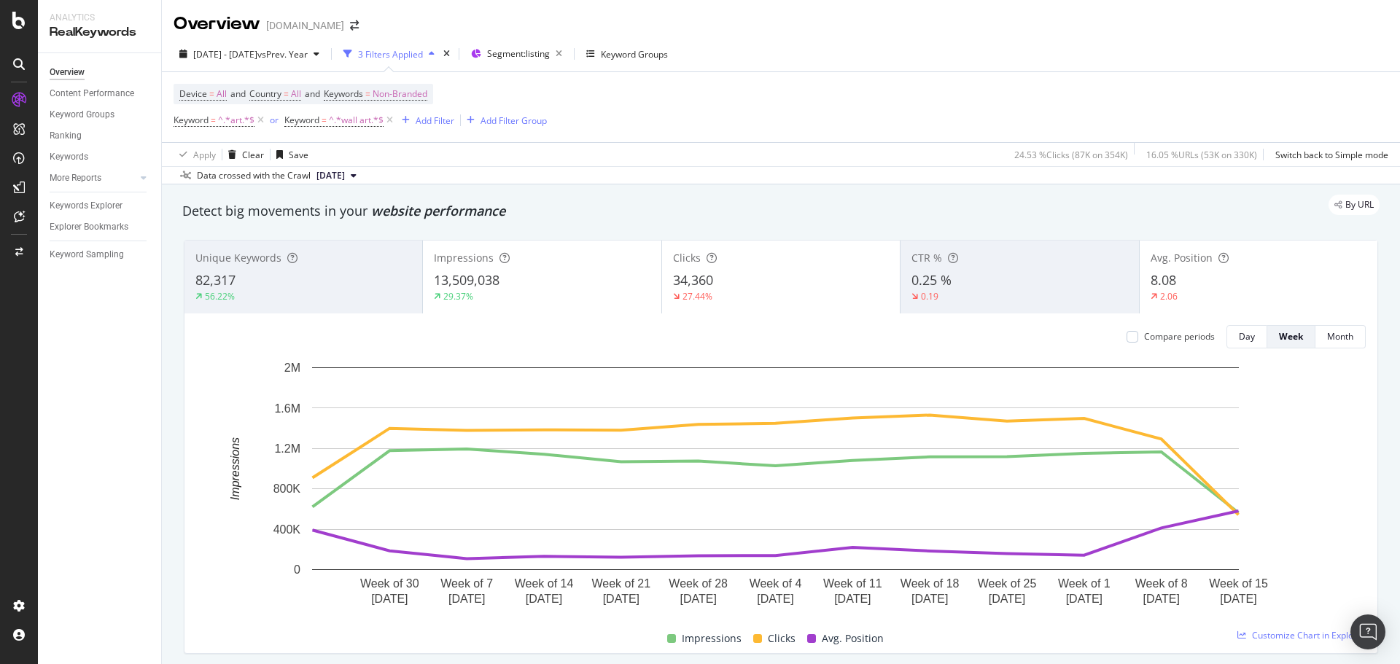
click at [316, 280] on div "82,317" at bounding box center [303, 280] width 216 height 19
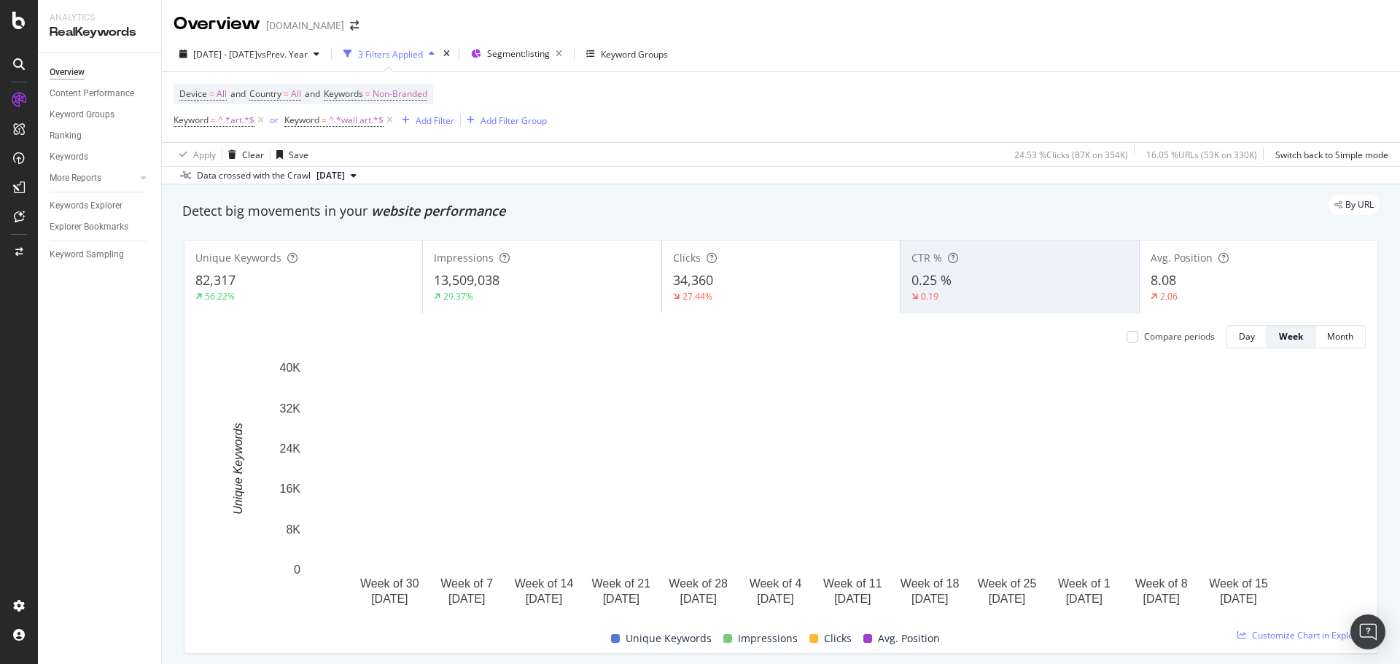
scroll to position [73, 0]
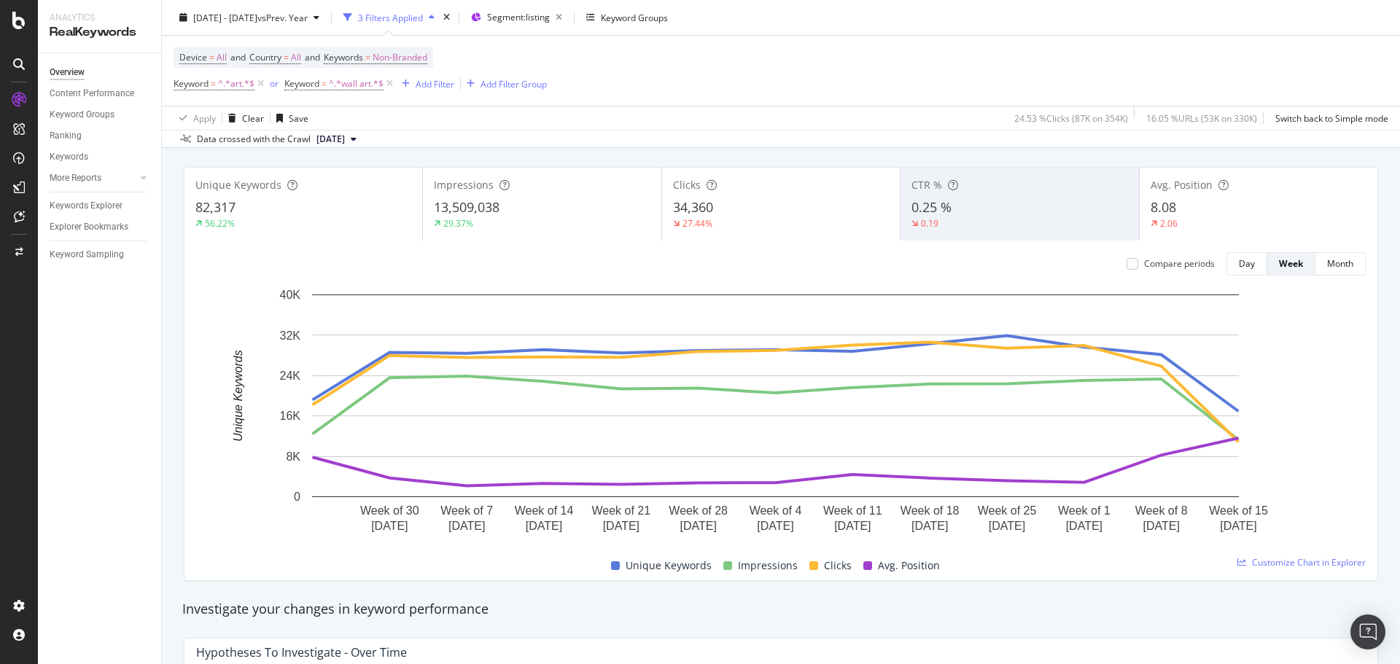
click at [1087, 217] on div "0.25 %" at bounding box center [1019, 207] width 216 height 19
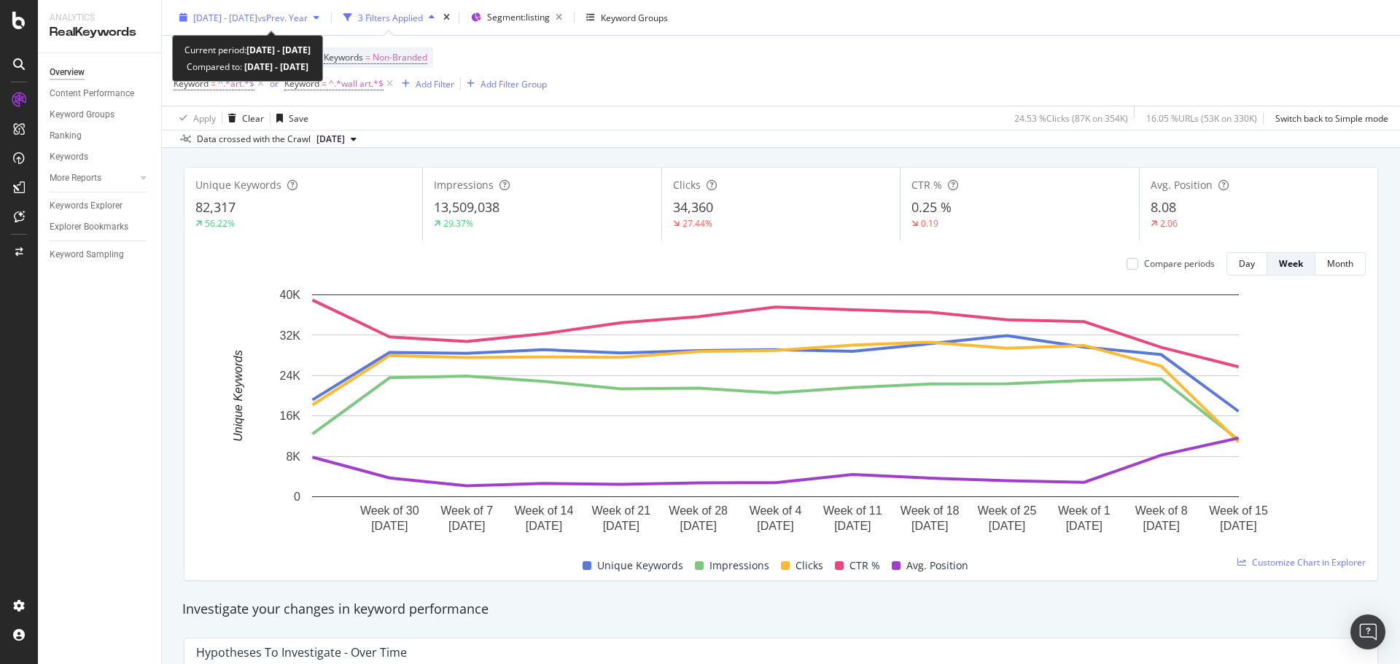
click at [324, 8] on div "[DATE] - [DATE] vs Prev. Year" at bounding box center [250, 18] width 152 height 22
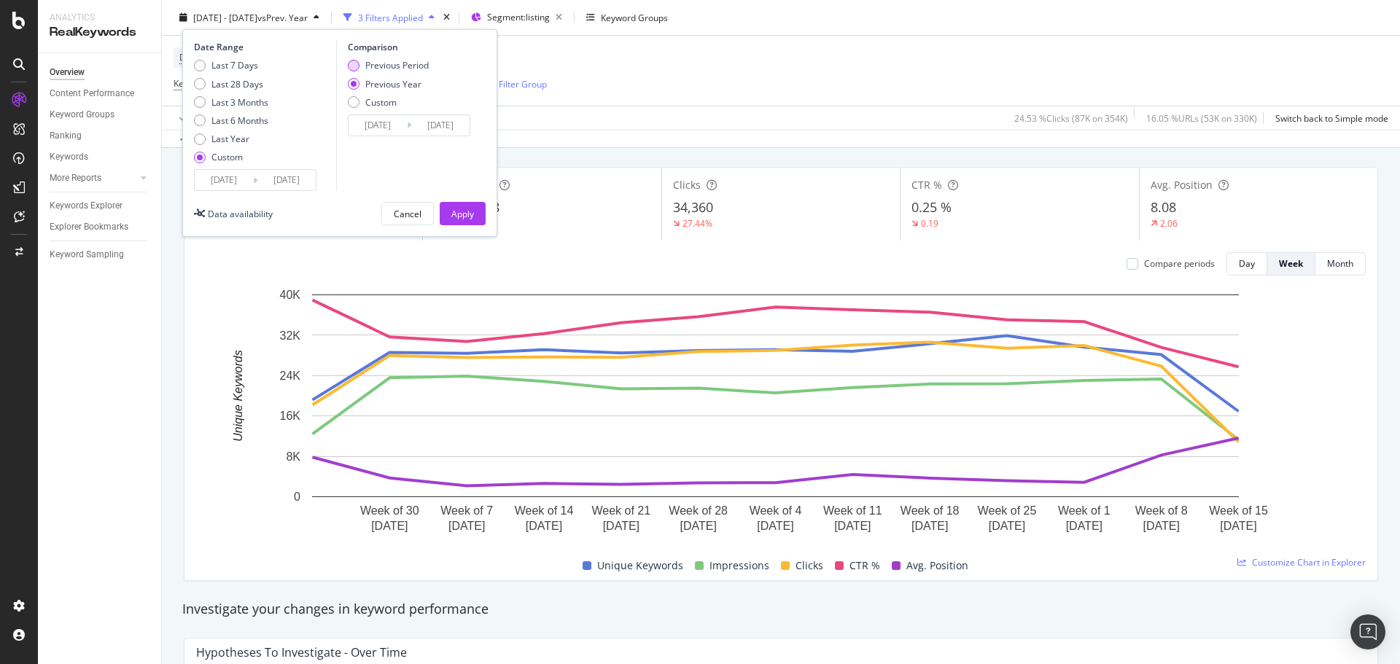
click at [357, 67] on div "Previous Period" at bounding box center [354, 66] width 12 height 12
type input "[DATE]"
click at [466, 211] on div "Apply" at bounding box center [462, 213] width 23 height 12
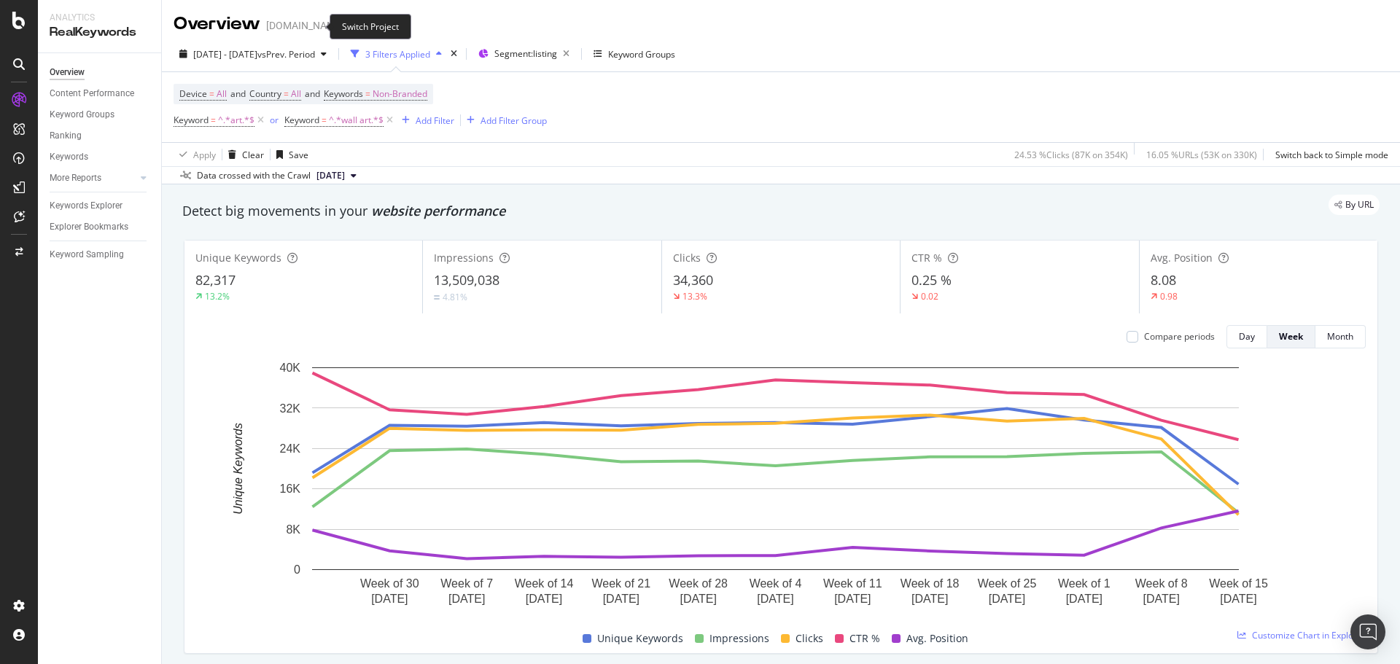
click at [344, 27] on span at bounding box center [354, 25] width 20 height 10
click at [350, 28] on icon "arrow-right-arrow-left" at bounding box center [354, 25] width 9 height 10
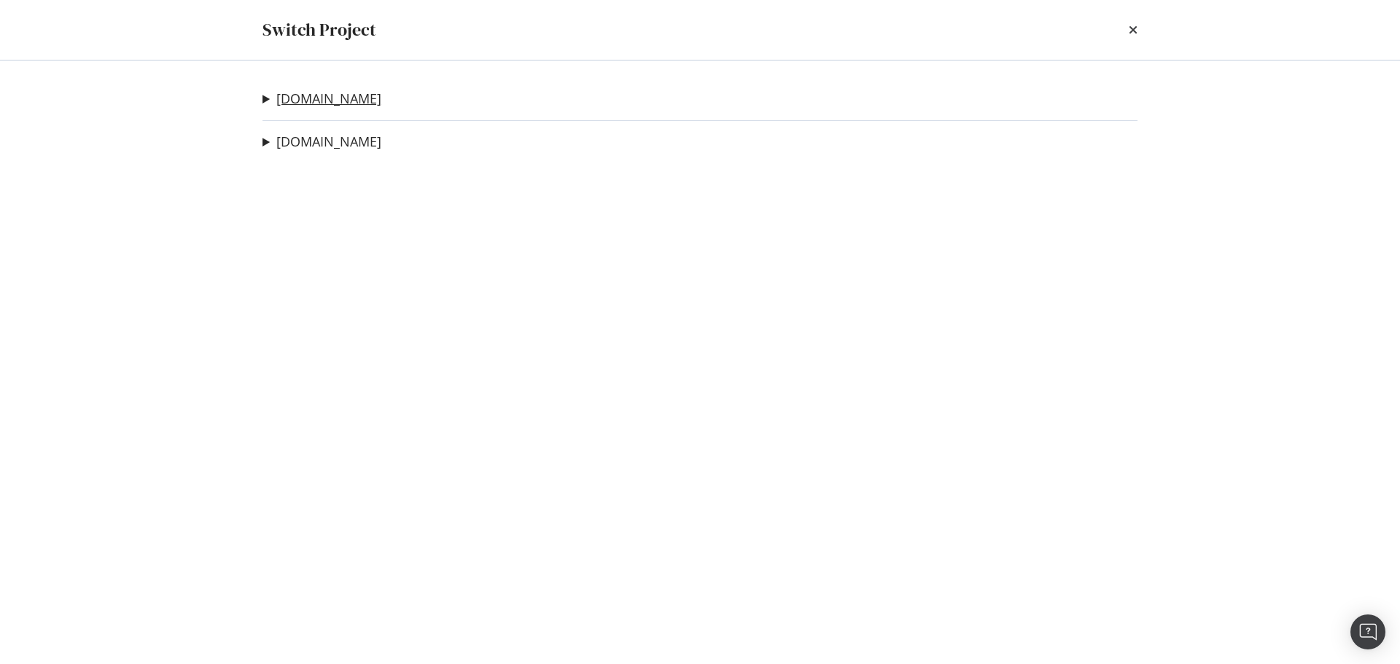
click at [324, 101] on link "[DOMAIN_NAME]" at bounding box center [328, 98] width 105 height 15
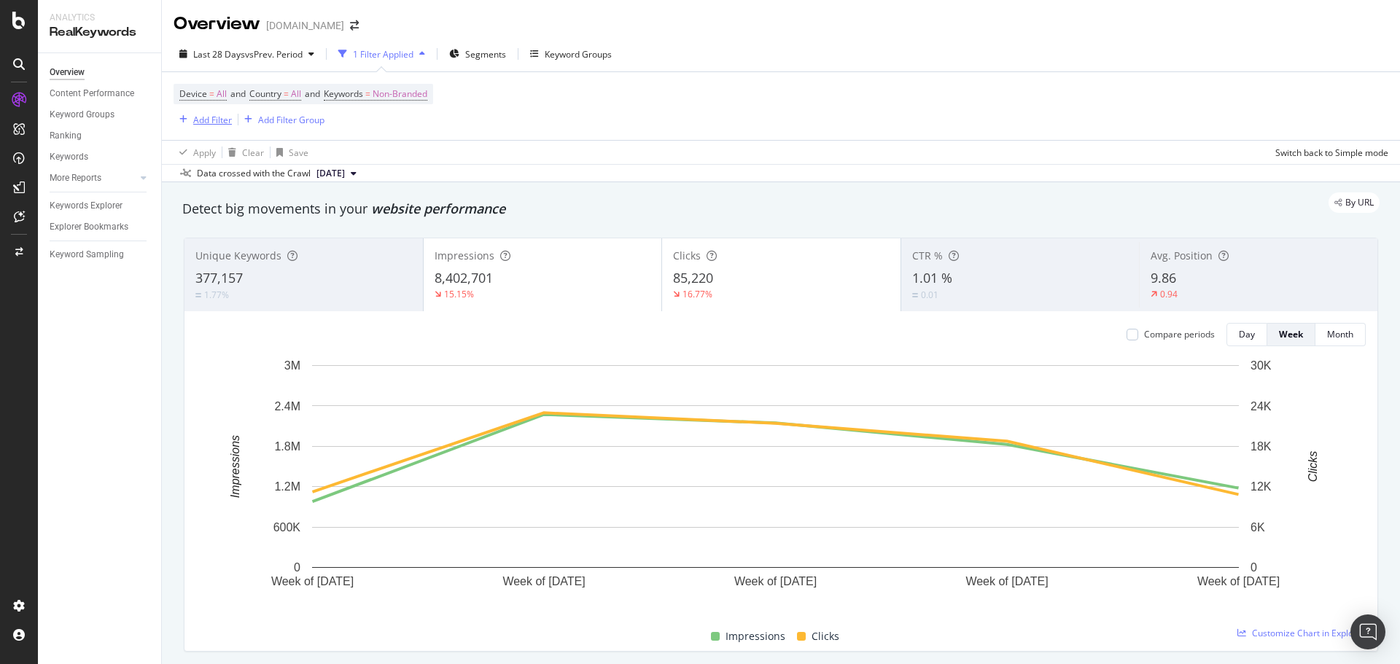
click at [228, 117] on div "Add Filter" at bounding box center [212, 120] width 39 height 12
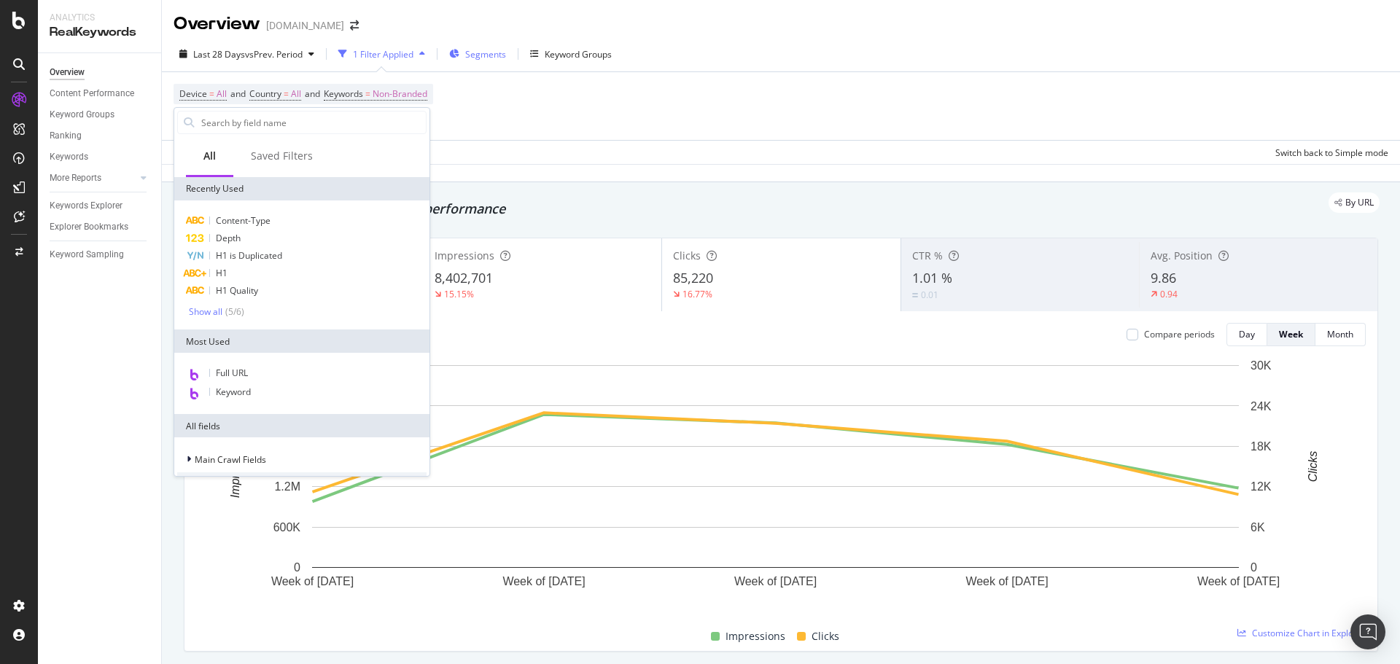
click at [488, 52] on span "Segments" at bounding box center [485, 54] width 41 height 12
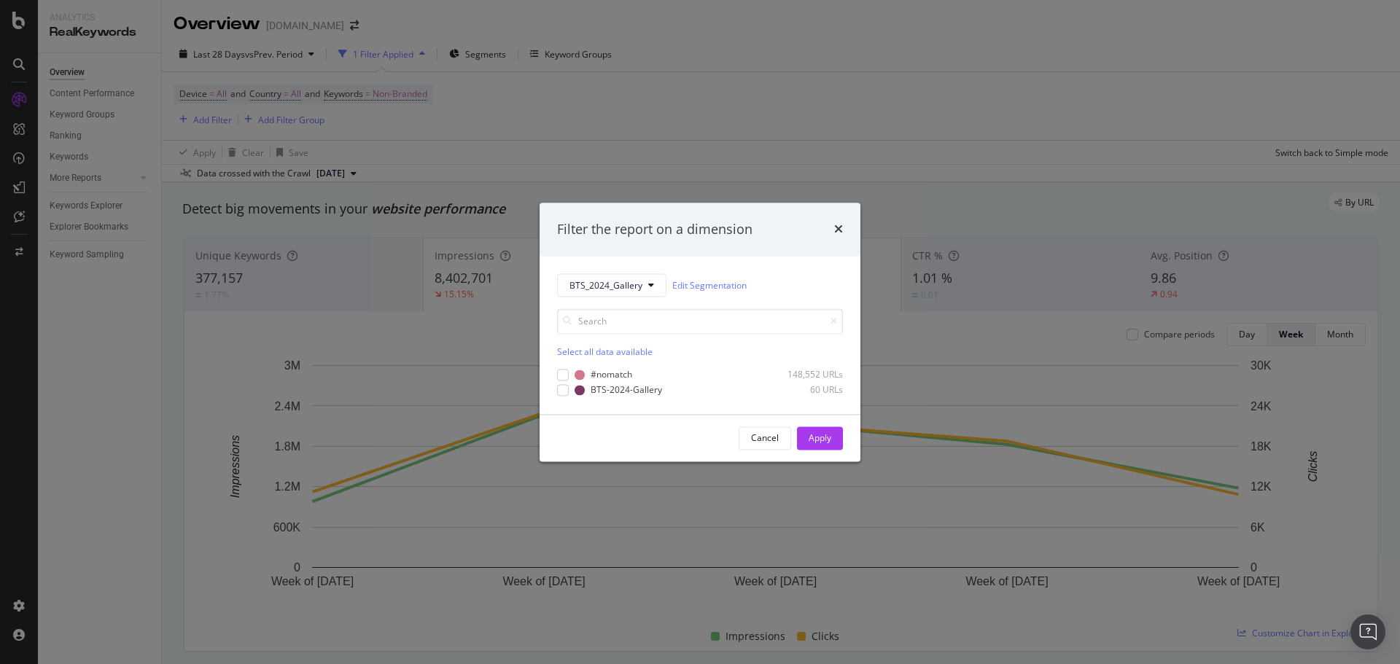
drag, startPoint x: 836, startPoint y: 225, endPoint x: 821, endPoint y: 216, distance: 17.0
click at [836, 225] on icon "times" at bounding box center [838, 230] width 9 height 12
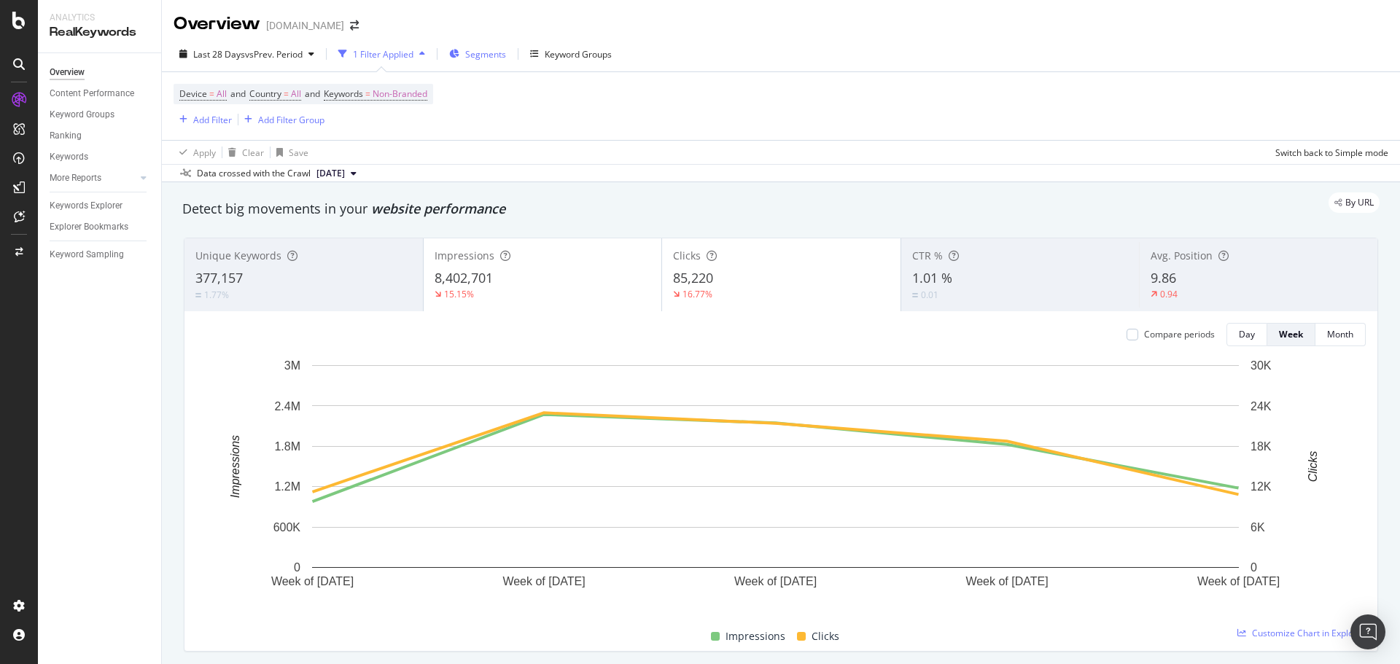
click at [480, 51] on span "Segments" at bounding box center [485, 54] width 41 height 12
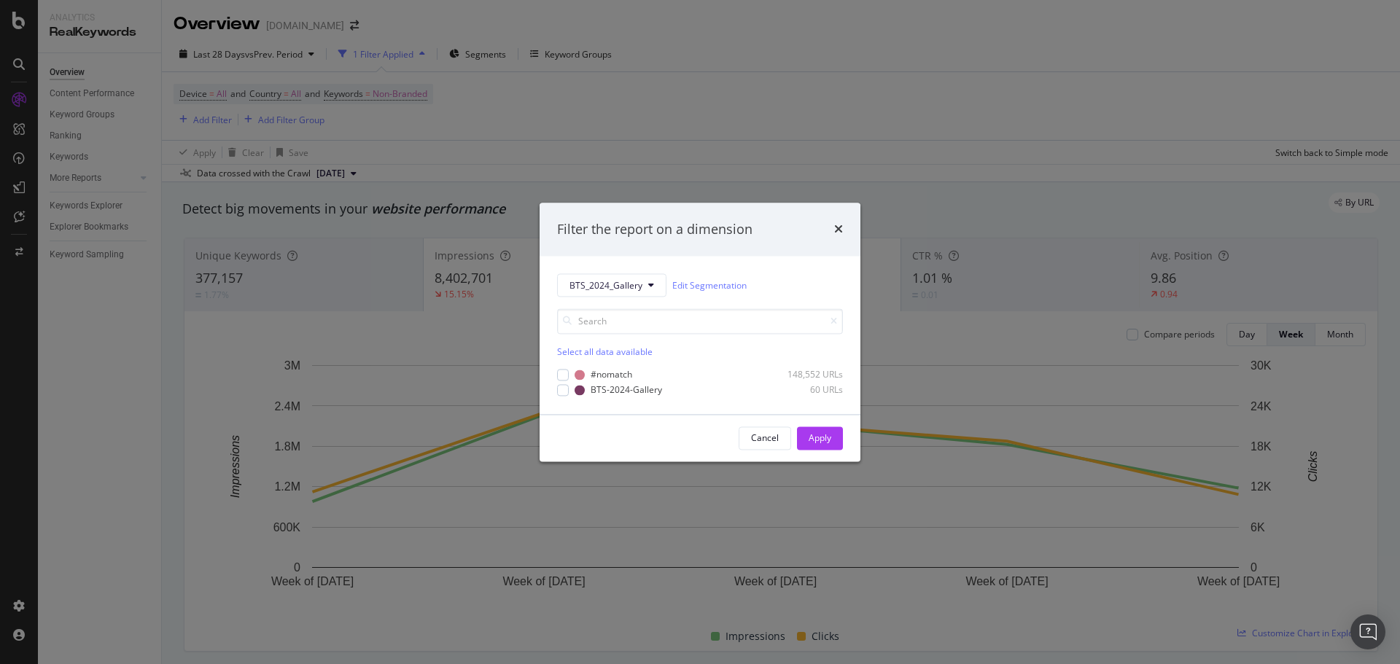
click at [626, 298] on div "Select all data available #nomatch 148,552 URLs BTS-2024-Gallery 60 URLs" at bounding box center [700, 346] width 286 height 99
click at [638, 289] on span "BTS_2024_Gallery" at bounding box center [605, 285] width 73 height 12
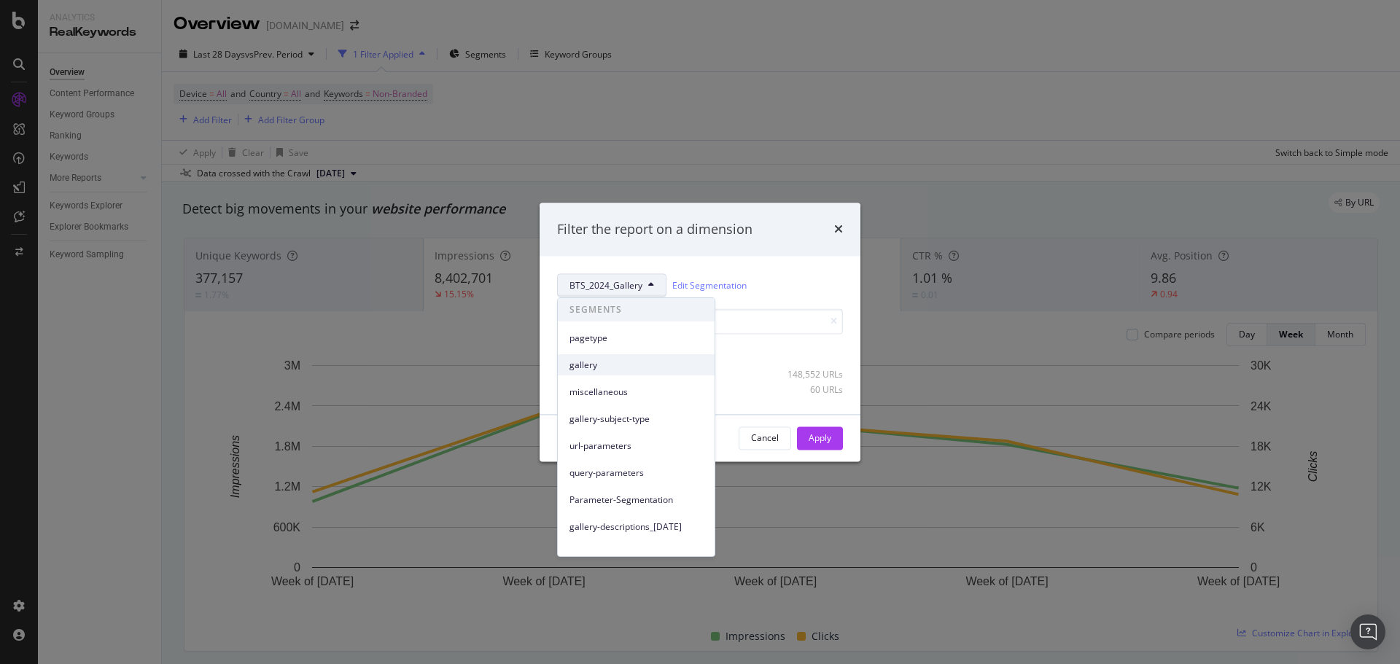
click at [636, 367] on span "gallery" at bounding box center [635, 365] width 133 height 13
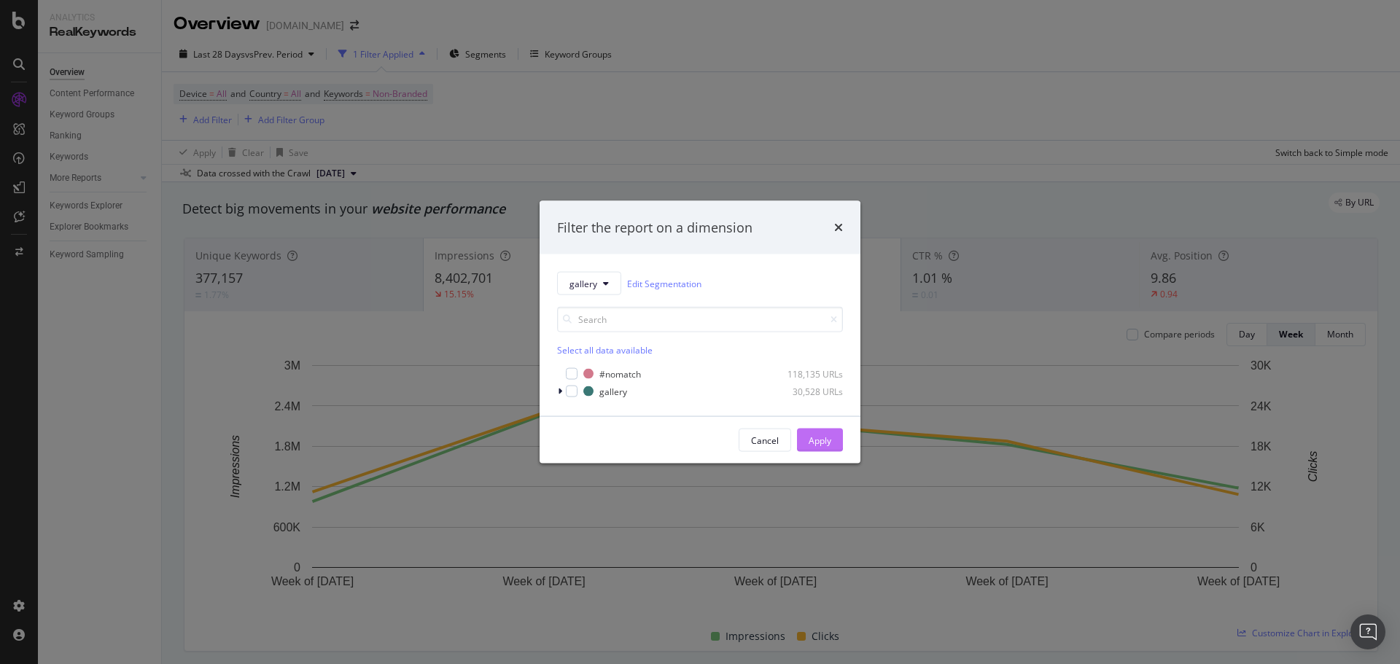
click at [808, 434] on button "Apply" at bounding box center [820, 440] width 46 height 23
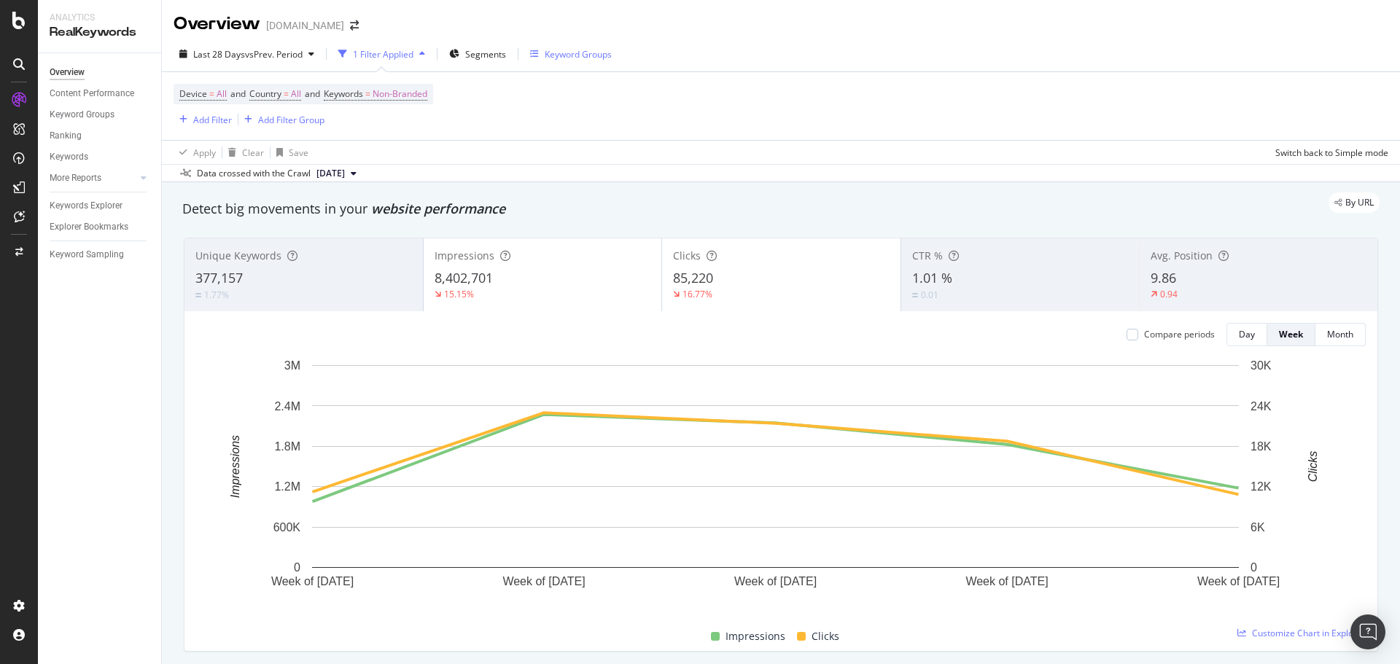
click at [585, 58] on div "Keyword Groups" at bounding box center [578, 54] width 67 height 12
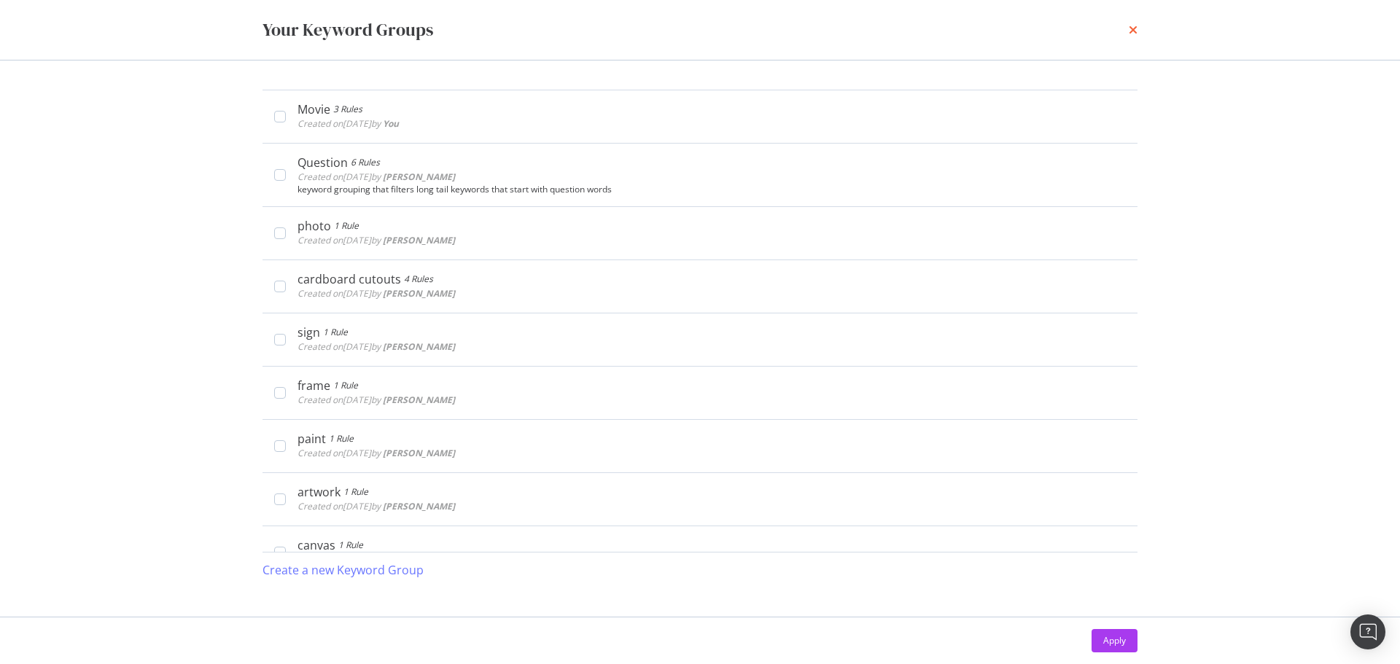
click at [1137, 26] on icon "times" at bounding box center [1133, 30] width 9 height 12
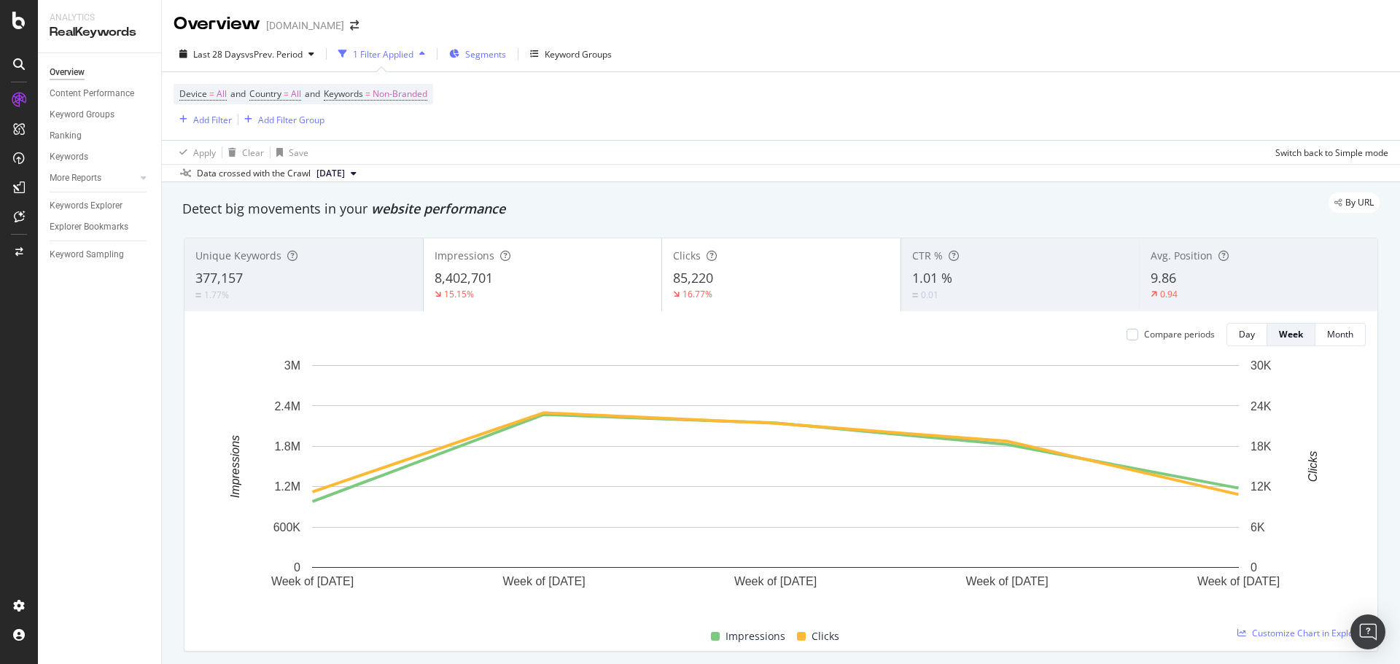
click at [469, 50] on span "Segments" at bounding box center [485, 54] width 41 height 12
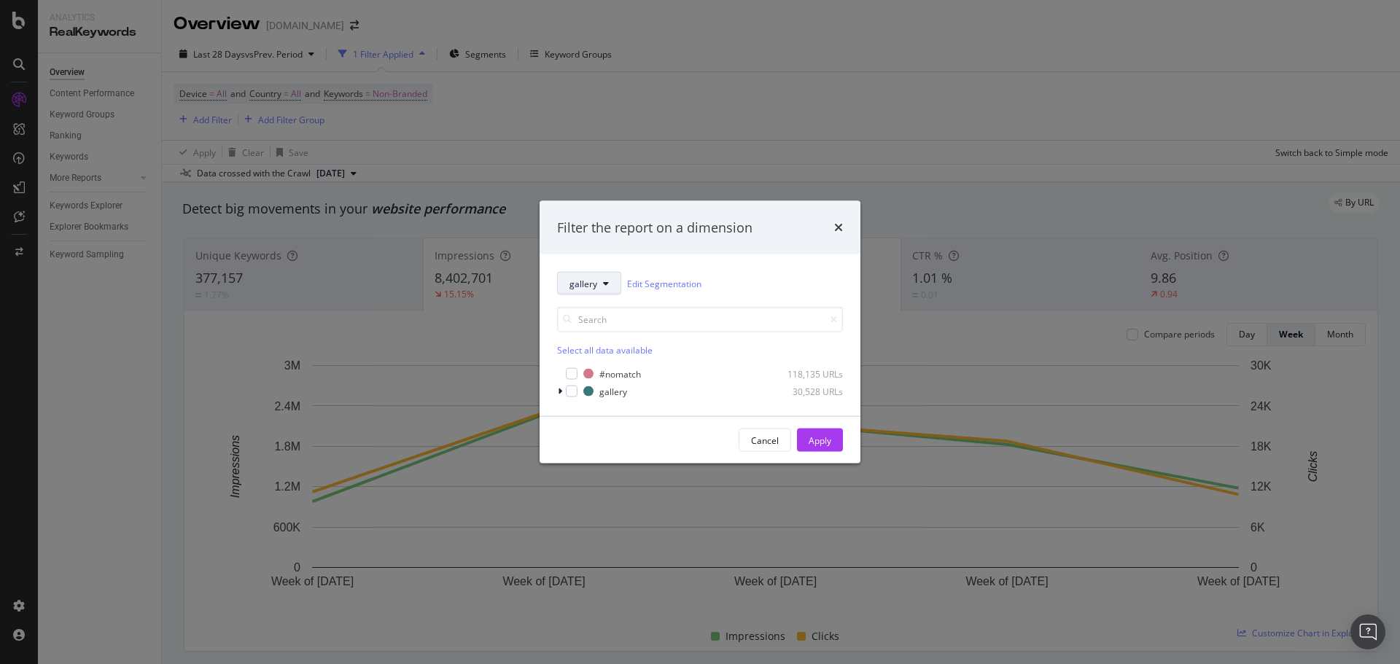
click at [607, 284] on icon "modal" at bounding box center [606, 283] width 6 height 9
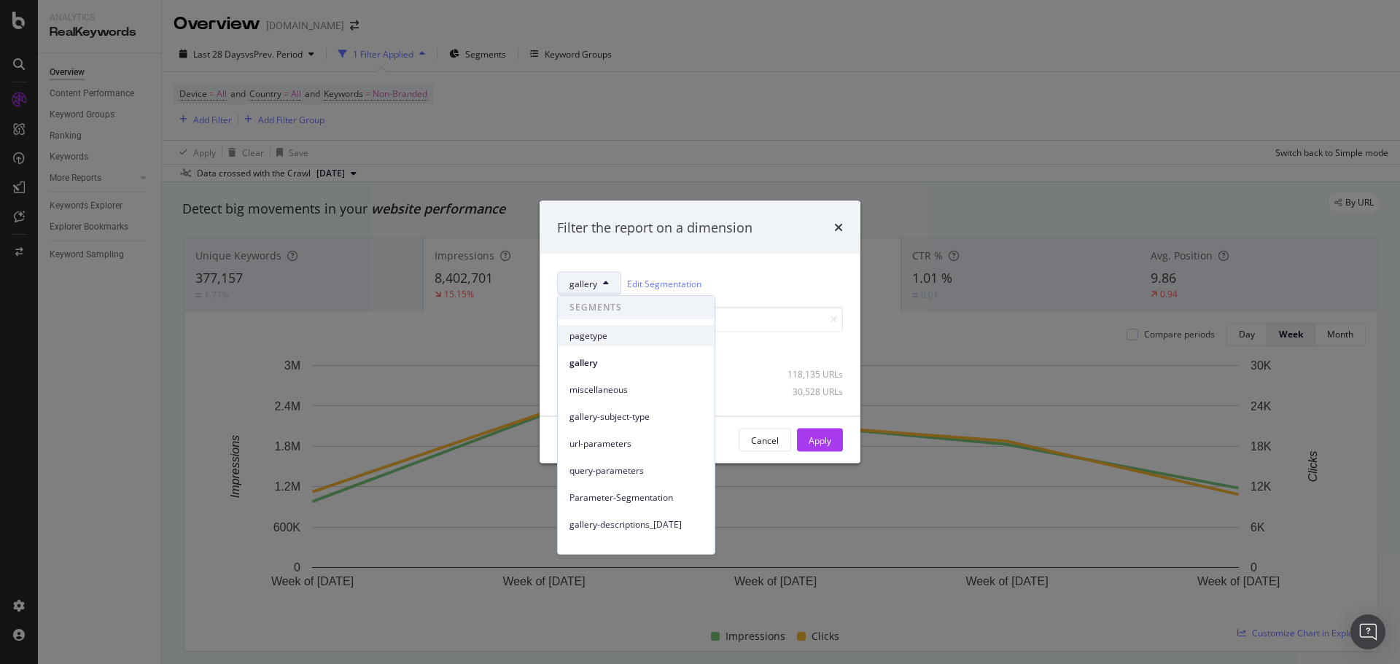
click at [637, 333] on span "pagetype" at bounding box center [635, 336] width 133 height 13
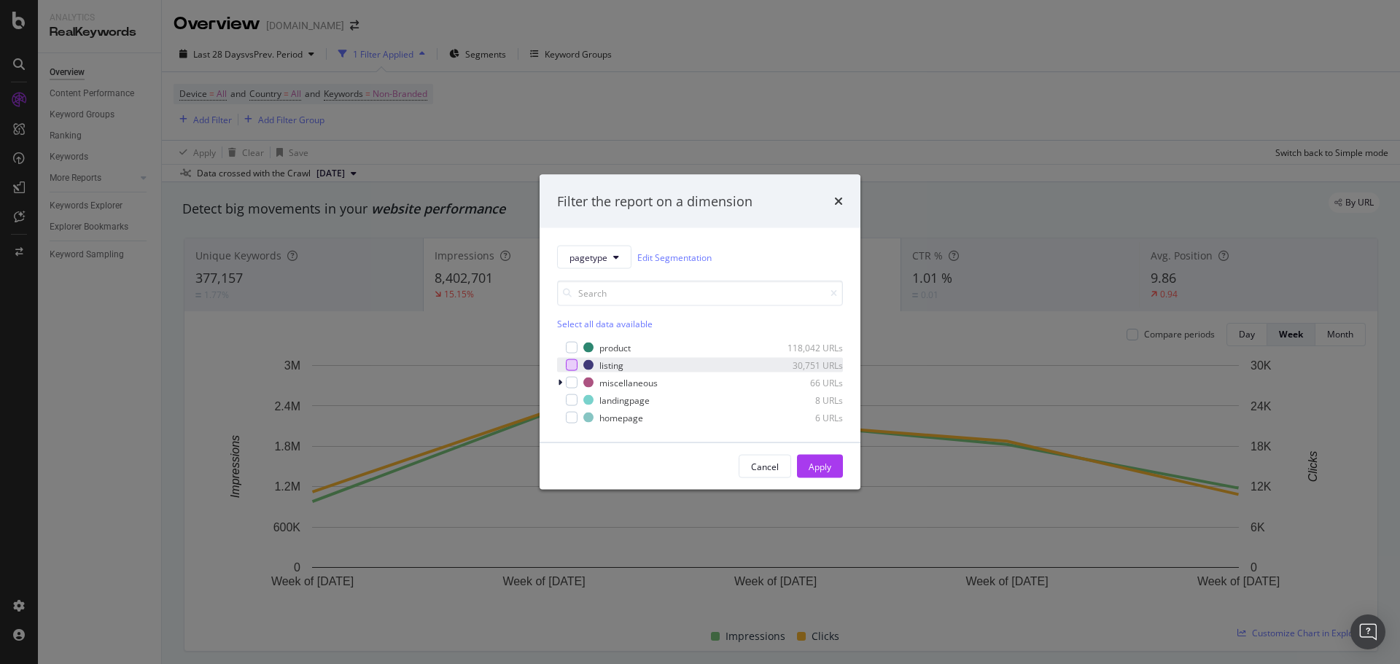
click at [572, 365] on div "modal" at bounding box center [572, 365] width 12 height 12
click at [823, 469] on div "Apply" at bounding box center [820, 466] width 23 height 12
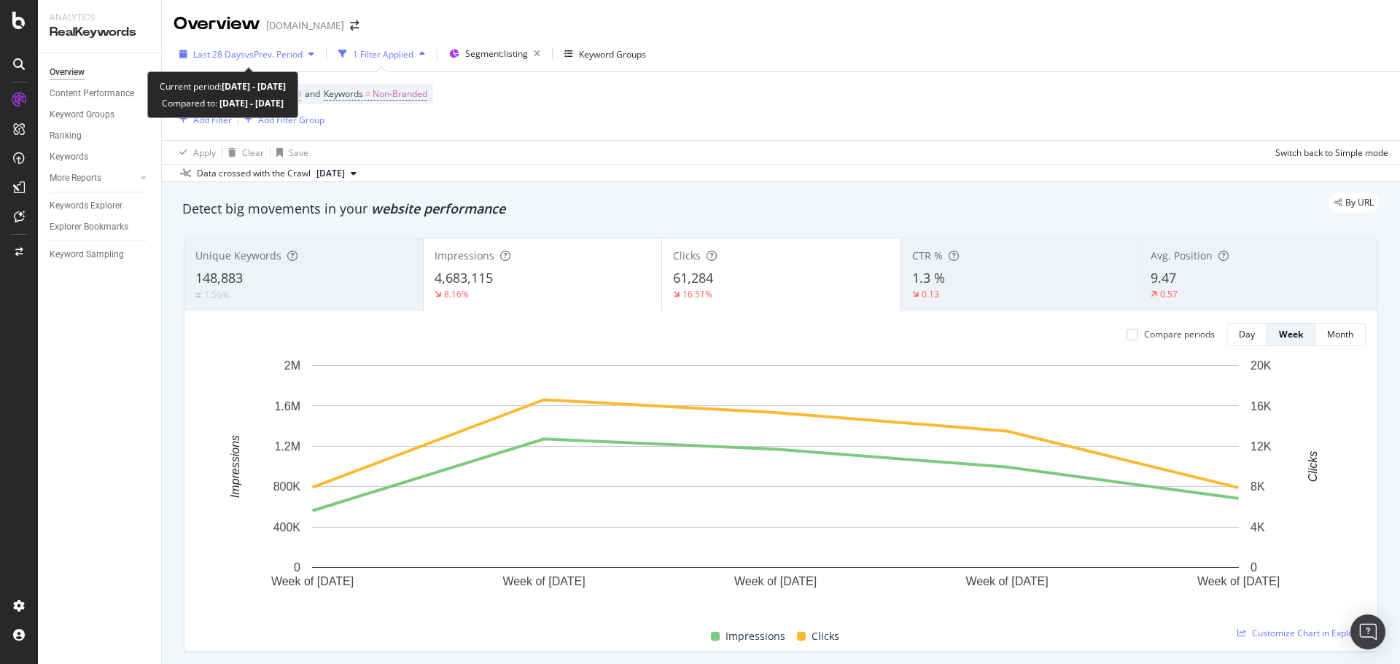
click at [243, 66] on button "Last 28 Days vs Prev. Period" at bounding box center [247, 53] width 147 height 23
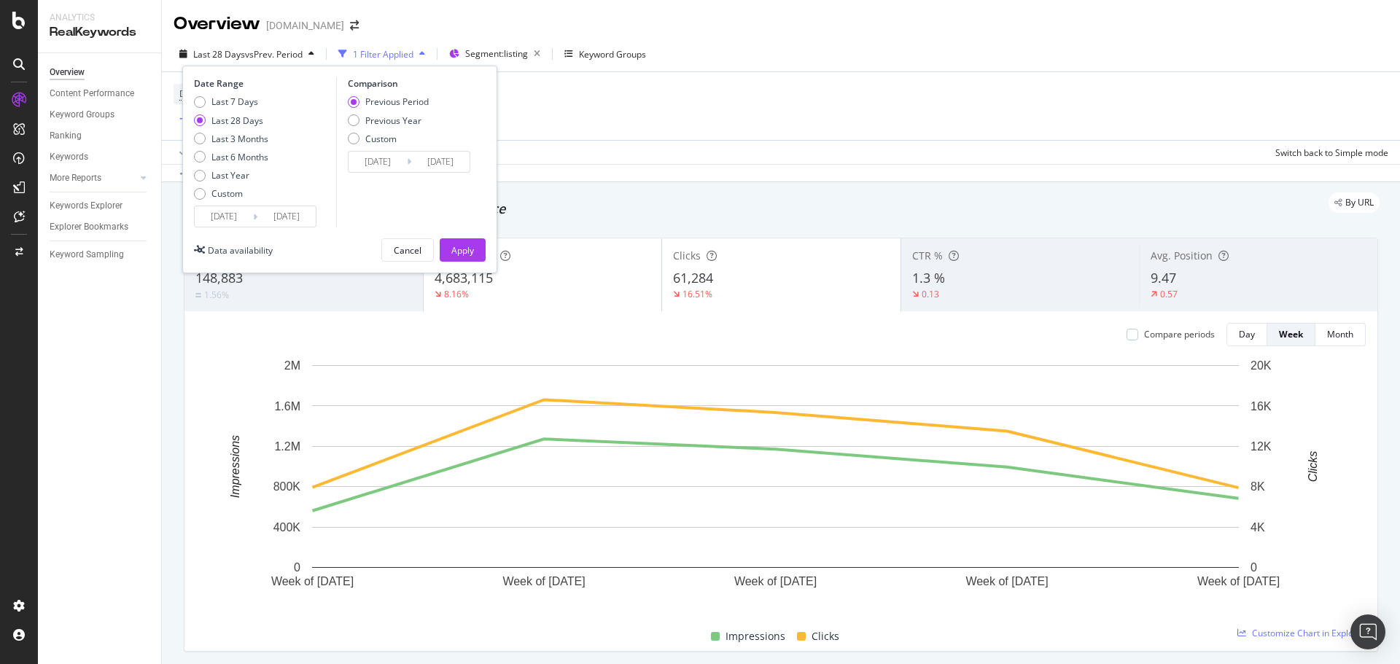
click at [238, 216] on input "[DATE]" at bounding box center [224, 216] width 58 height 20
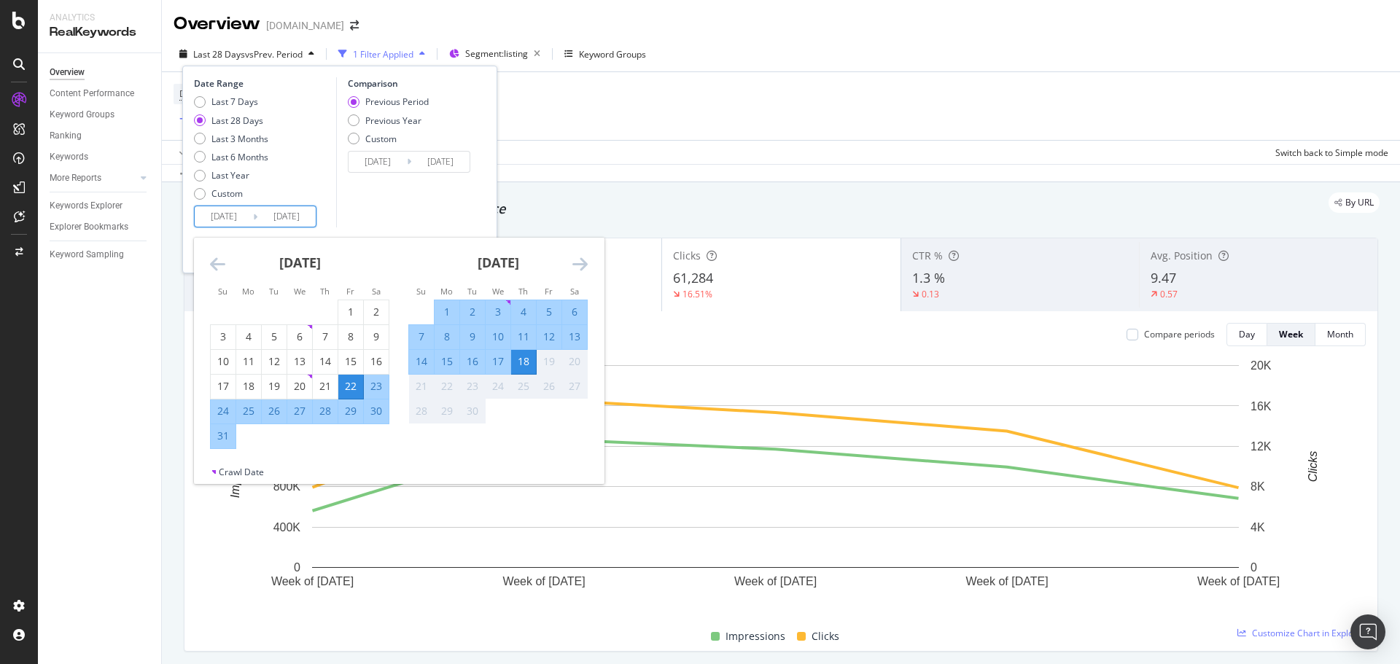
click at [218, 267] on icon "Move backward to switch to the previous month." at bounding box center [217, 263] width 15 height 17
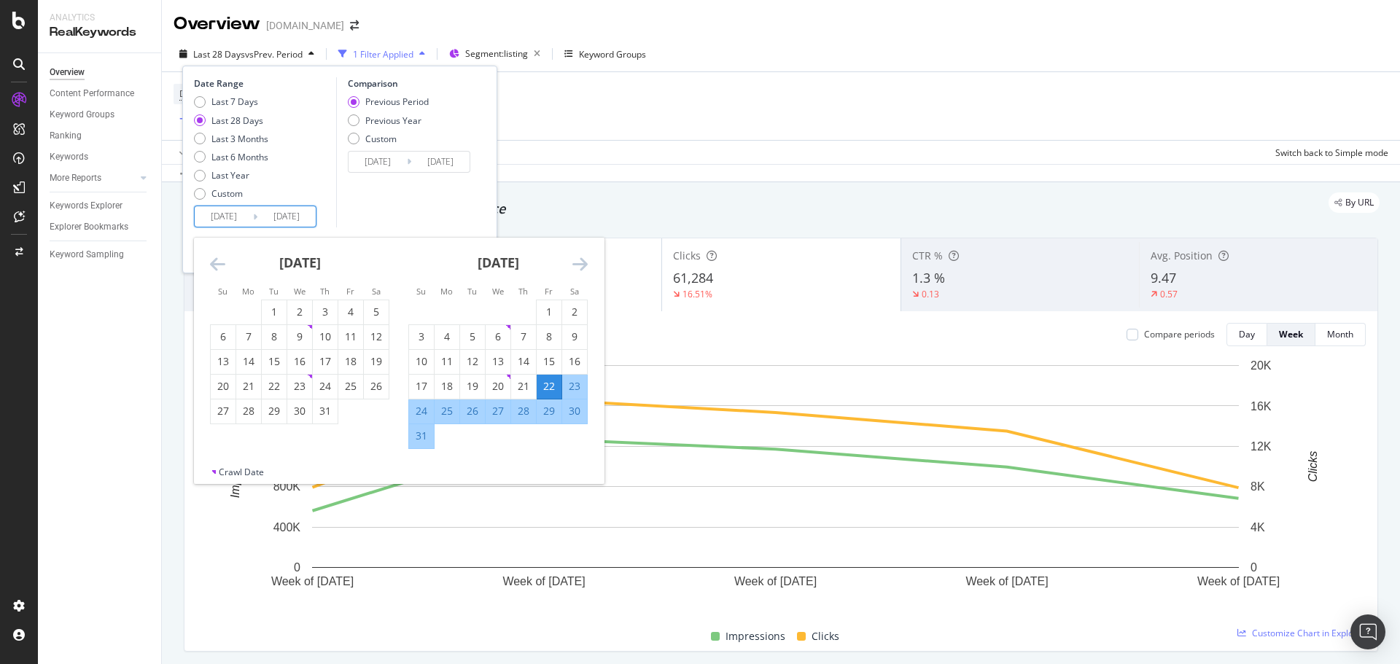
click at [218, 267] on icon "Move backward to switch to the previous month." at bounding box center [217, 263] width 15 height 17
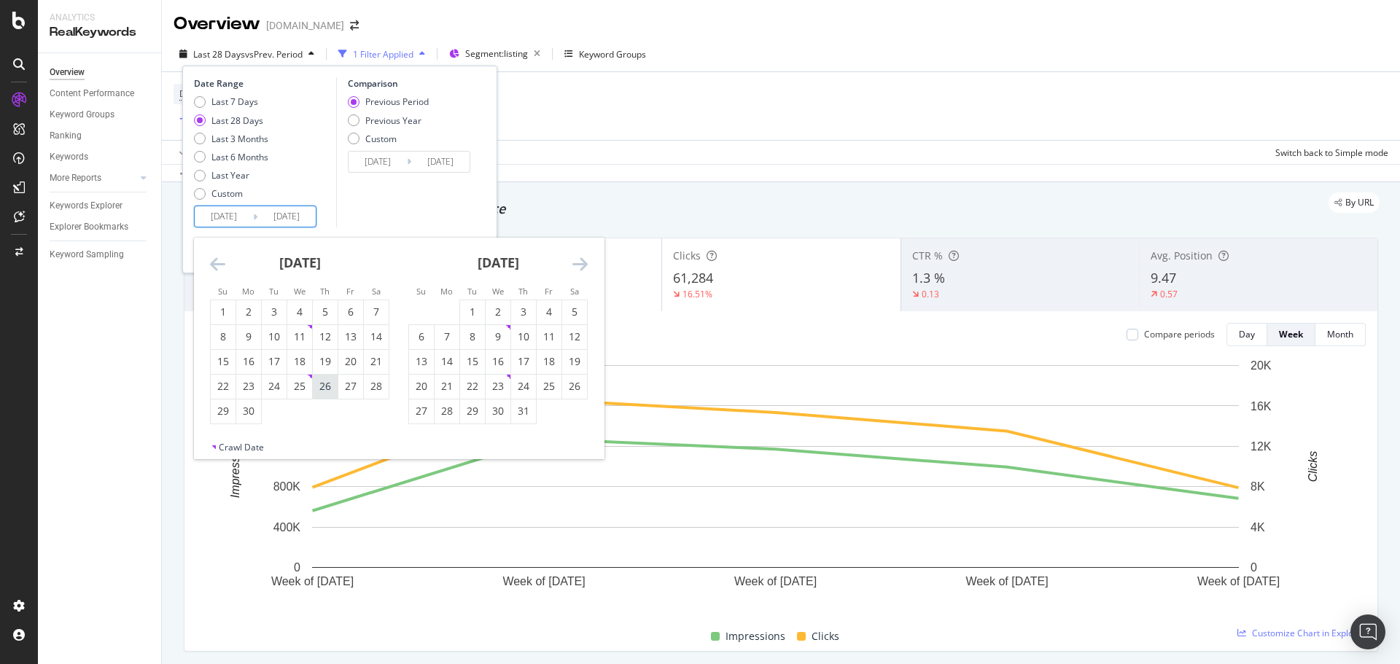
click at [321, 382] on div "26" at bounding box center [325, 386] width 25 height 15
type input "[DATE]"
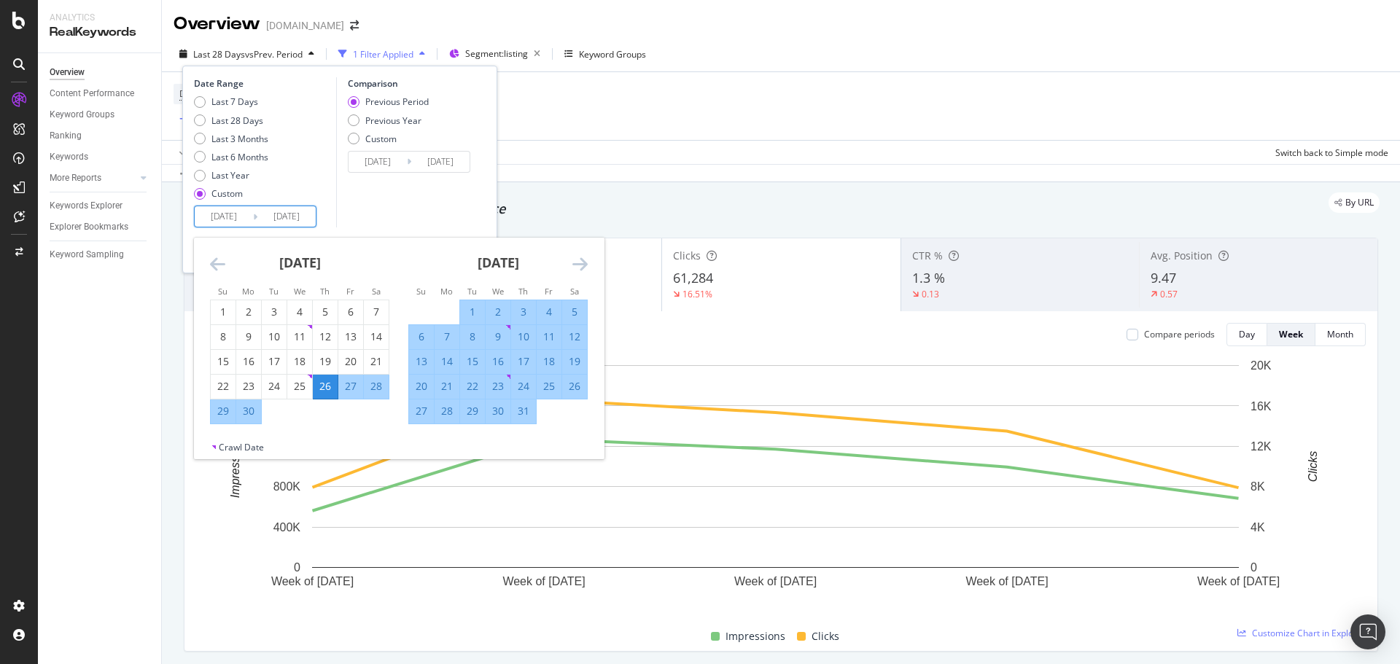
click at [365, 208] on div "Comparison Previous Period Previous Year Custom [DATE] Navigate forward to inte…" at bounding box center [405, 152] width 139 height 150
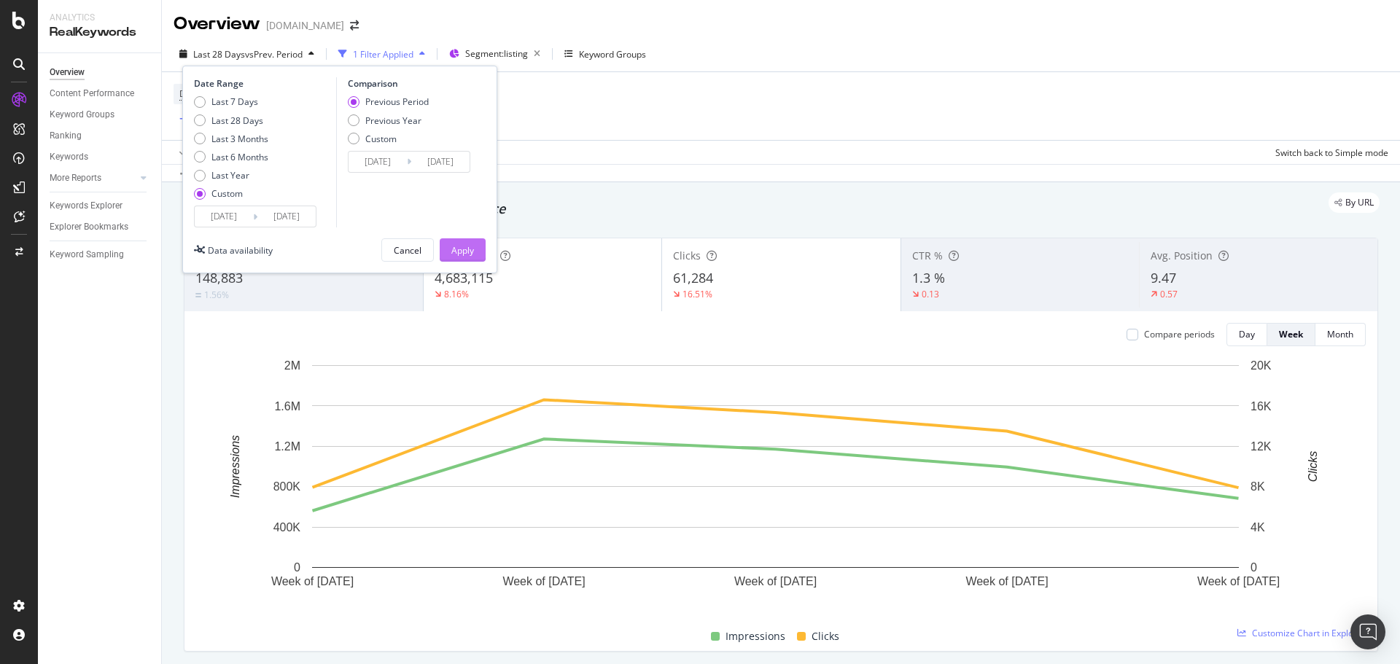
click at [453, 250] on div "Apply" at bounding box center [462, 250] width 23 height 12
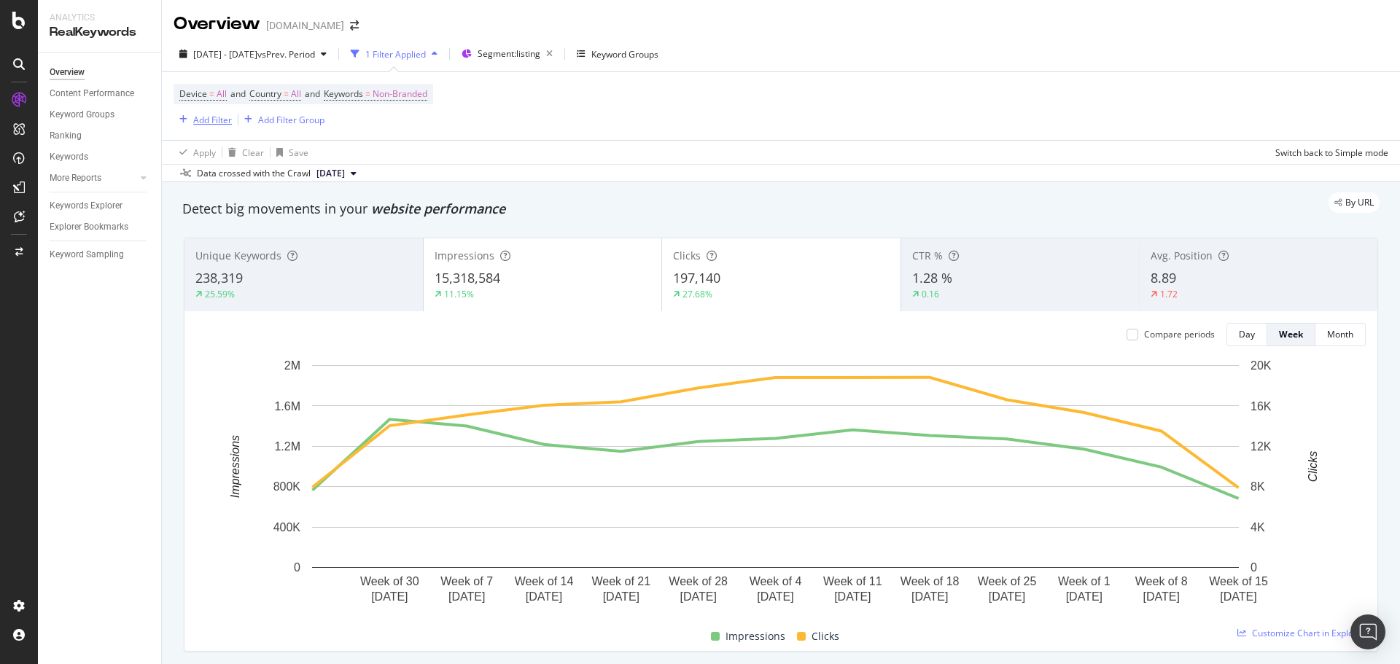
click at [218, 120] on div "Add Filter" at bounding box center [212, 120] width 39 height 12
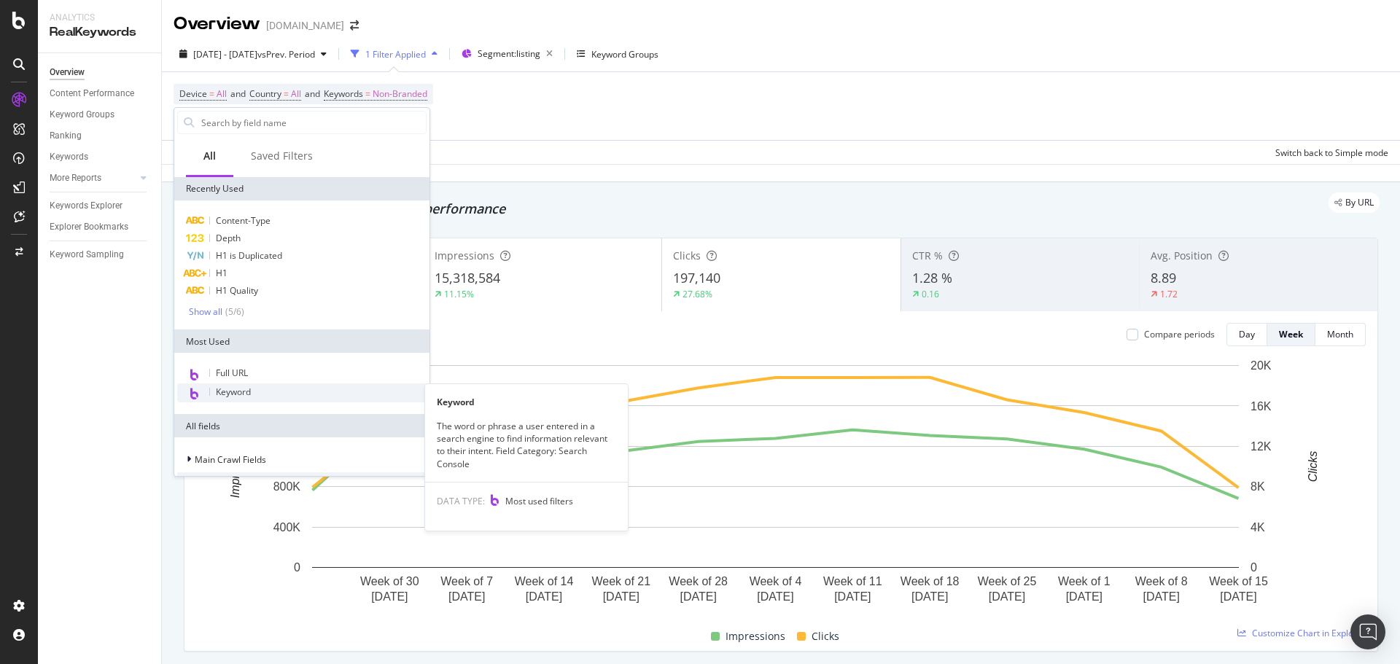
click at [251, 394] on span "Keyword" at bounding box center [233, 392] width 35 height 12
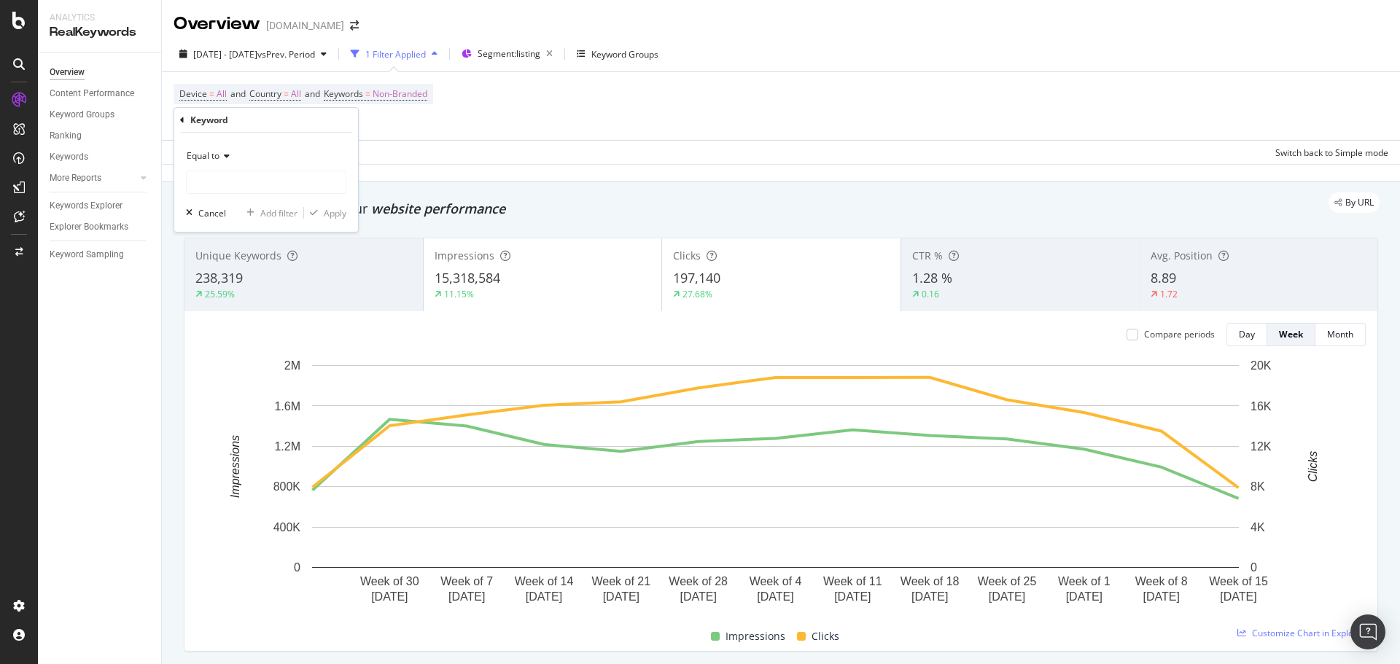
click at [228, 157] on icon at bounding box center [224, 156] width 10 height 9
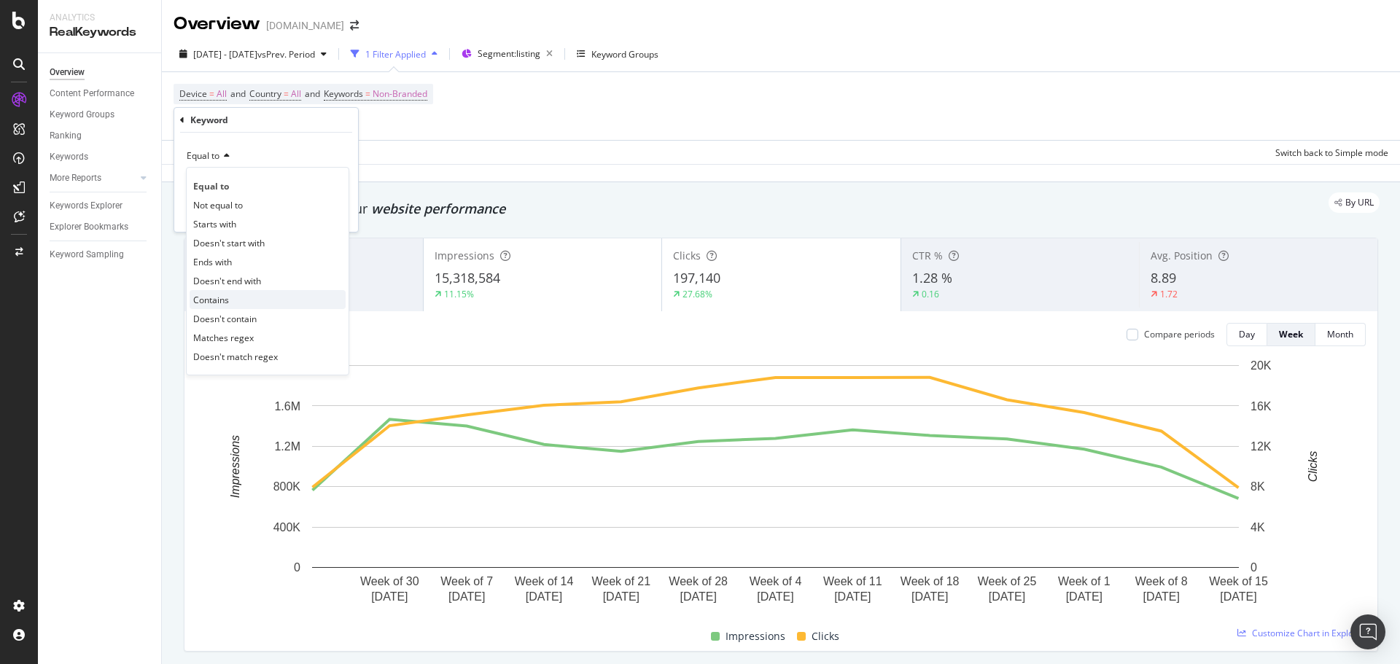
click at [222, 301] on span "Contains" at bounding box center [211, 300] width 36 height 12
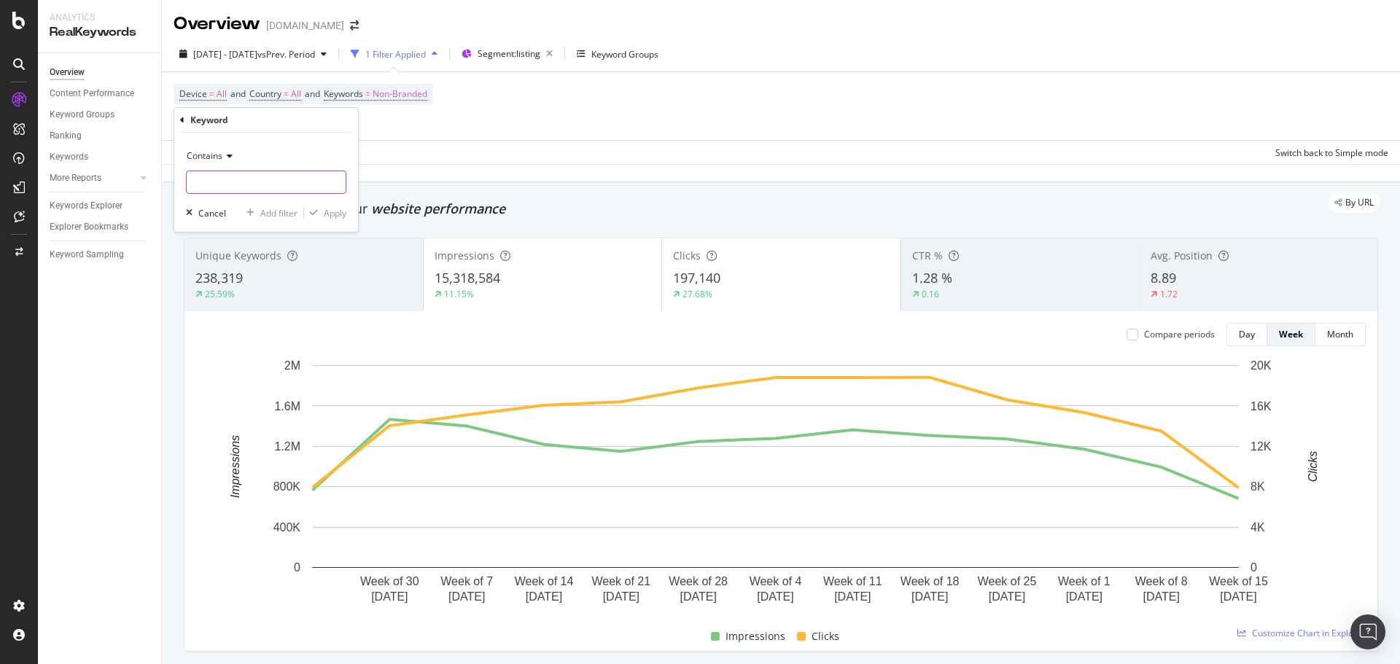
click at [275, 180] on input "text" at bounding box center [266, 182] width 159 height 23
type input "poster"
click at [338, 217] on div "Apply" at bounding box center [335, 213] width 23 height 12
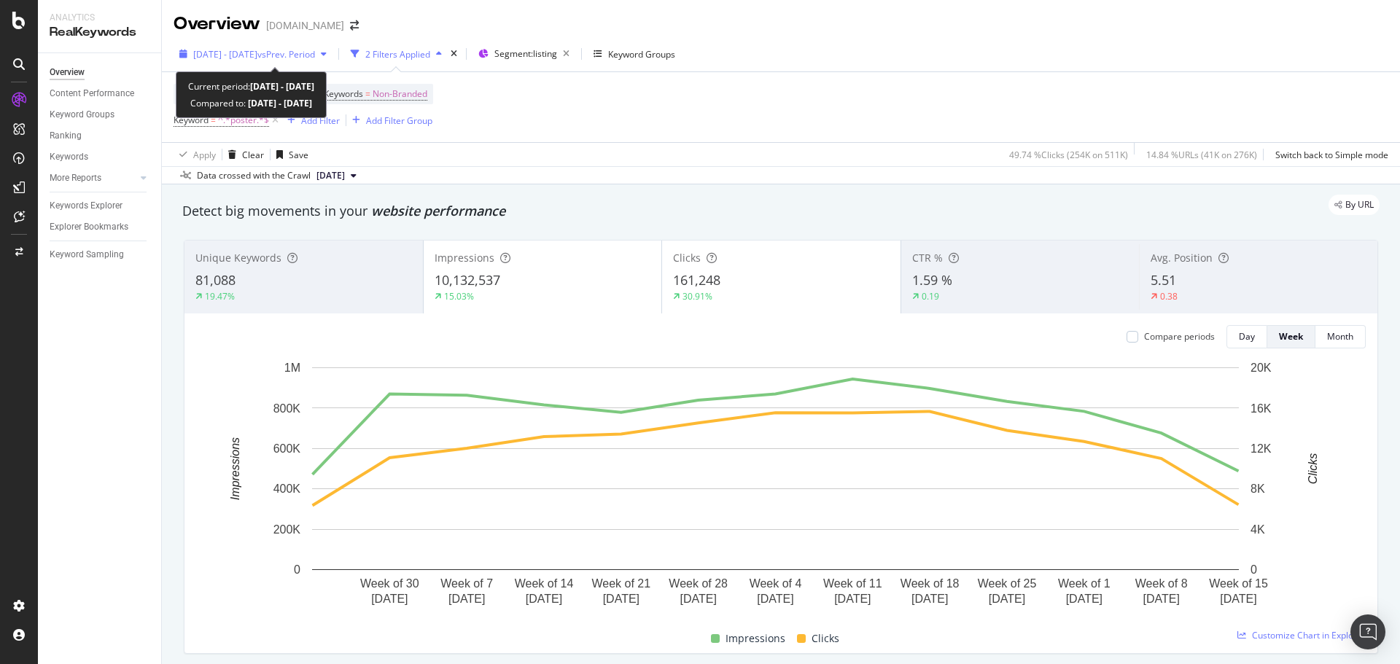
click at [315, 51] on span "vs Prev. Period" at bounding box center [286, 54] width 58 height 12
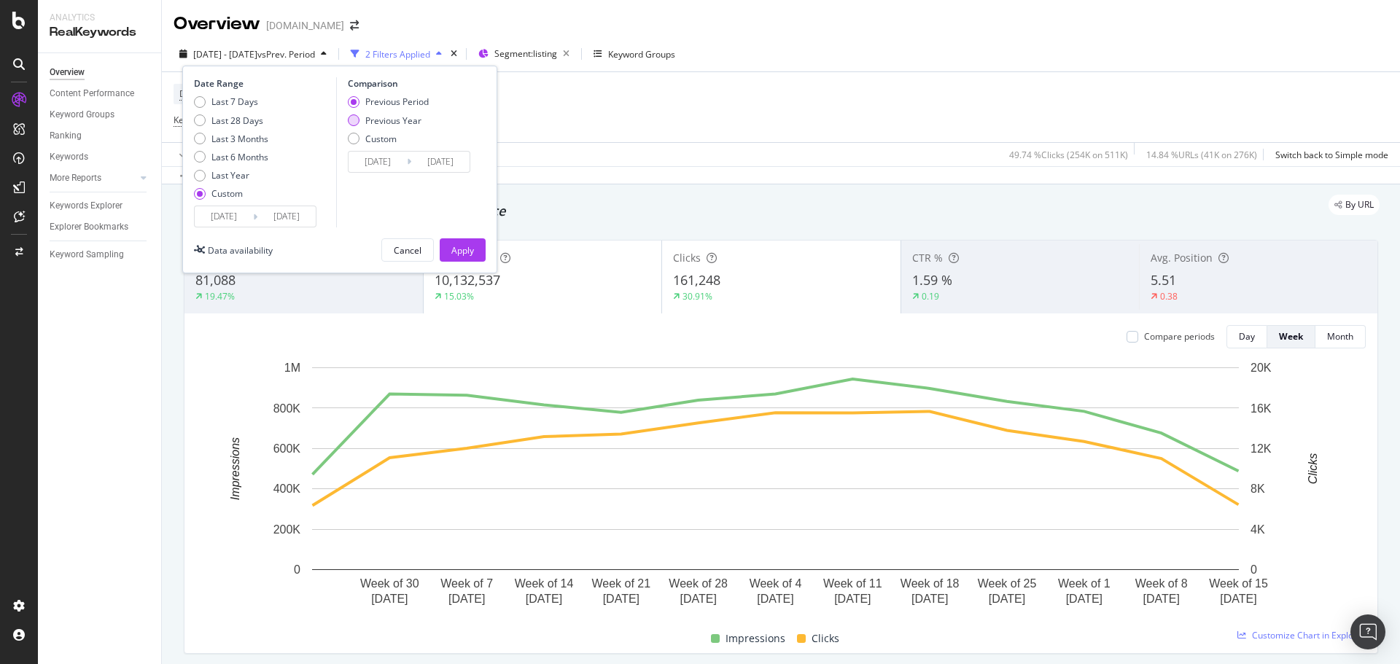
click at [348, 120] on div "Previous Year" at bounding box center [354, 120] width 12 height 12
type input "[DATE]"
click at [462, 249] on div "Apply" at bounding box center [462, 250] width 23 height 12
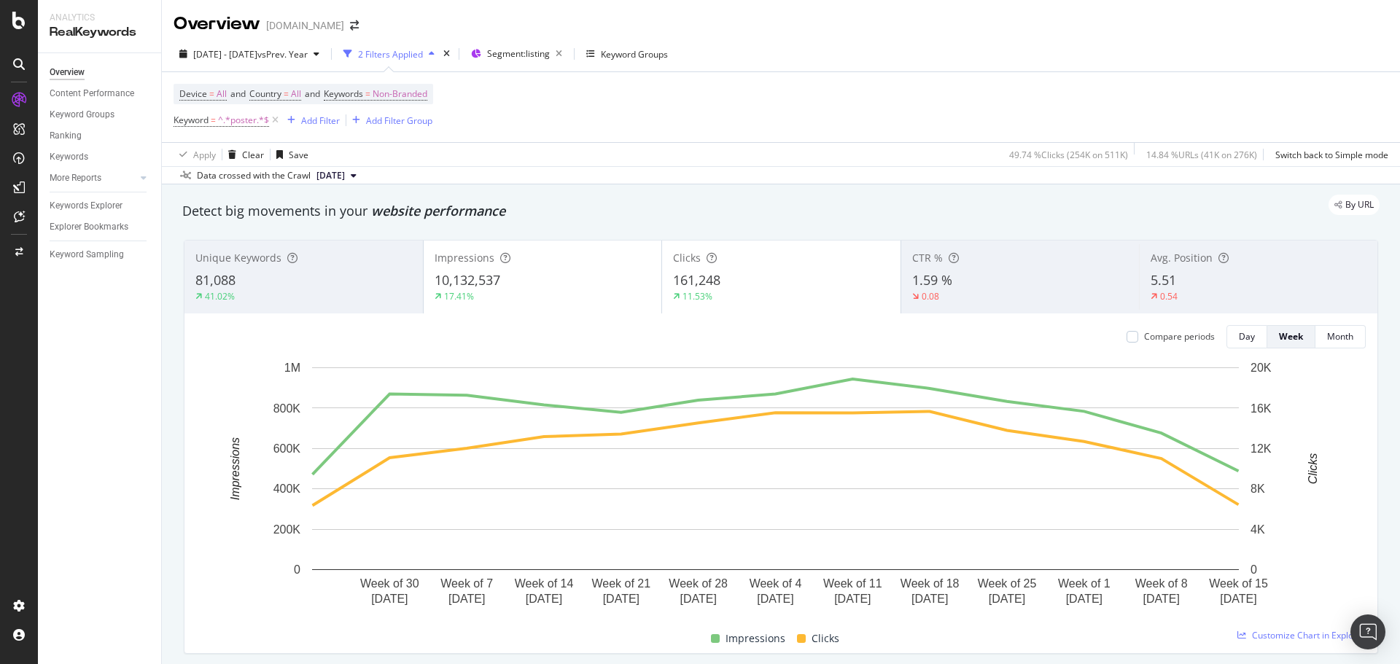
click at [982, 267] on div "CTR % 1.59 % 0.08" at bounding box center [1020, 277] width 238 height 66
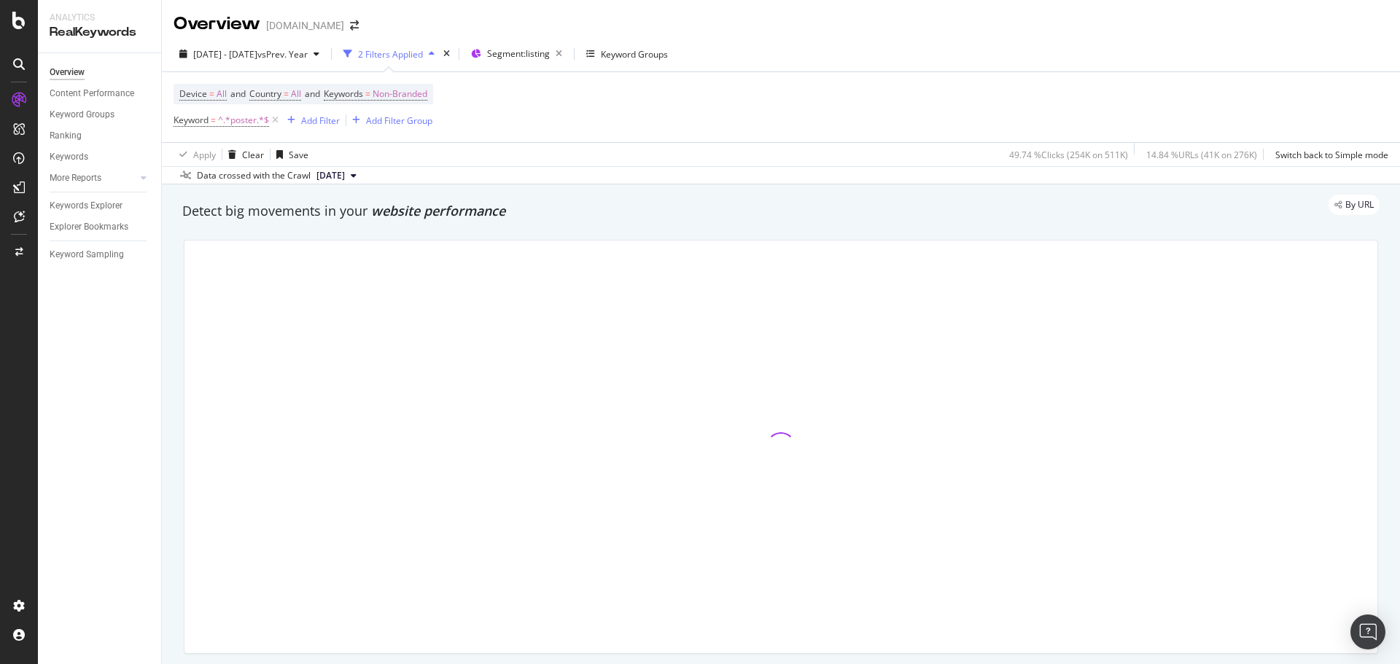
click at [1146, 270] on div at bounding box center [780, 447] width 1193 height 413
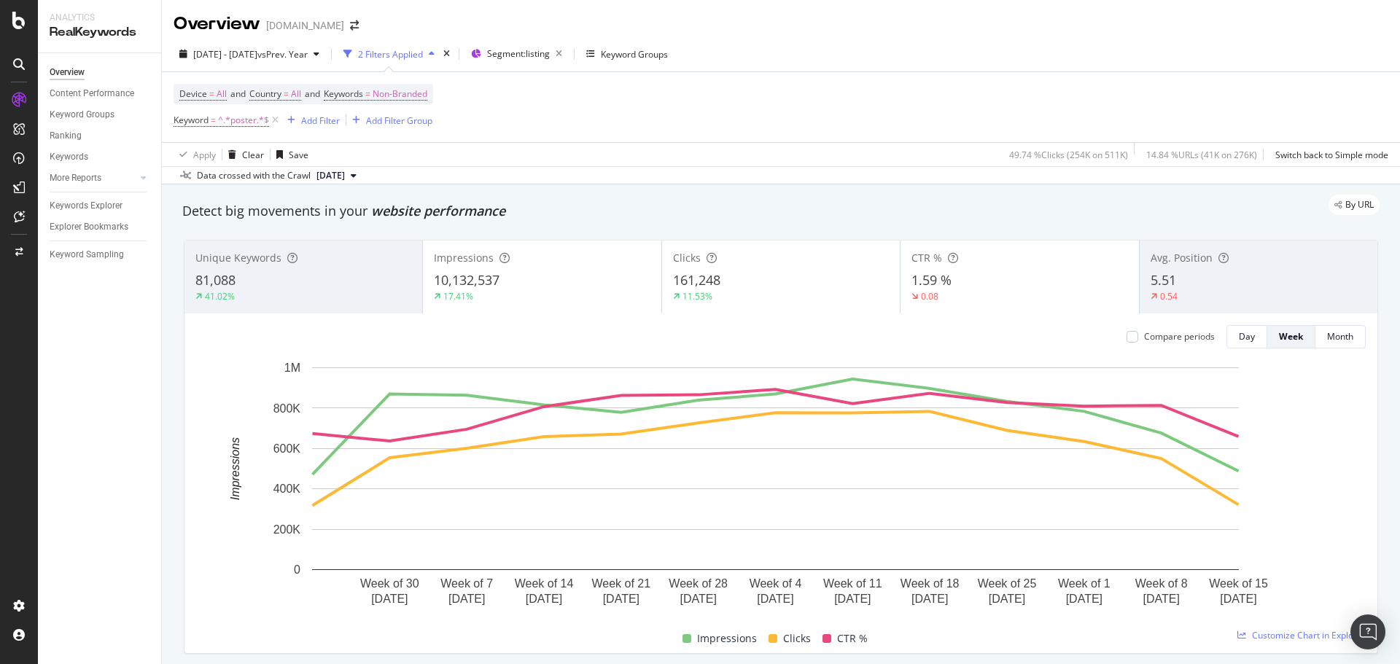
click at [1189, 259] on span "Avg. Position" at bounding box center [1182, 258] width 62 height 14
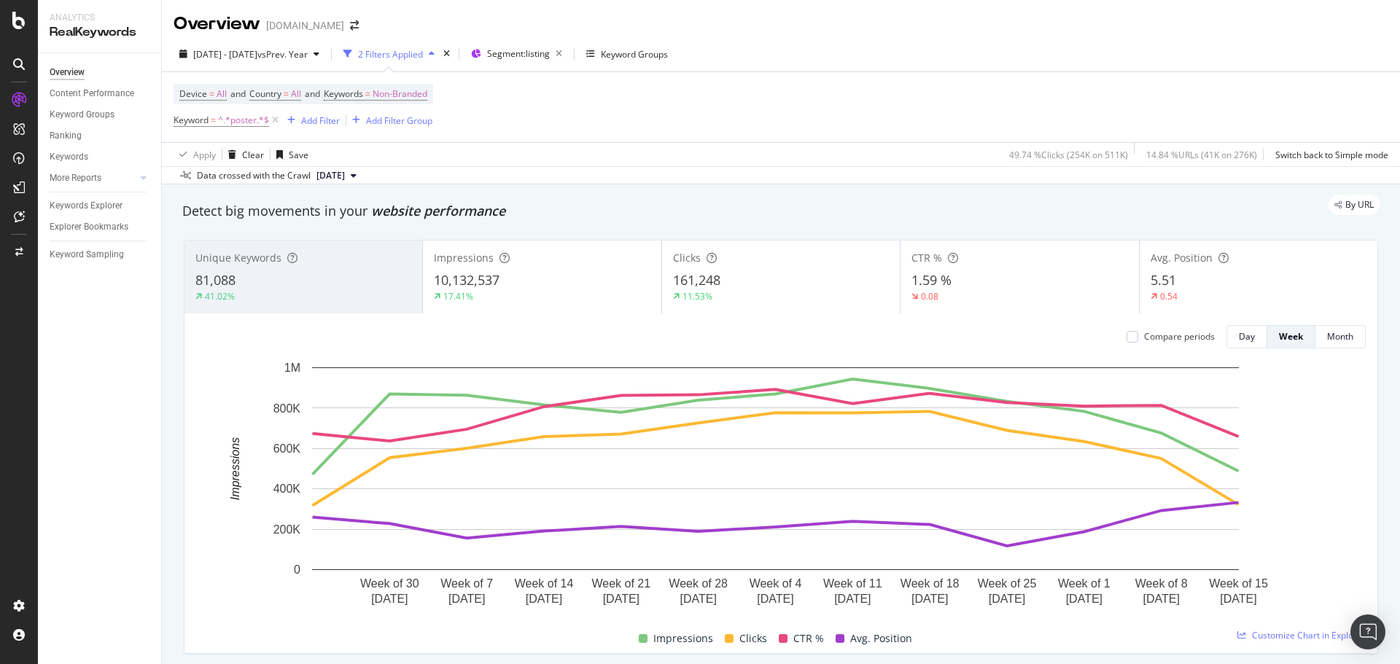
click at [336, 284] on div "81,088" at bounding box center [303, 280] width 216 height 19
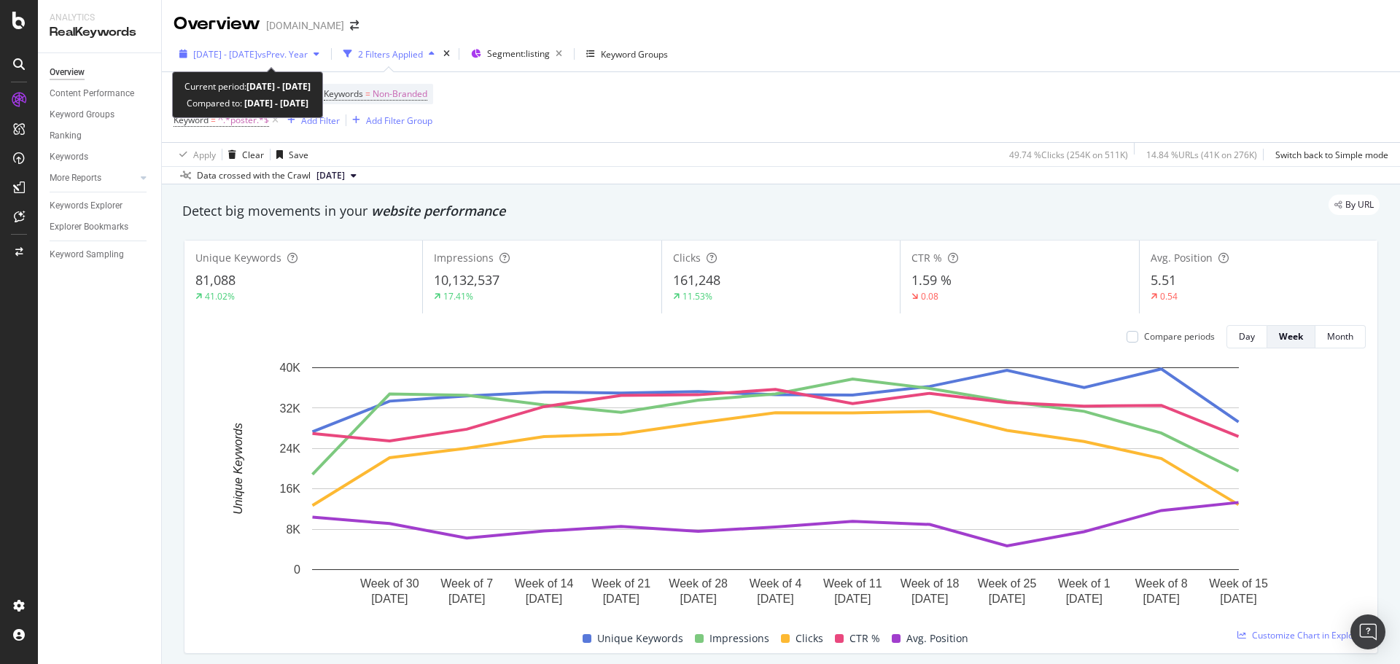
click at [325, 45] on div "[DATE] - [DATE] vs Prev. Year" at bounding box center [250, 54] width 152 height 22
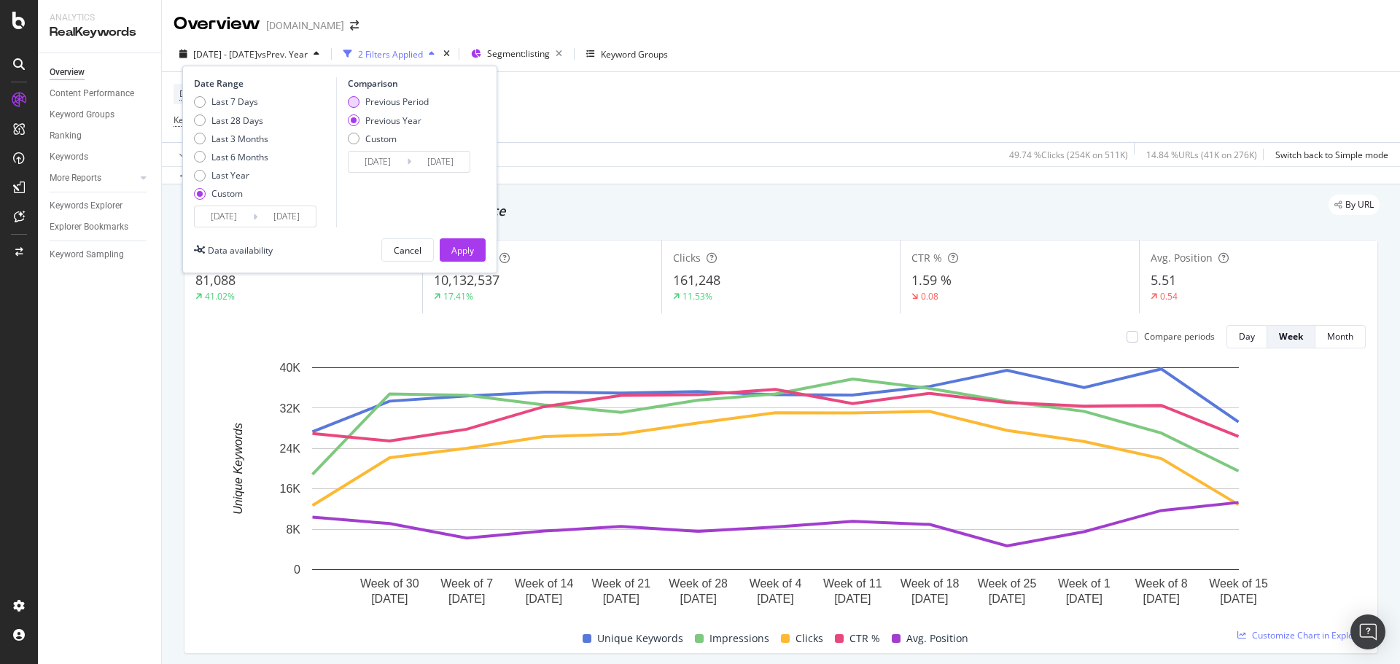
click at [359, 100] on div "Previous Period" at bounding box center [388, 102] width 81 height 12
type input "[DATE]"
click at [460, 240] on div "Apply" at bounding box center [462, 250] width 23 height 22
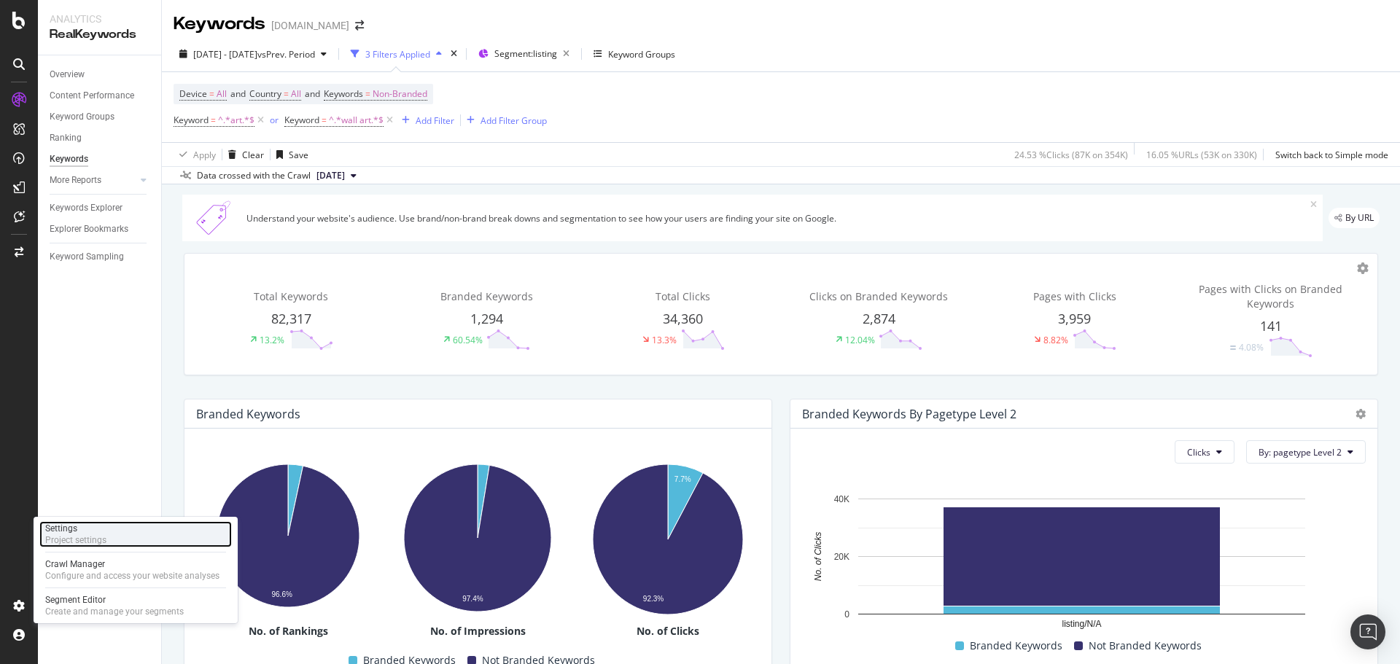
click at [80, 538] on div "Project settings" at bounding box center [75, 540] width 61 height 12
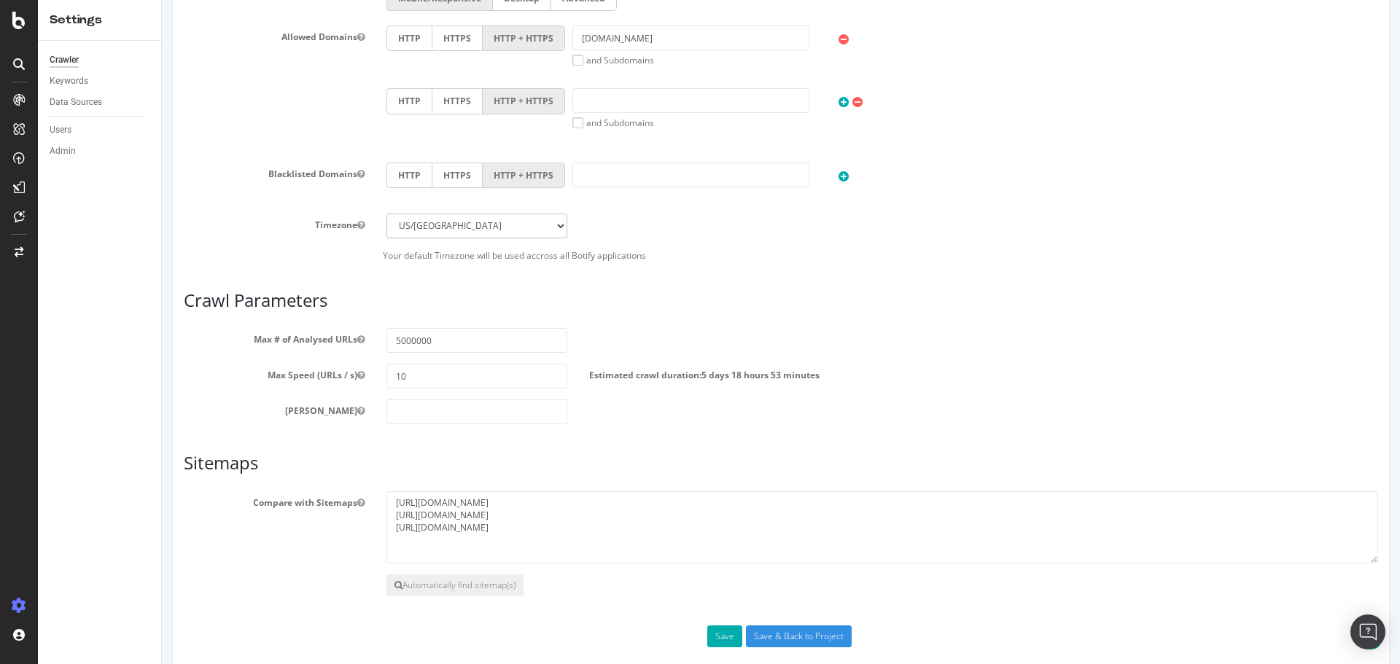
scroll to position [500, 0]
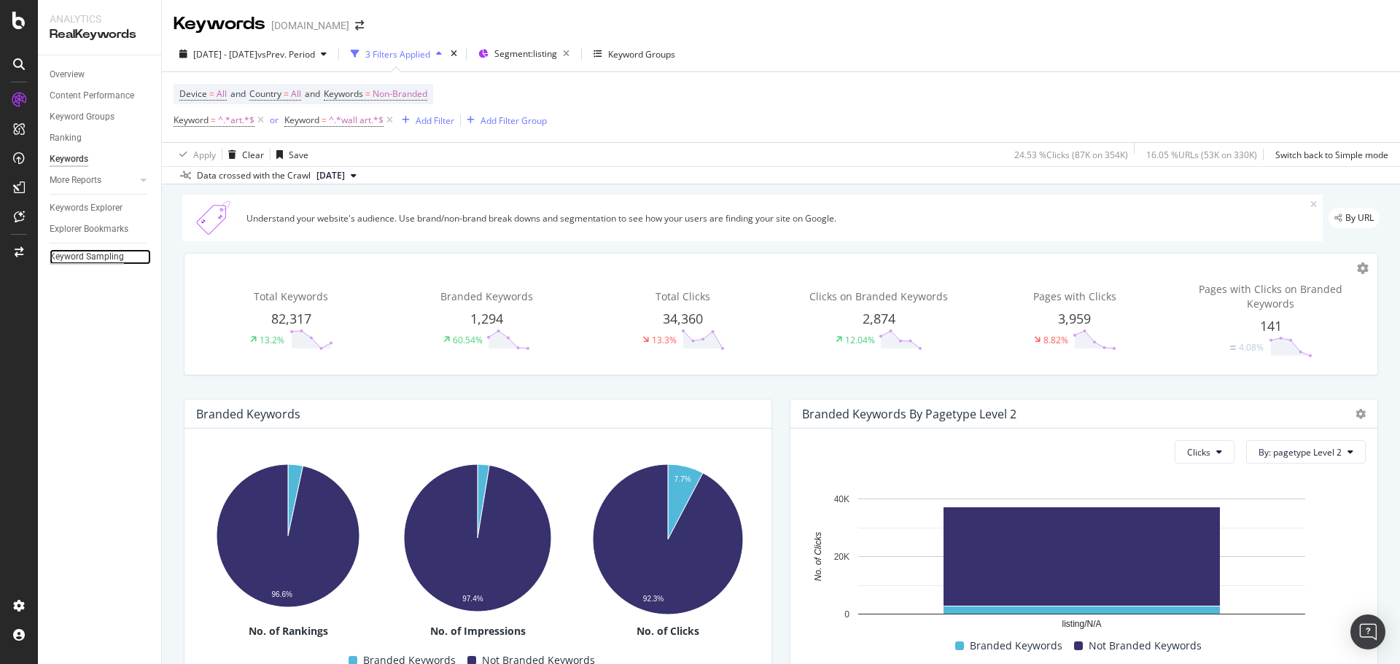
click at [97, 257] on div "Keyword Sampling" at bounding box center [87, 256] width 74 height 15
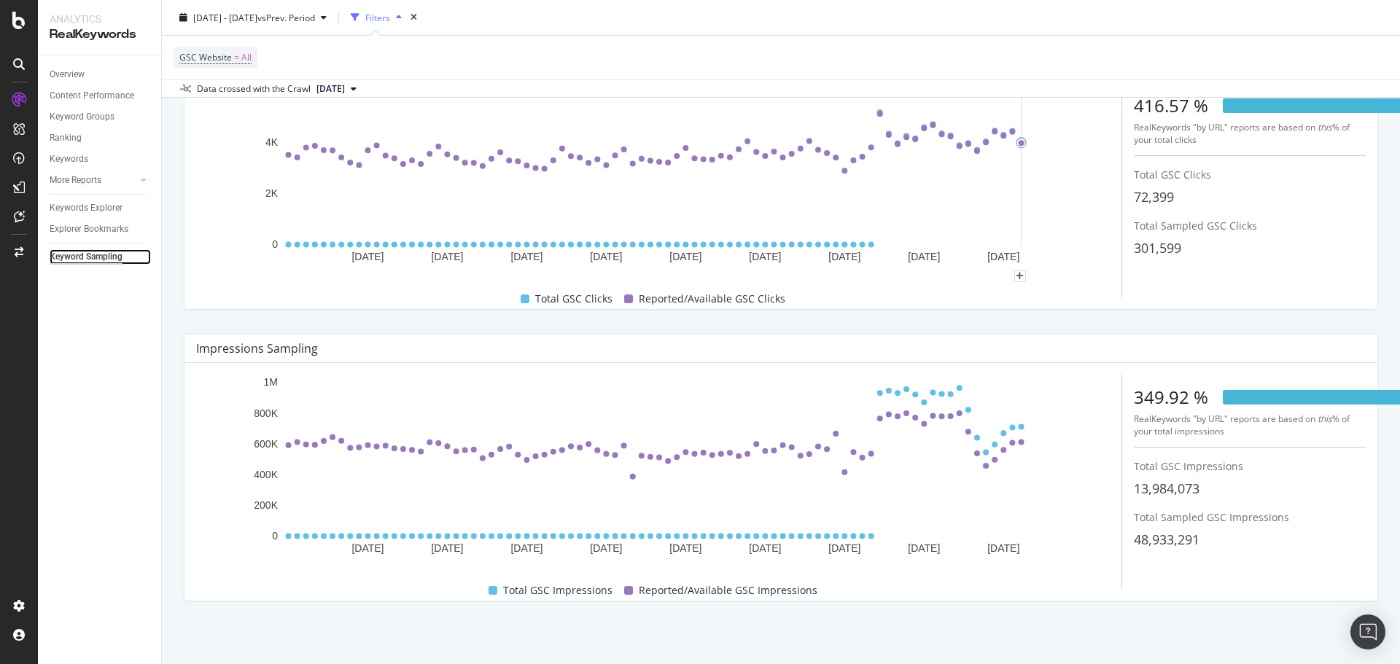
scroll to position [141, 0]
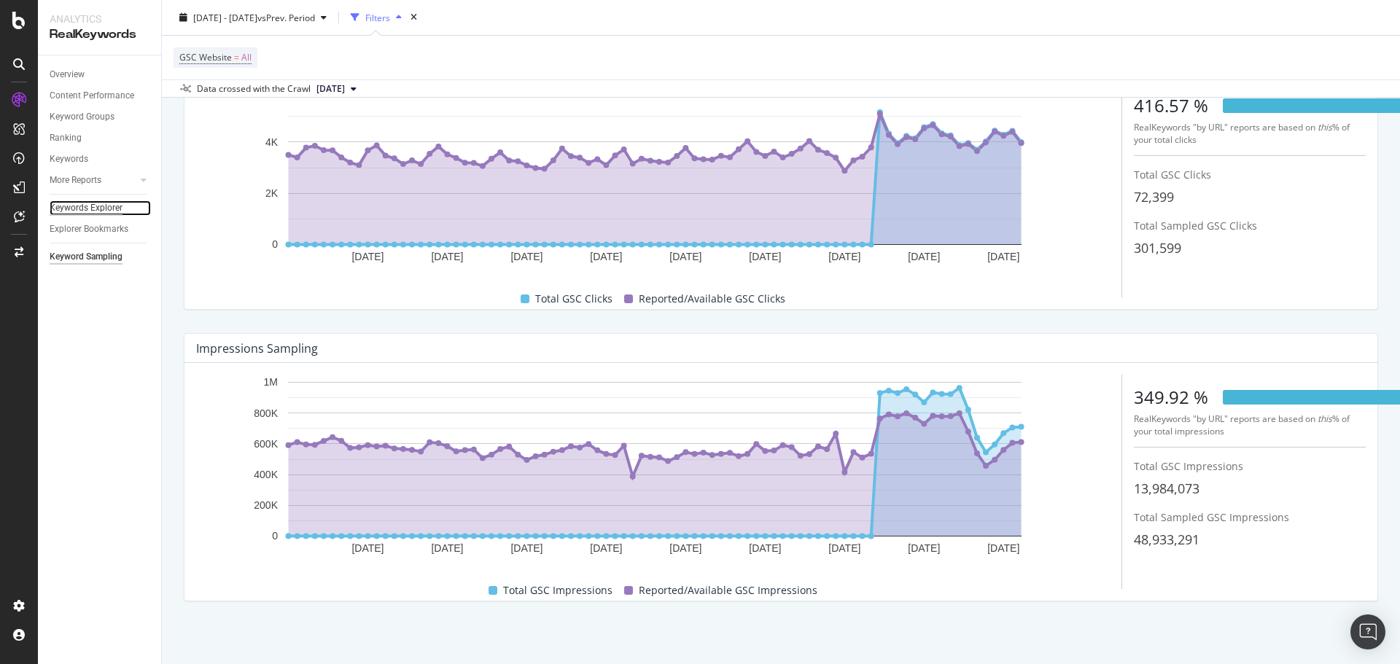
click at [82, 211] on div "Keywords Explorer" at bounding box center [86, 208] width 73 height 15
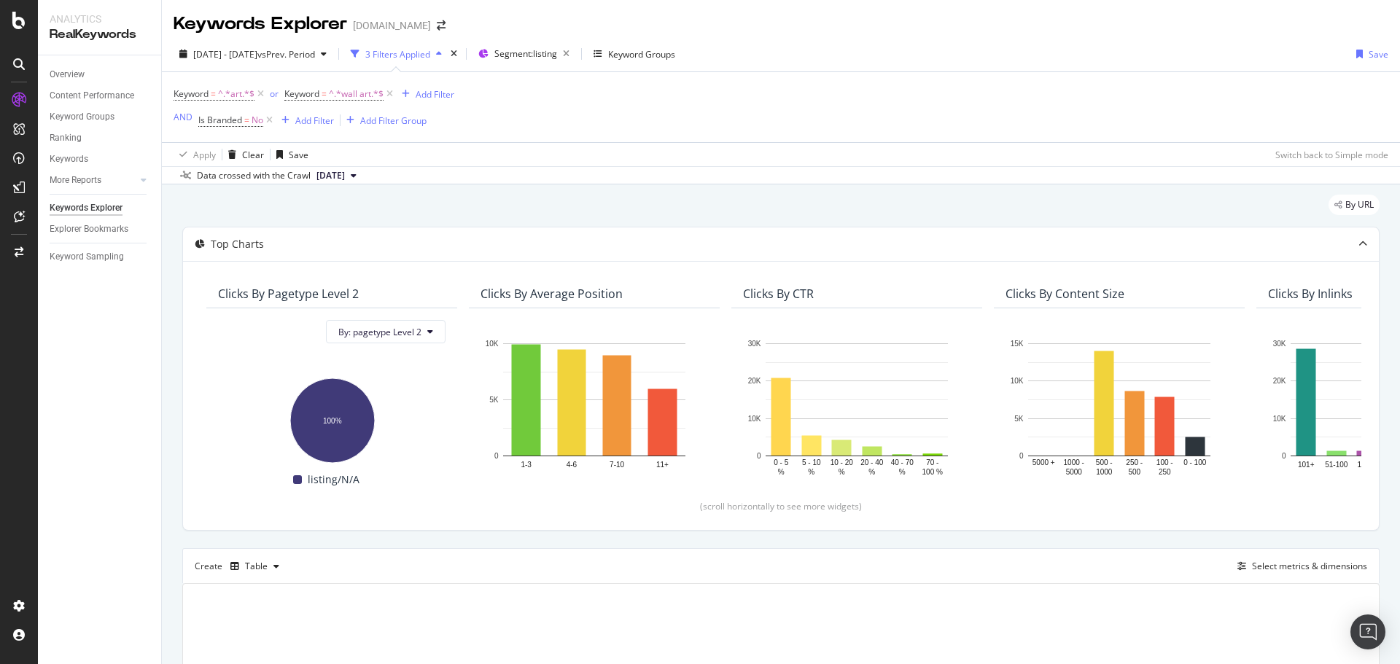
click at [126, 192] on div "Overview Content Performance Keyword Groups Ranking Keywords More Reports Count…" at bounding box center [99, 359] width 123 height 609
click at [132, 183] on div at bounding box center [129, 180] width 15 height 15
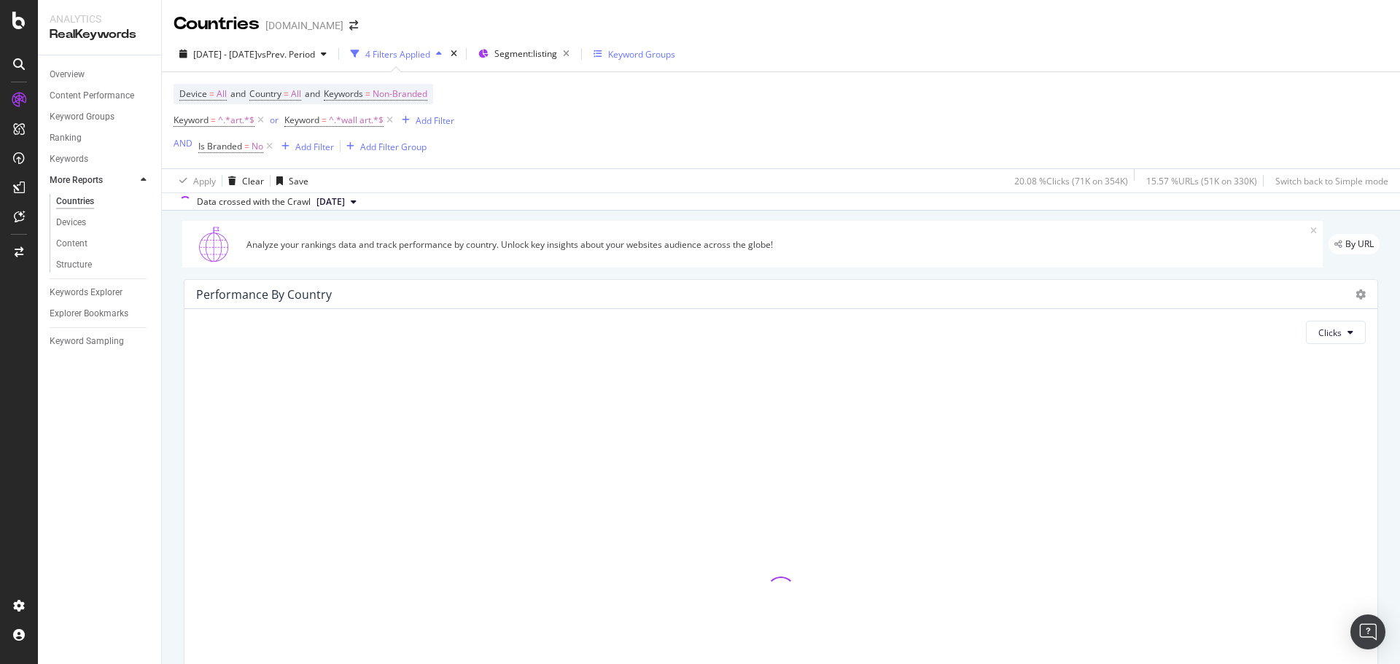
click at [675, 48] on div "Keyword Groups" at bounding box center [641, 54] width 67 height 12
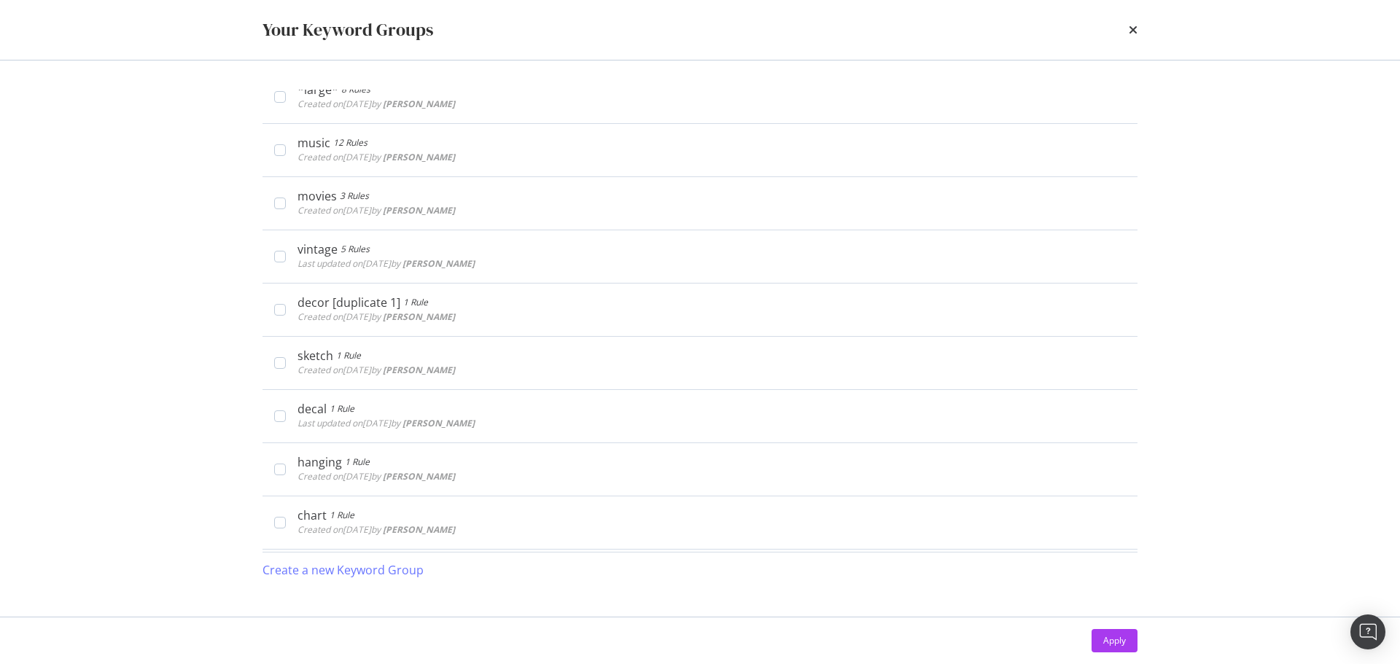
scroll to position [510, 0]
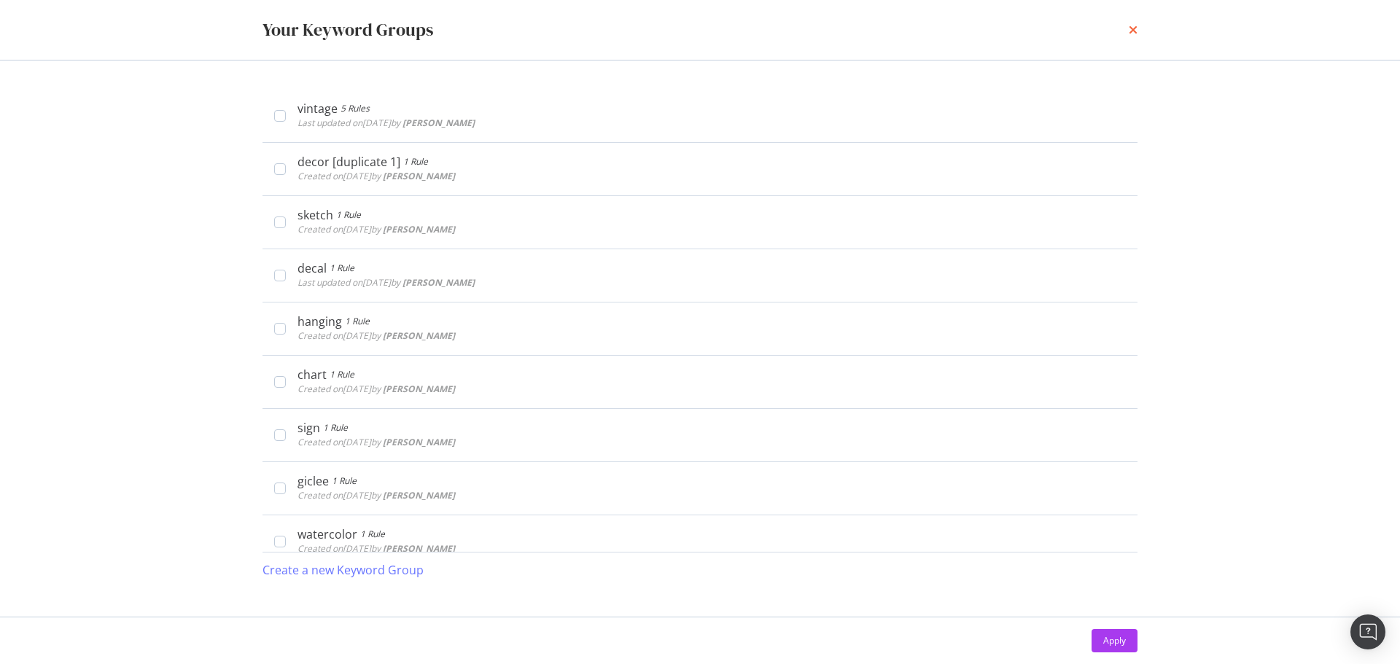
click at [1131, 31] on icon "times" at bounding box center [1133, 30] width 9 height 12
